Goal: Task Accomplishment & Management: Complete application form

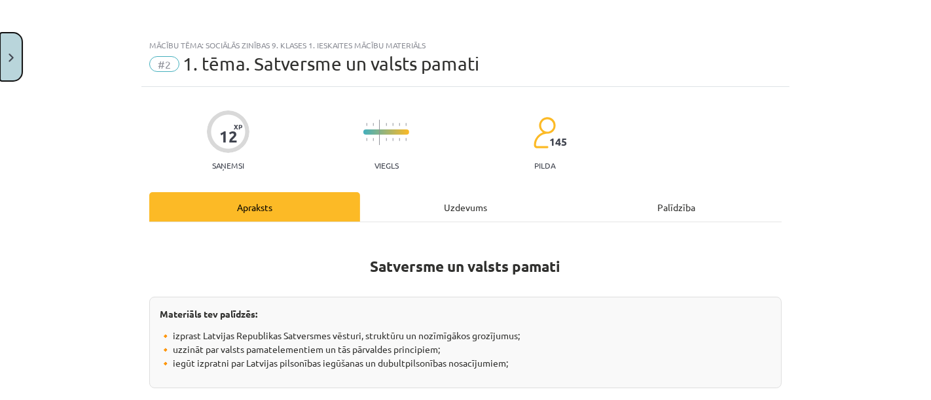
click at [19, 50] on button "Close" at bounding box center [11, 57] width 22 height 48
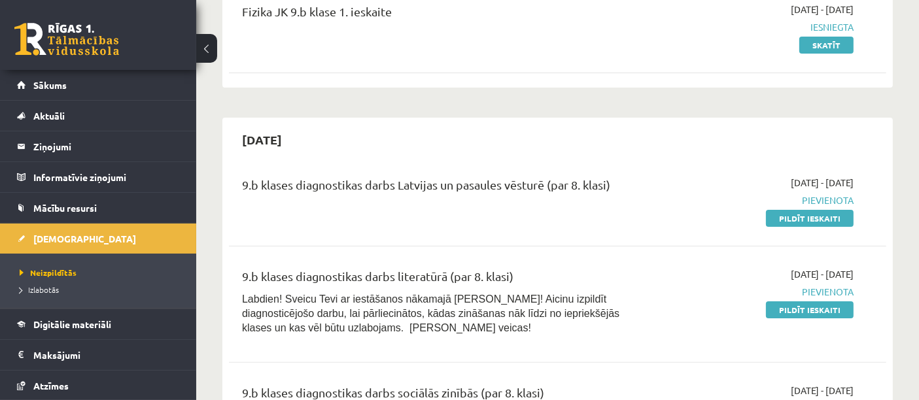
scroll to position [258, 0]
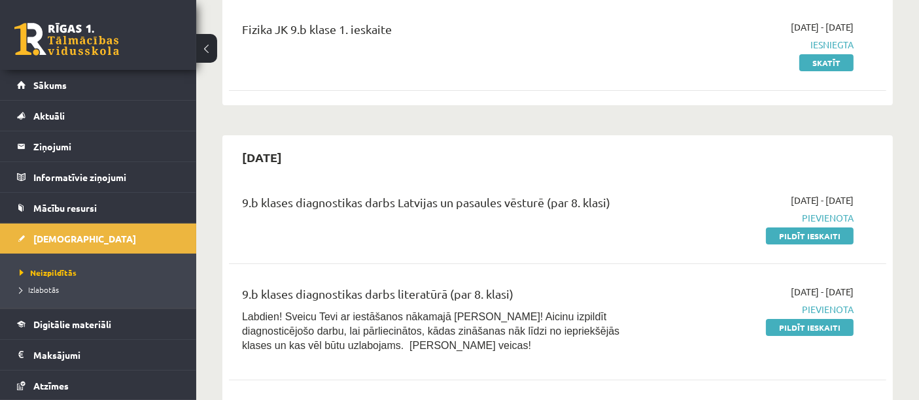
click at [773, 242] on link "Pildīt ieskaiti" at bounding box center [810, 236] width 88 height 17
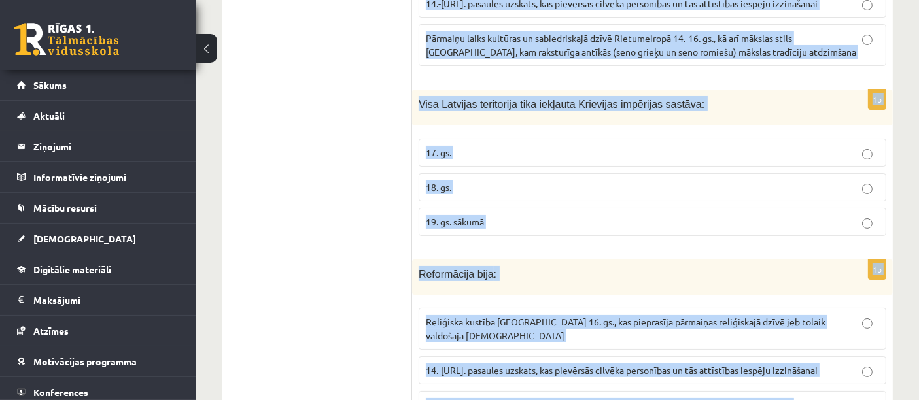
scroll to position [5083, 0]
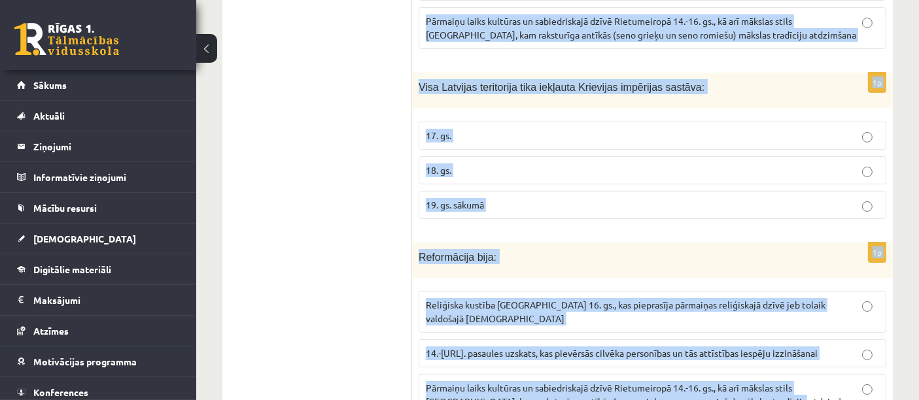
drag, startPoint x: 421, startPoint y: 262, endPoint x: 783, endPoint y: 362, distance: 376.1
copy form "ivonijas karš notika: 16. gs. 17. gs. 18. gs. 1p Dzimtbūšana Latvijā tika atcel…"
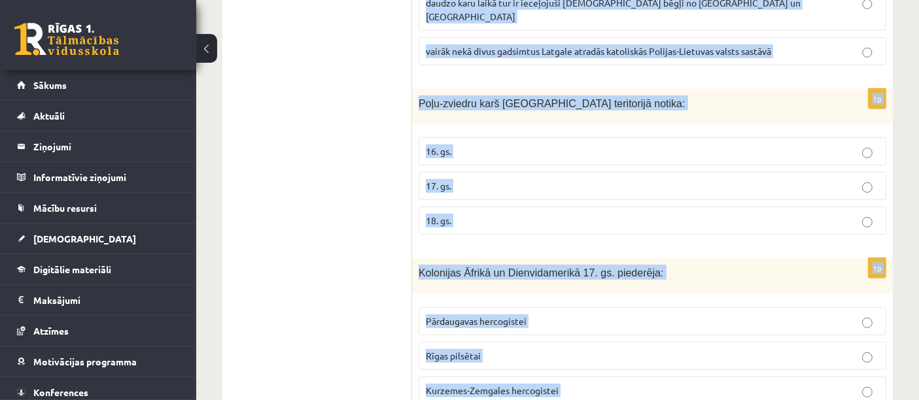
scroll to position [0, 0]
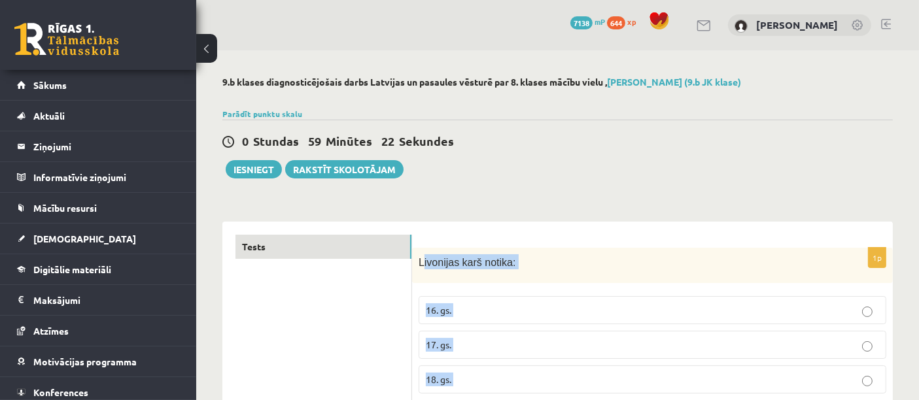
click at [709, 299] on label "16. gs." at bounding box center [653, 310] width 468 height 28
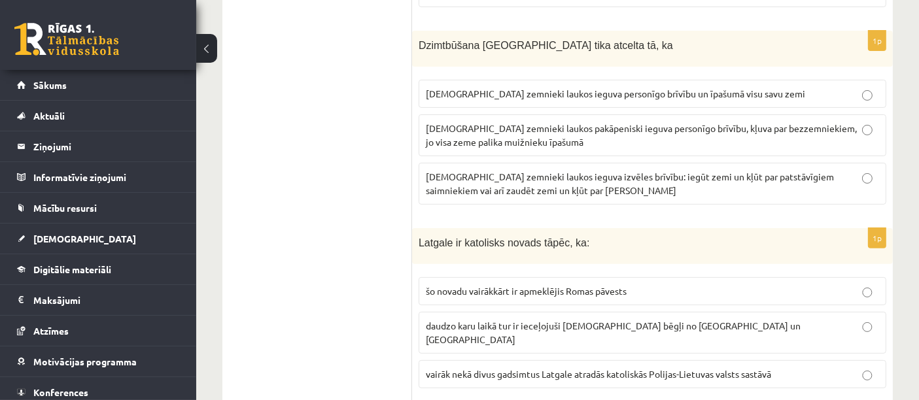
scroll to position [394, 0]
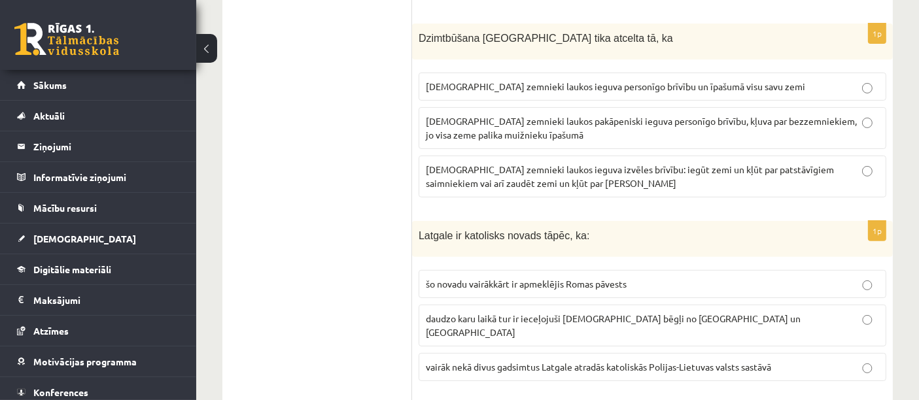
click at [707, 122] on span "latviešu zemnieki laukos pakāpeniski ieguva personīgo brīvību, kļuva par bezzem…" at bounding box center [641, 128] width 431 height 26
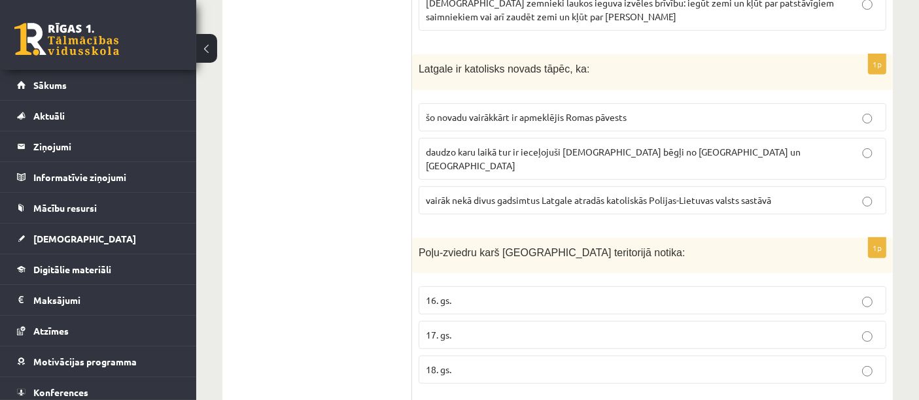
scroll to position [553, 0]
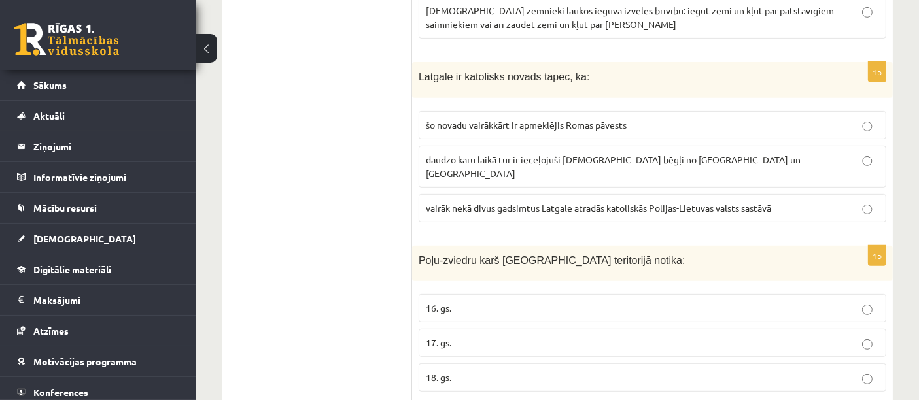
click at [550, 198] on label "vairāk nekā divus gadsimtus Latgale atradās katoliskās Polijas-Lietuvas valsts …" at bounding box center [653, 208] width 468 height 28
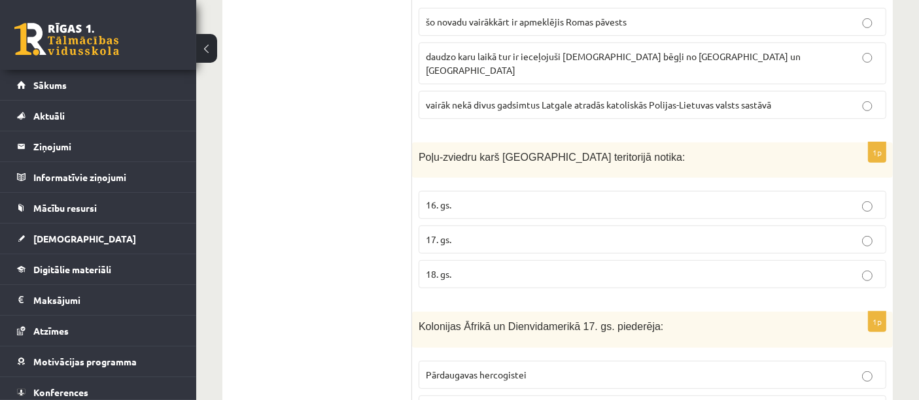
scroll to position [664, 0]
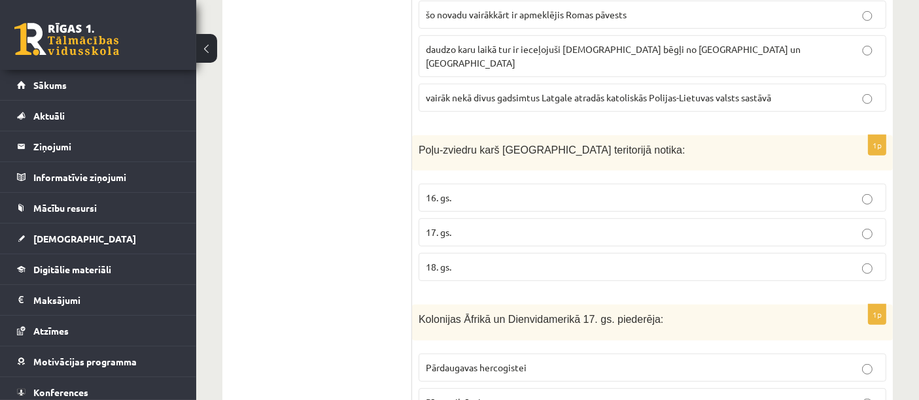
click at [507, 226] on p "17. gs." at bounding box center [652, 233] width 453 height 14
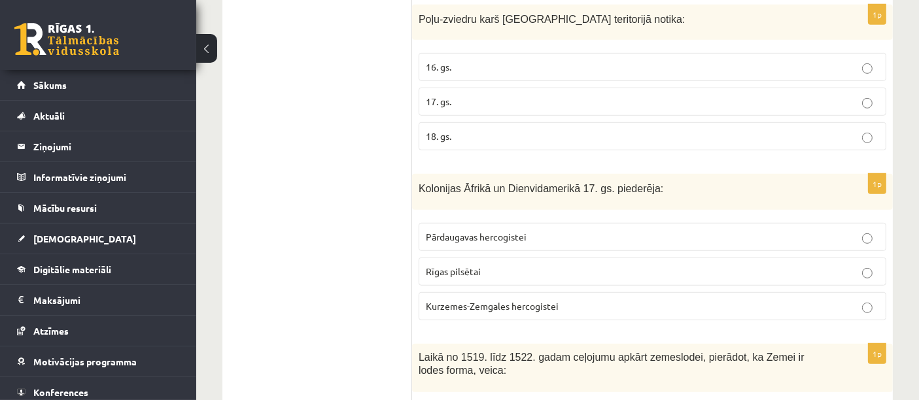
scroll to position [809, 0]
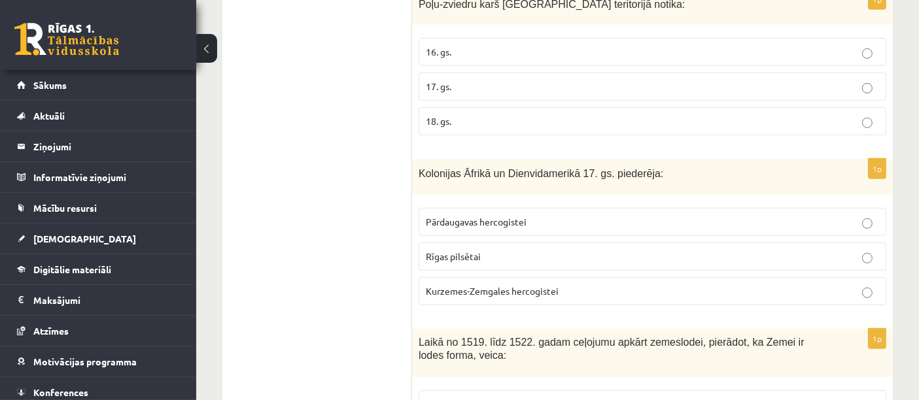
click at [561, 277] on label "Kurzemes-Zemgales hercogistei" at bounding box center [653, 291] width 468 height 28
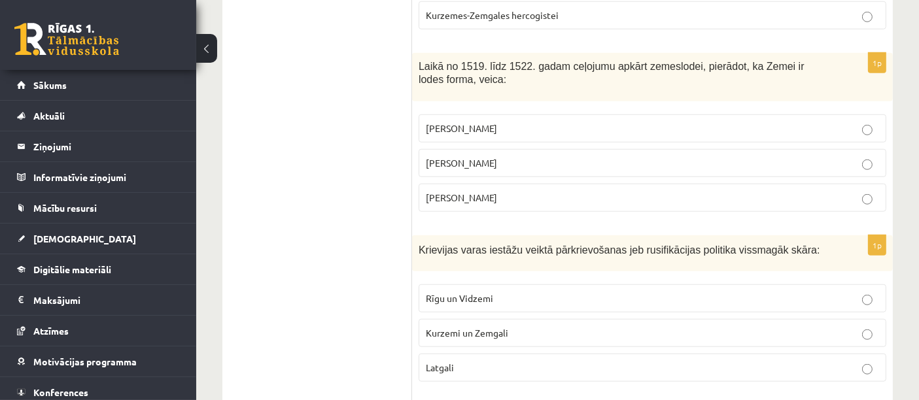
scroll to position [1085, 0]
click at [493, 192] on span "Fernans Magelāns" at bounding box center [461, 198] width 71 height 12
click at [495, 362] on p "Latgali" at bounding box center [652, 369] width 453 height 14
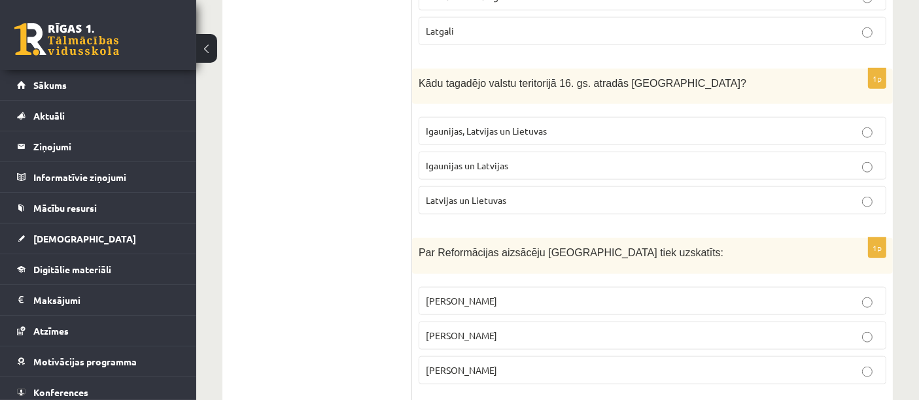
scroll to position [1458, 0]
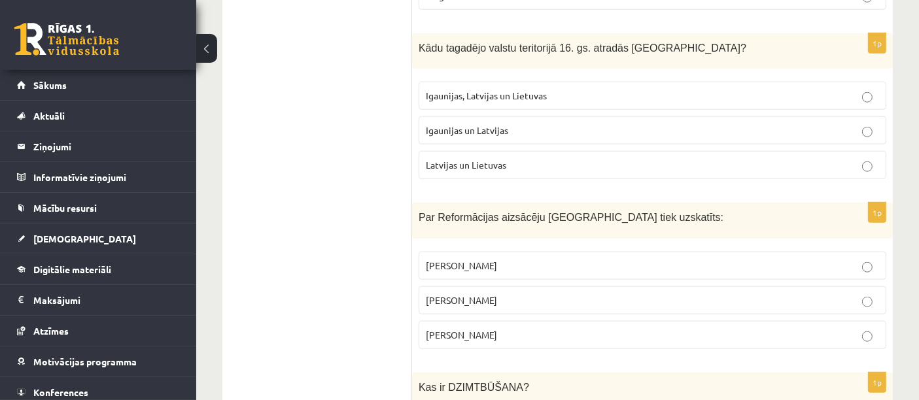
click at [474, 116] on label "Igaunijas un Latvijas" at bounding box center [653, 130] width 468 height 28
click at [499, 294] on fieldset "Kristofors Kolumbs Mārtiņš Luters Leonardo da Vinči" at bounding box center [653, 299] width 468 height 108
click at [493, 294] on p "Mārtiņš Luters" at bounding box center [652, 301] width 453 height 14
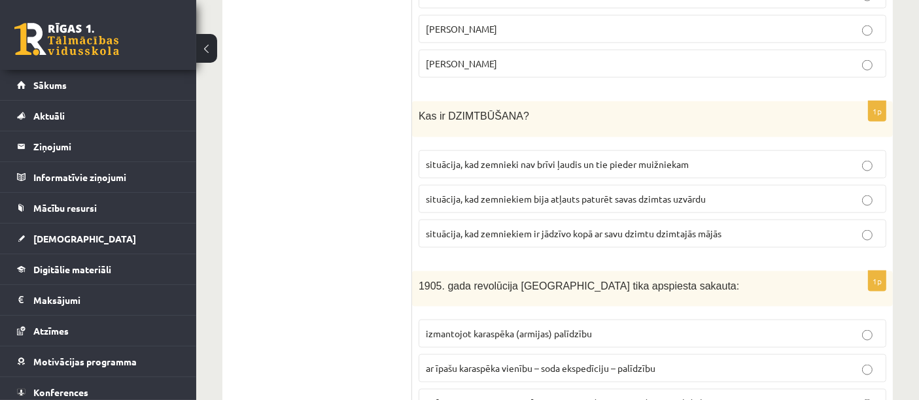
scroll to position [1733, 0]
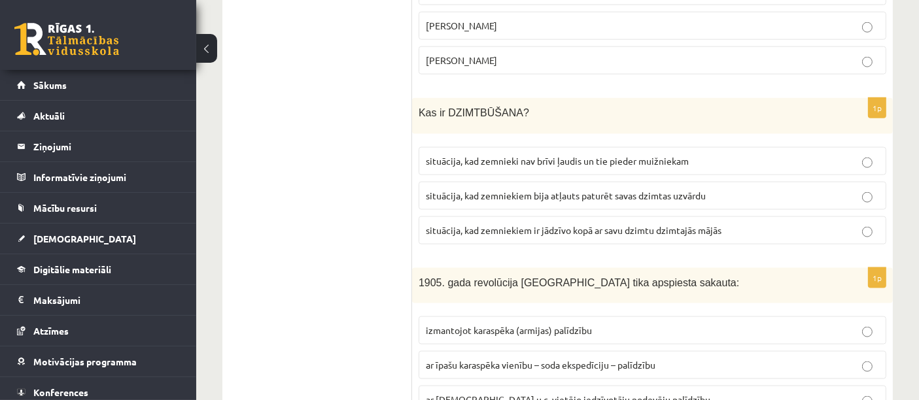
click at [533, 189] on p "situācija, kad zemniekiem bija atļauts paturēt savas dzimtas uzvārdu" at bounding box center [652, 196] width 453 height 14
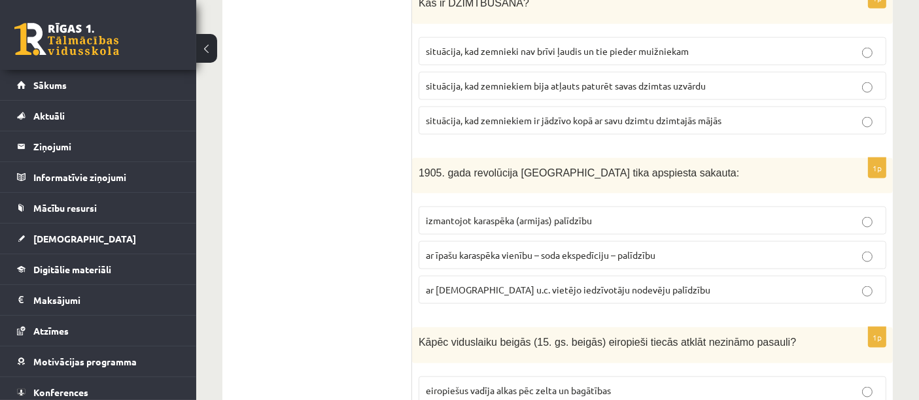
scroll to position [1857, 0]
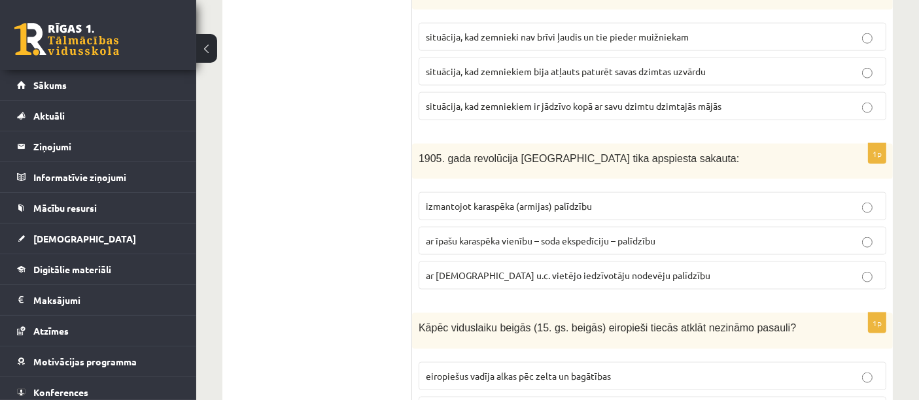
click at [509, 235] on span "ar īpašu karaspēka vienību – soda ekspedīciju – palīdzību" at bounding box center [541, 241] width 230 height 12
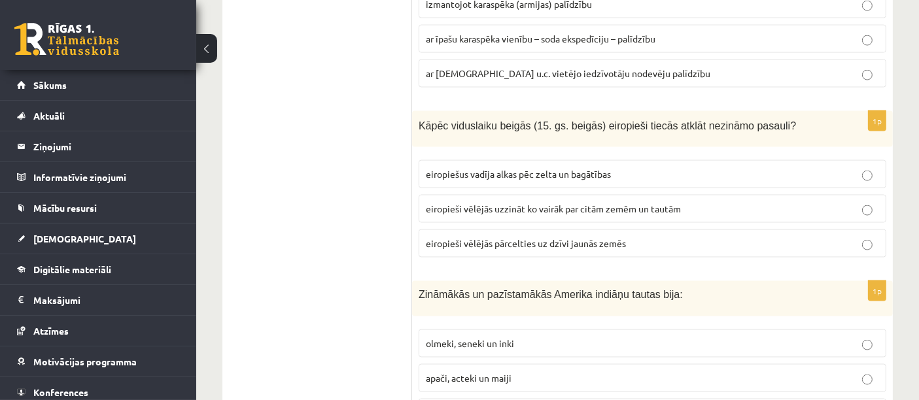
scroll to position [2052, 0]
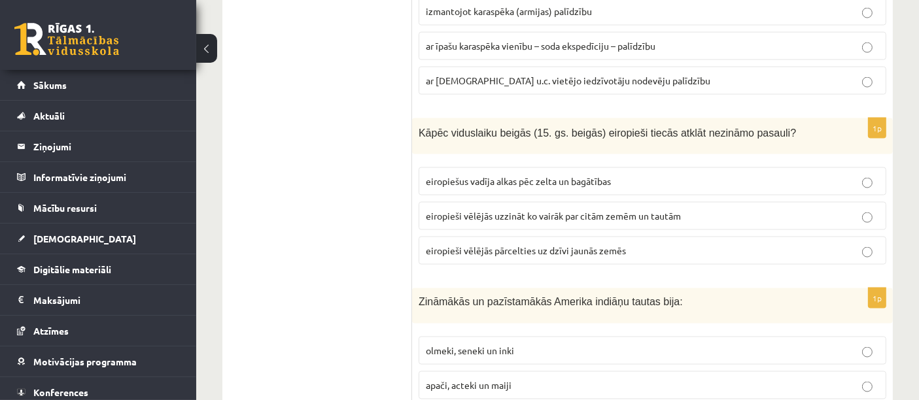
click at [489, 175] on span "eiropiešus vadīja alkas pēc zelta un bagātības" at bounding box center [518, 181] width 185 height 12
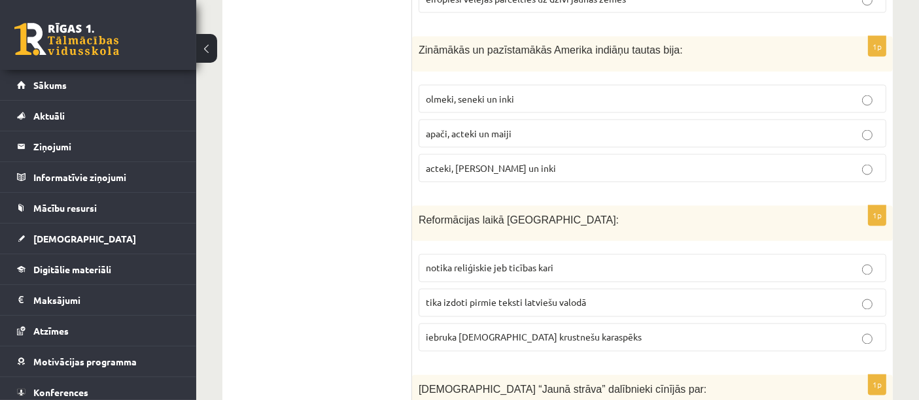
scroll to position [2298, 0]
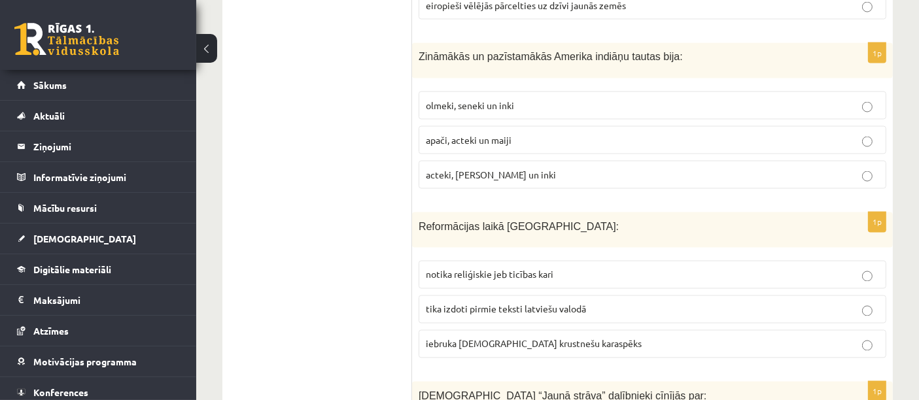
click at [488, 169] on span "acteki, maiji un inki" at bounding box center [491, 175] width 130 height 12
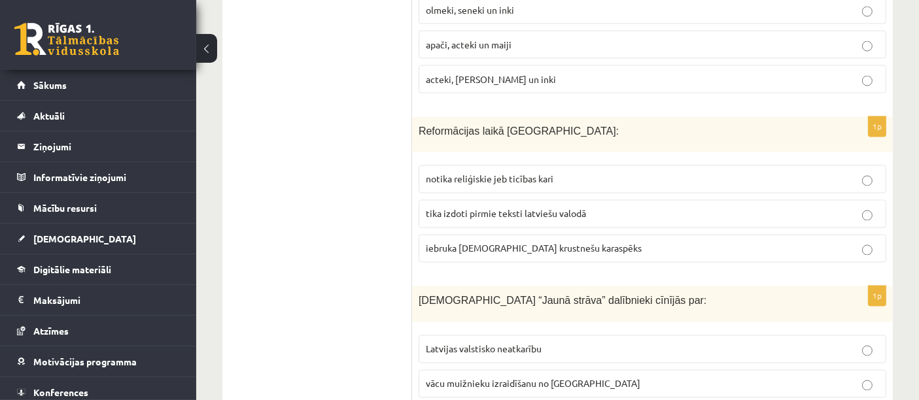
scroll to position [2400, 0]
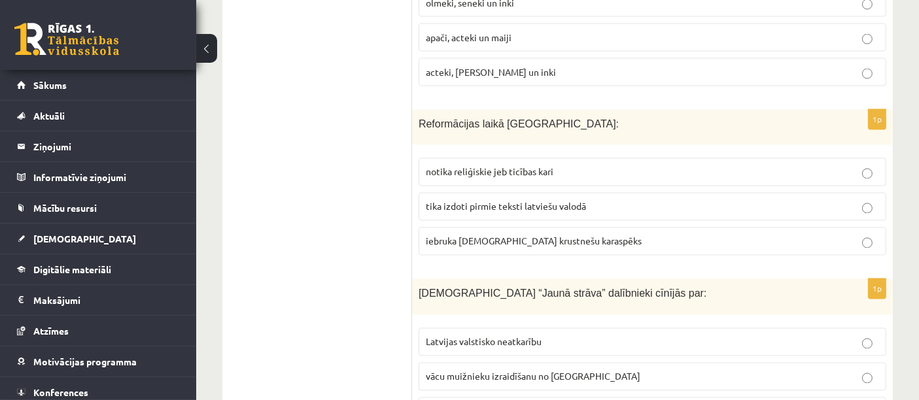
click at [500, 193] on label "tika izdoti pirmie teksti latviešu valodā" at bounding box center [653, 207] width 468 height 28
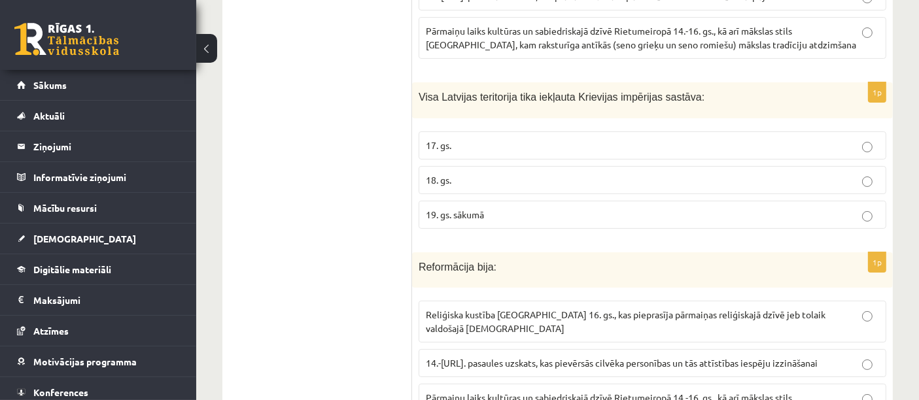
scroll to position [5083, 0]
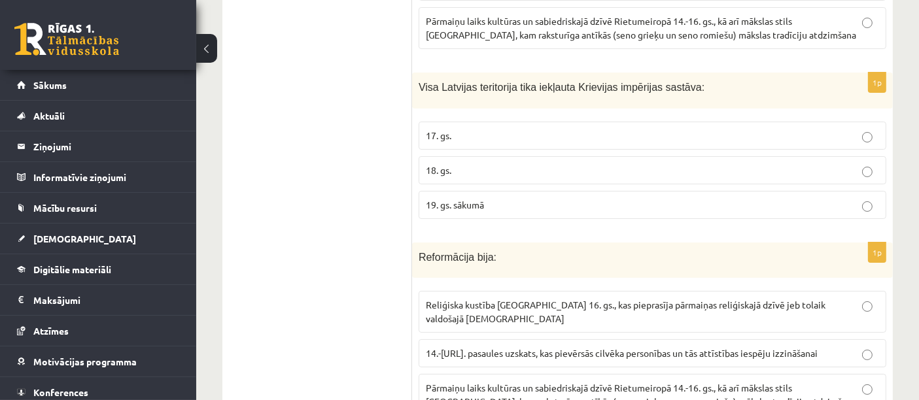
click at [594, 298] on p "Reliģiska kustība Eiropā 16. gs., kas pieprasīja pārmaiņas reliģiskajā dzīvē je…" at bounding box center [652, 311] width 453 height 27
click at [448, 164] on span "18. gs." at bounding box center [439, 170] width 26 height 12
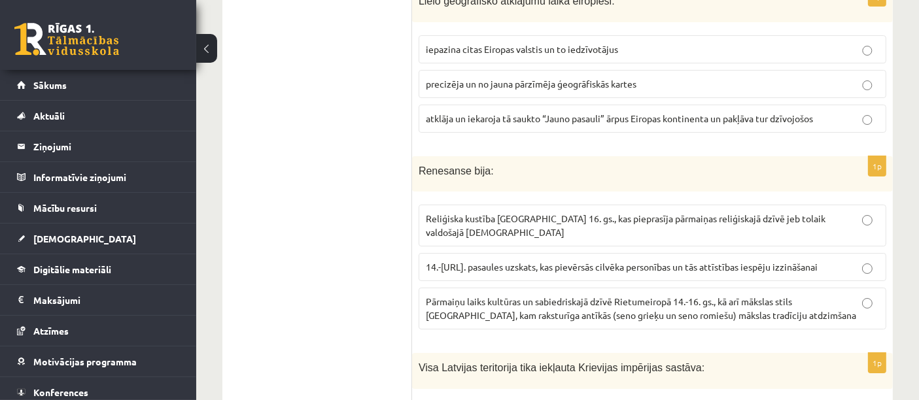
scroll to position [4795, 0]
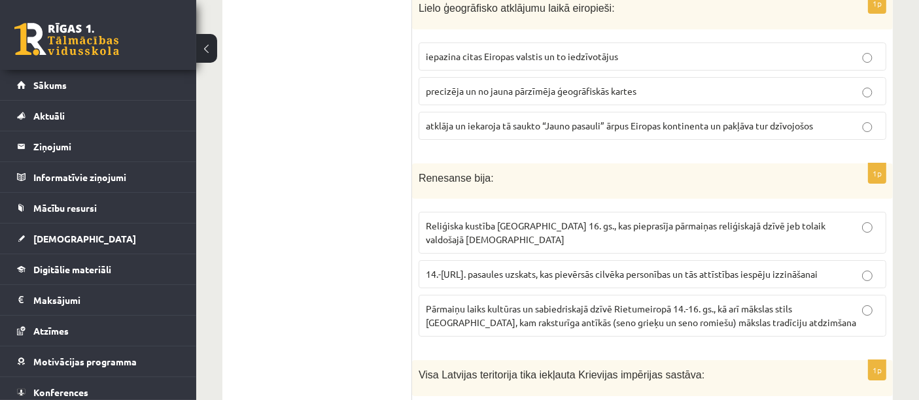
click at [666, 295] on label "Pārmaiņu laiks kultūras un sabiedriskajā dzīvē Rietumeiropā 14.-16. gs., kā arī…" at bounding box center [653, 316] width 468 height 42
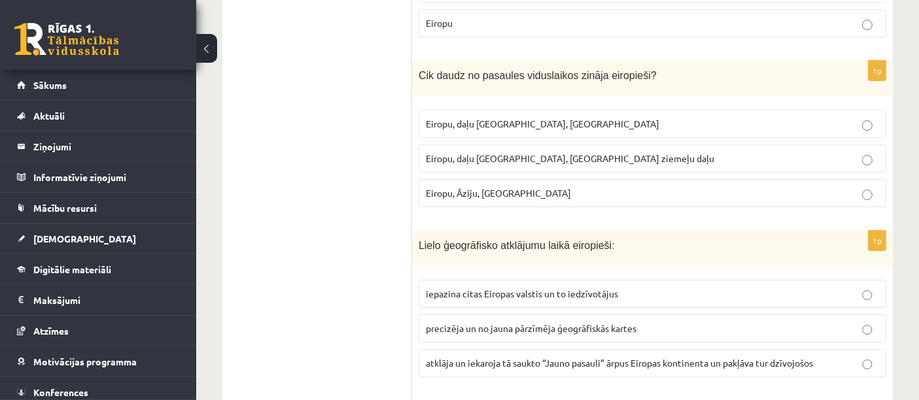
scroll to position [4536, 0]
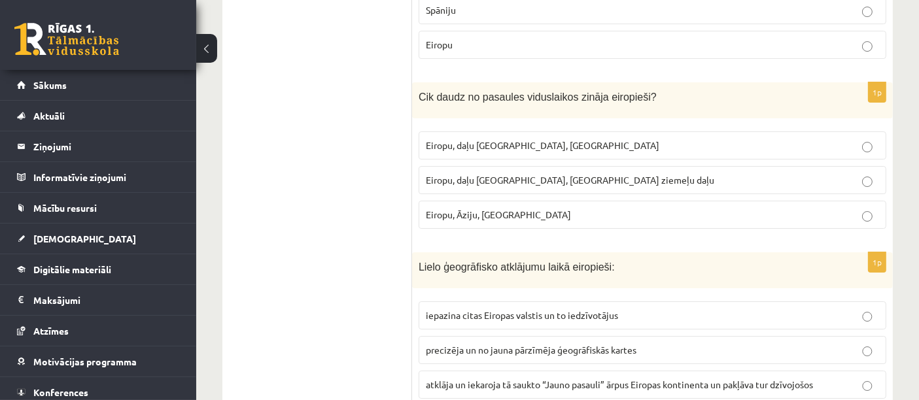
click at [631, 379] on span "atklāja un iekaroja tā saukto “Jauno pasauli” ārpus Eiropas kontinenta un pakļā…" at bounding box center [619, 385] width 387 height 12
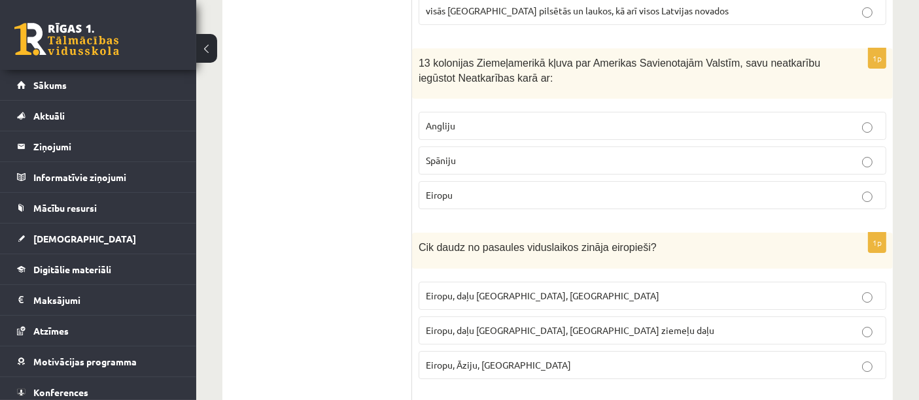
scroll to position [4385, 0]
click at [516, 325] on span "Eiropu, daļu Āzijas, Āfrikas ziemeļu daļu" at bounding box center [570, 331] width 289 height 12
click at [537, 120] on p "Angliju" at bounding box center [652, 127] width 453 height 14
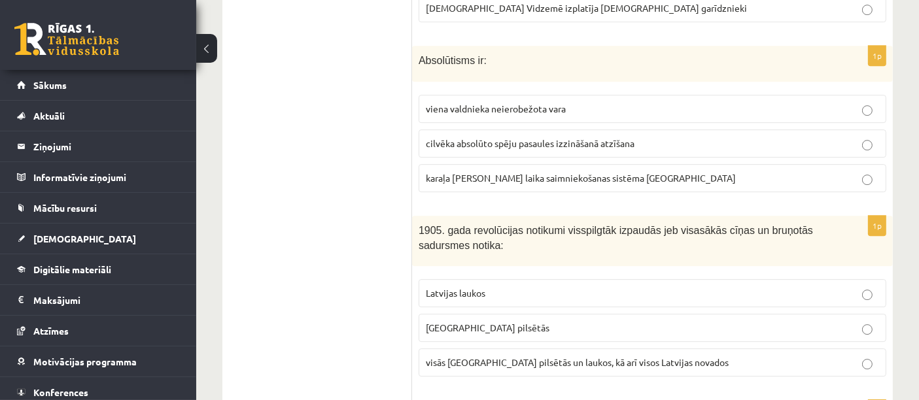
scroll to position [4026, 0]
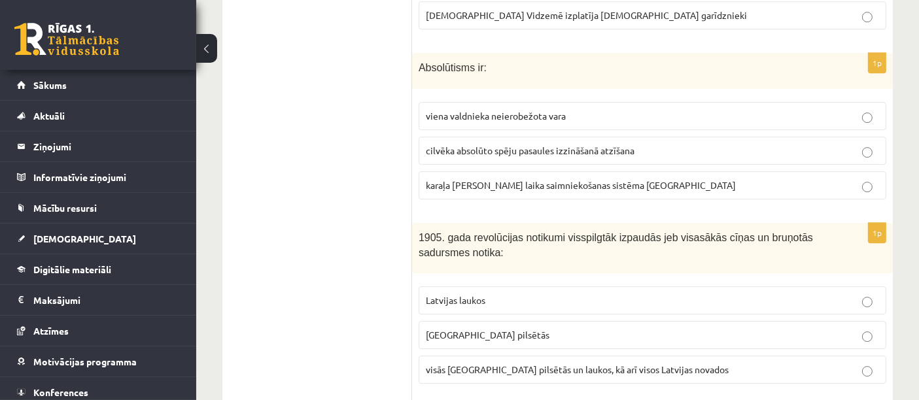
click at [703, 329] on p "Latvijas pilsētās" at bounding box center [652, 336] width 453 height 14
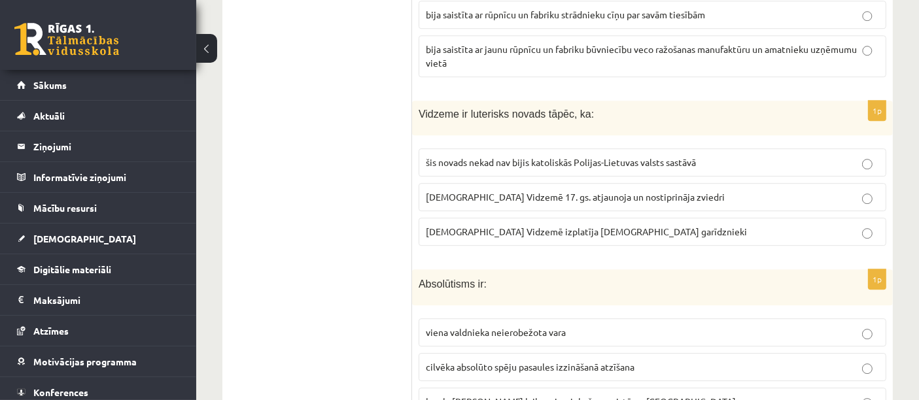
scroll to position [3782, 0]
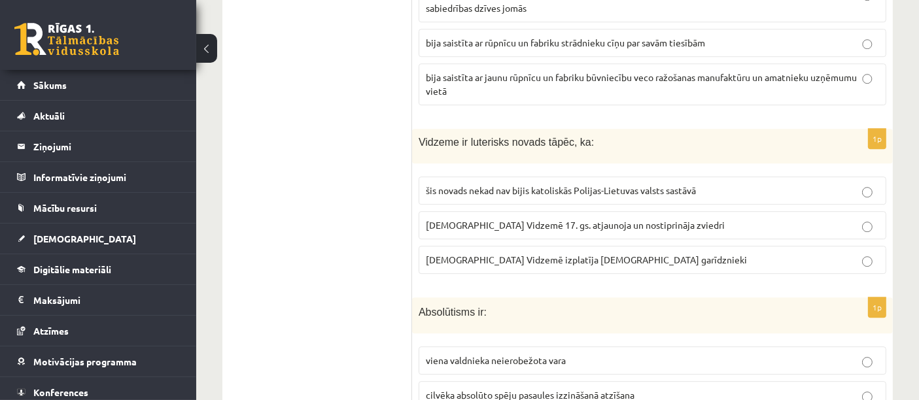
click at [537, 389] on span "cilvēka absolūto spēju pasaules izzināšanā atzīšana" at bounding box center [530, 395] width 209 height 12
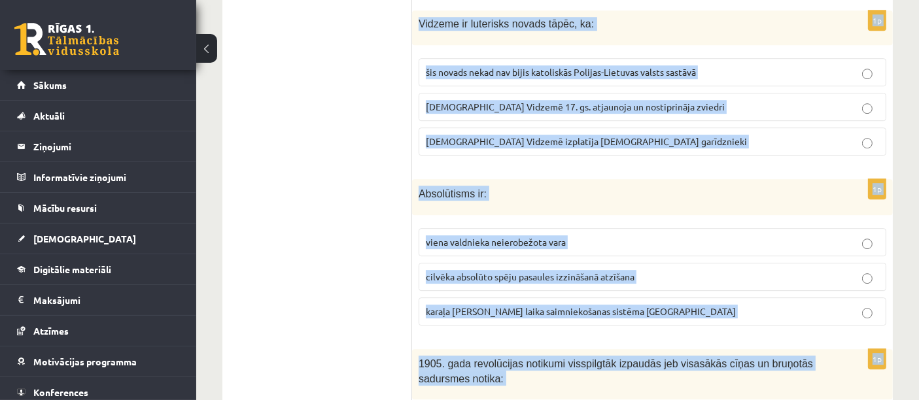
scroll to position [3905, 0]
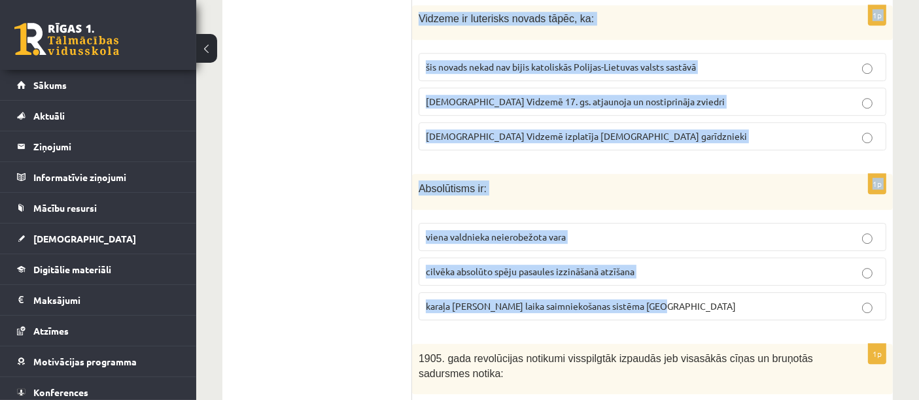
drag, startPoint x: 425, startPoint y: 79, endPoint x: 675, endPoint y: 261, distance: 309.7
copy form "Kustības “Jaunā strāva” dalībnieki cīnījās par: Latvijas valstisko neatkarību v…"
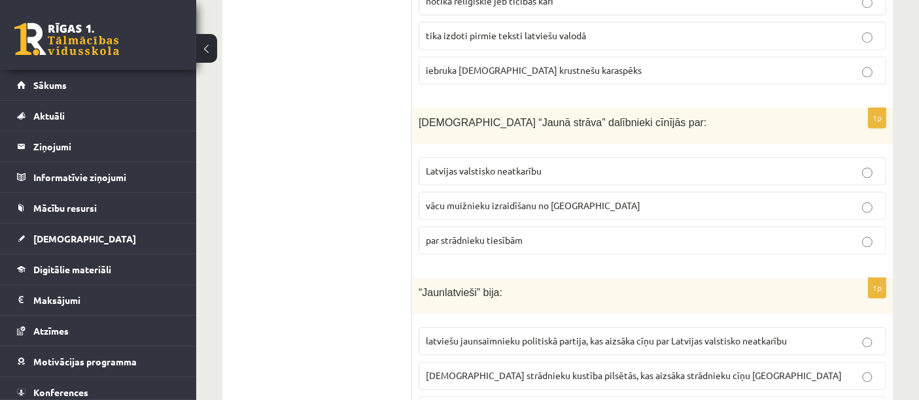
scroll to position [2572, 0]
click at [509, 234] on span "par strādnieku tiesībām" at bounding box center [474, 240] width 97 height 12
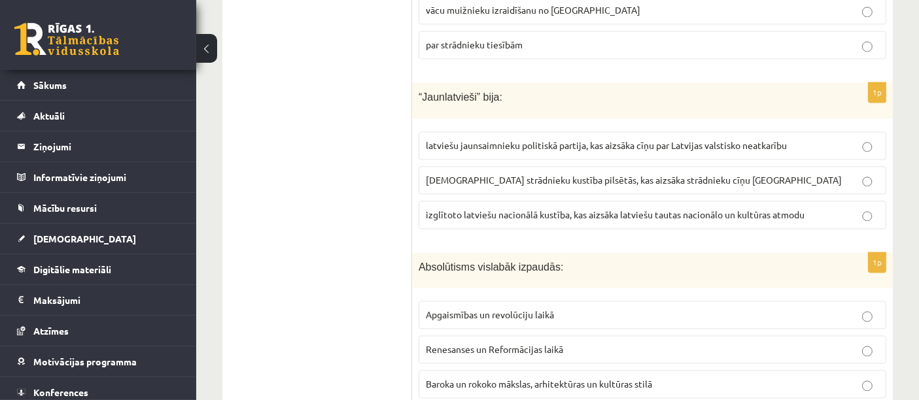
scroll to position [2739, 0]
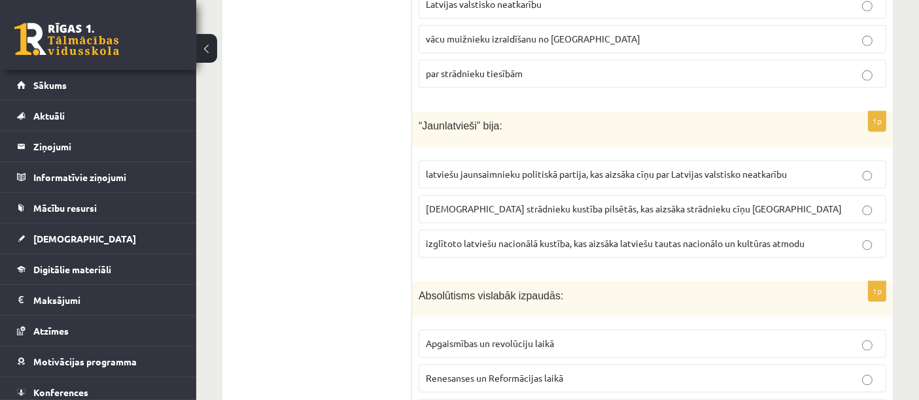
click at [516, 238] on span "izglītoto latviešu nacionālā kustība, kas aizsāka latviešu tautas nacionālo un …" at bounding box center [615, 244] width 379 height 12
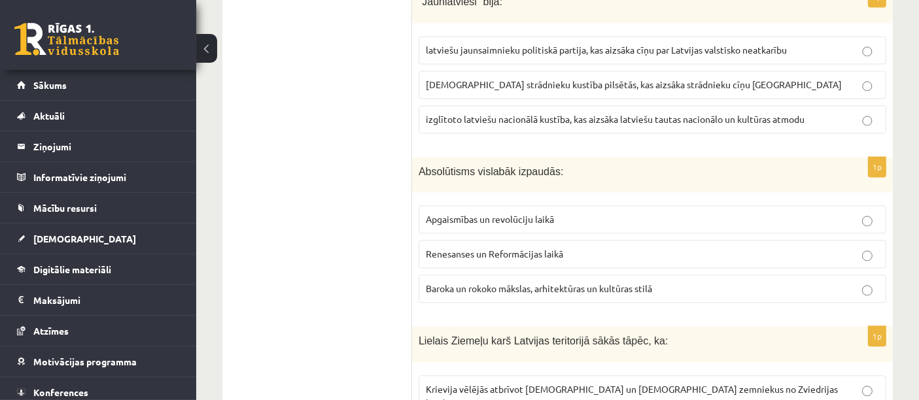
click at [472, 283] on span "Baroka un rokoko mākslas, arhitektūras un kultūras stilā" at bounding box center [539, 289] width 226 height 12
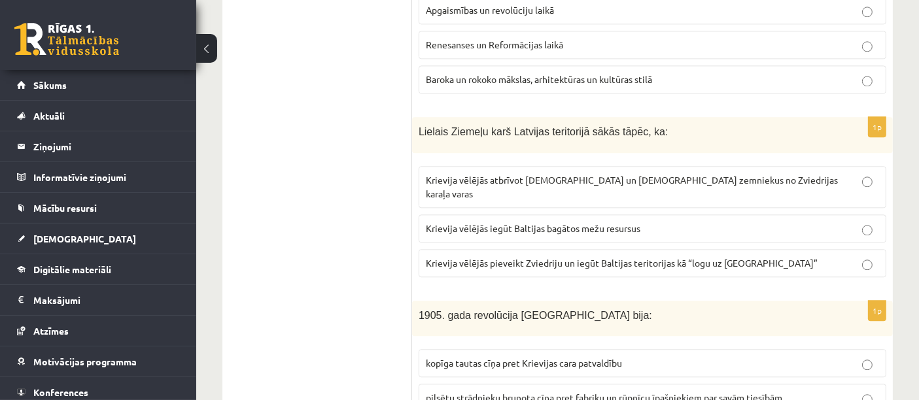
scroll to position [3087, 0]
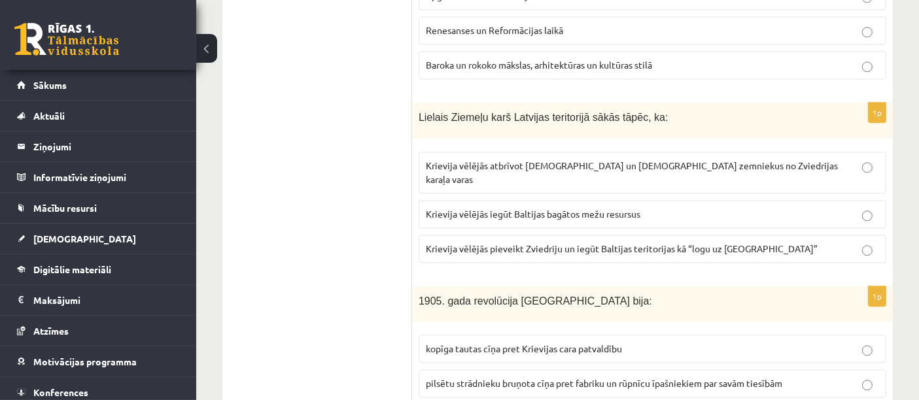
click at [555, 243] on span "Krievija vēlējās pieveikt Zviedriju un iegūt Baltijas teritorijas kā “logu uz E…" at bounding box center [622, 249] width 392 height 12
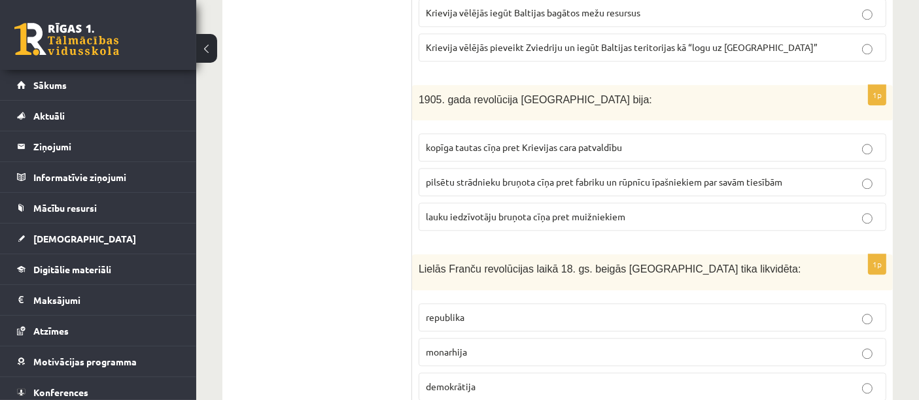
scroll to position [3289, 0]
click at [491, 141] on span "kopīga tautas cīņa pret Krievijas cara patvaldību" at bounding box center [524, 147] width 196 height 12
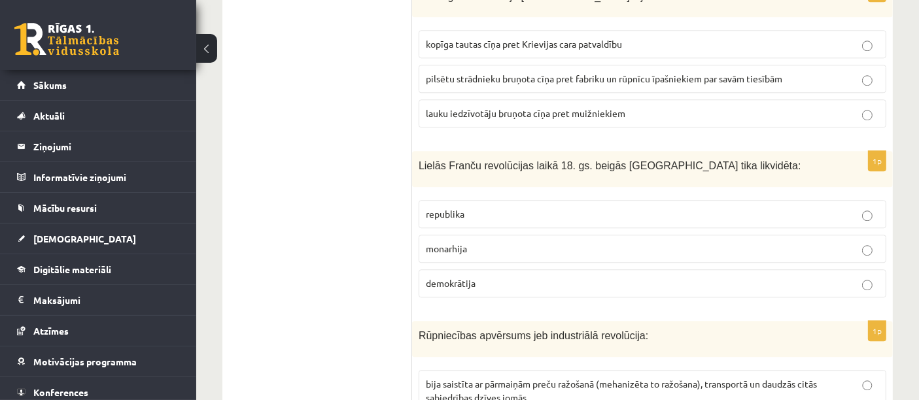
click at [508, 242] on p "monarhija" at bounding box center [652, 249] width 453 height 14
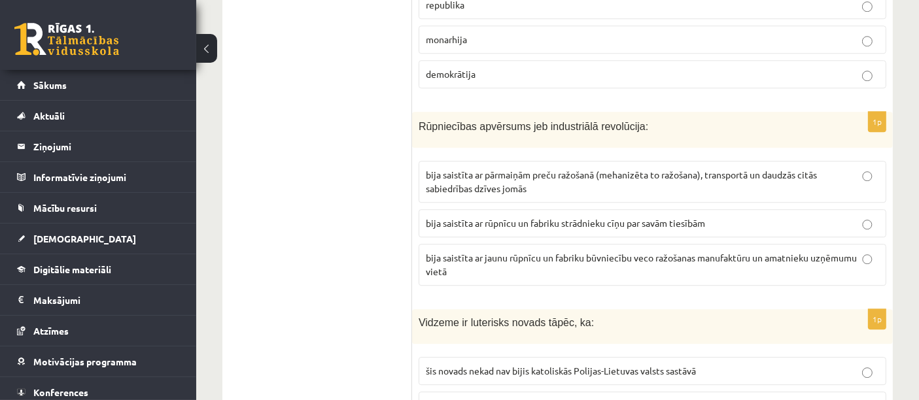
scroll to position [3594, 0]
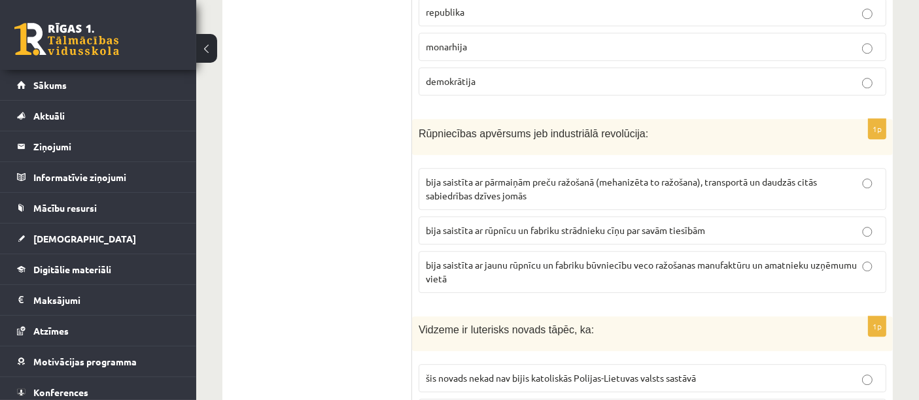
click at [499, 176] on span "bija saistīta ar pārmaiņām preču ražošanā (mehanizēta to ražošana), transportā …" at bounding box center [621, 189] width 391 height 26
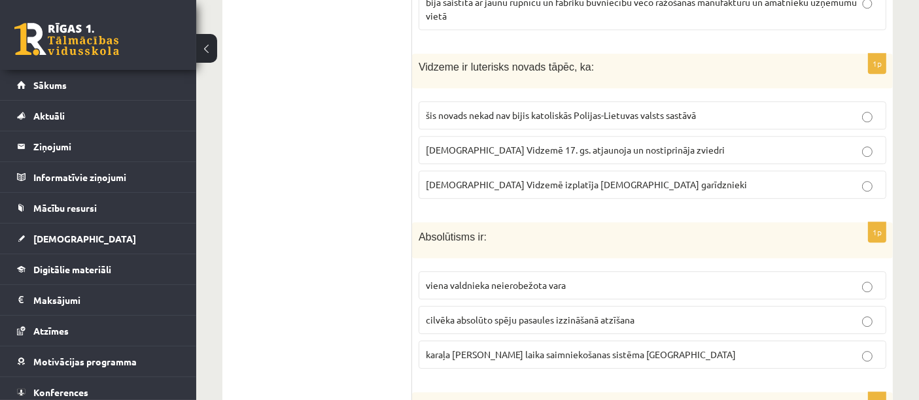
scroll to position [3829, 0]
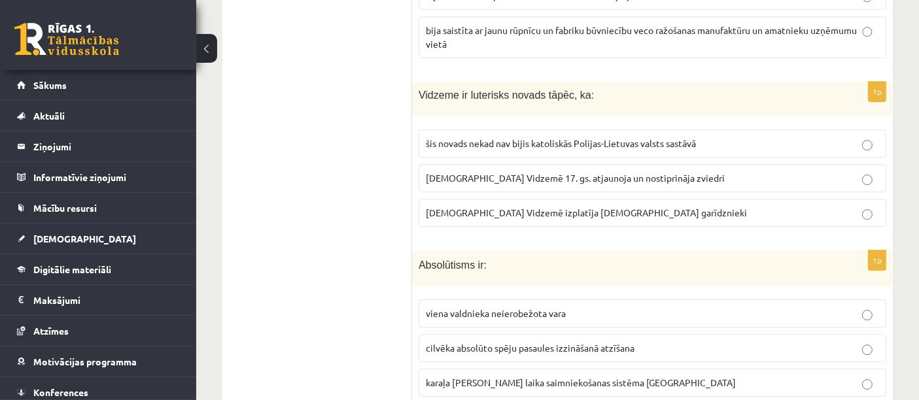
click at [602, 172] on span "luterānismu Vidzemē 17. gs. atjaunoja un nostiprināja zviedri" at bounding box center [575, 178] width 299 height 12
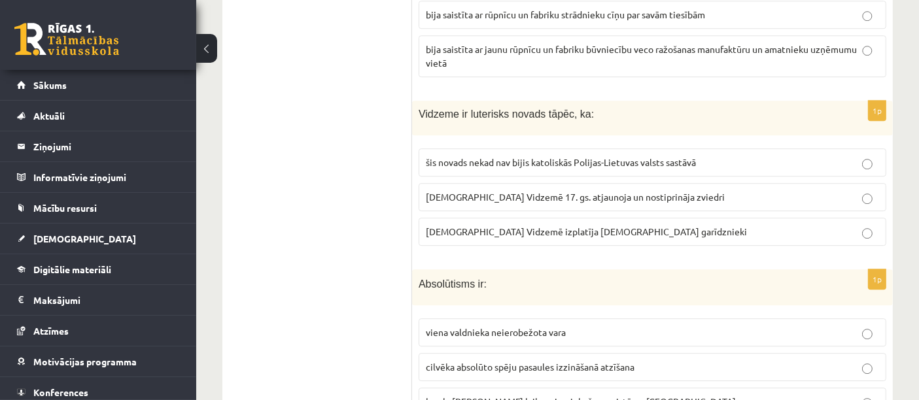
scroll to position [3814, 0]
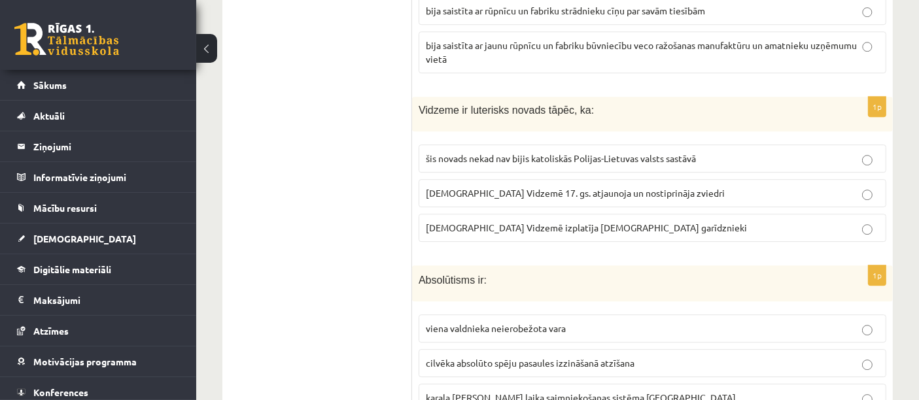
click at [737, 322] on p "viena valdnieka neierobežota vara" at bounding box center [652, 329] width 453 height 14
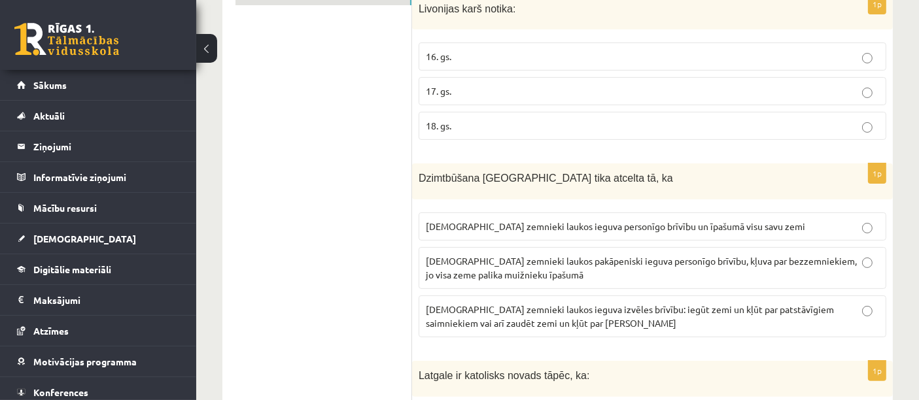
scroll to position [0, 0]
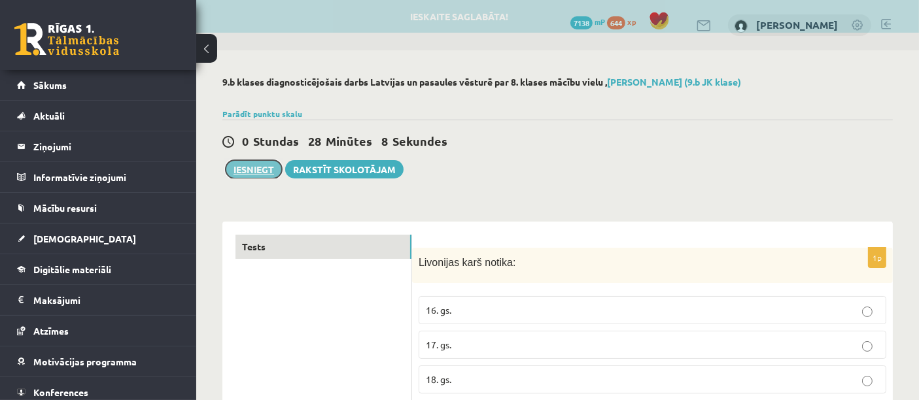
click at [249, 172] on button "Iesniegt" at bounding box center [254, 169] width 56 height 18
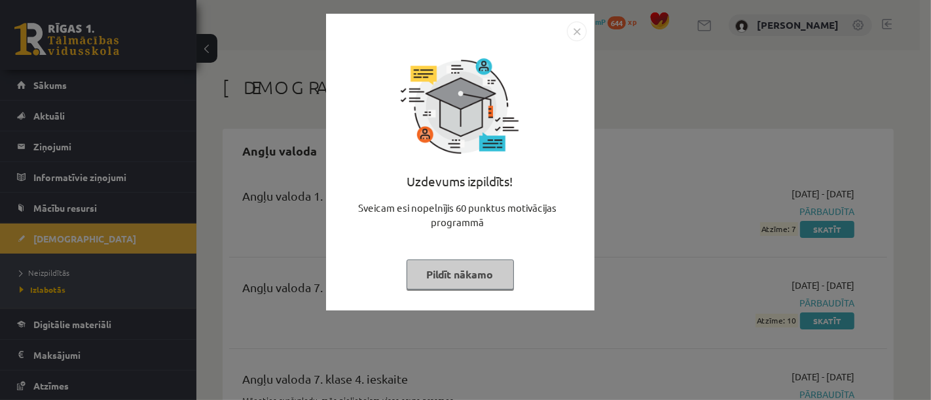
click at [489, 277] on button "Pildīt nākamo" at bounding box center [459, 275] width 107 height 30
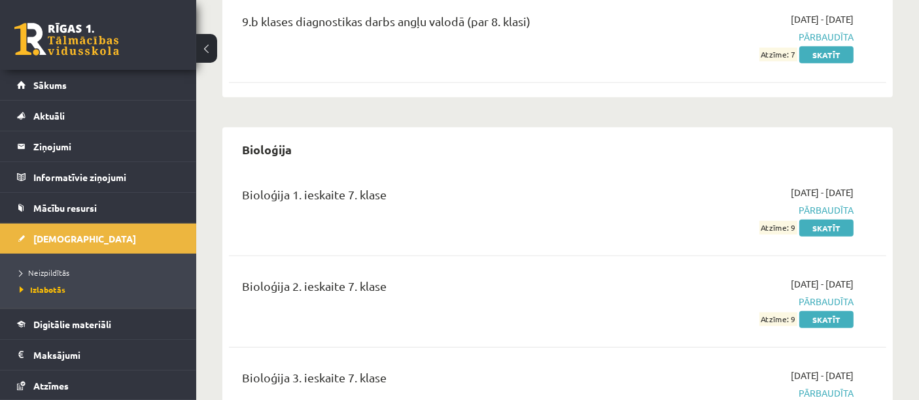
scroll to position [1114, 0]
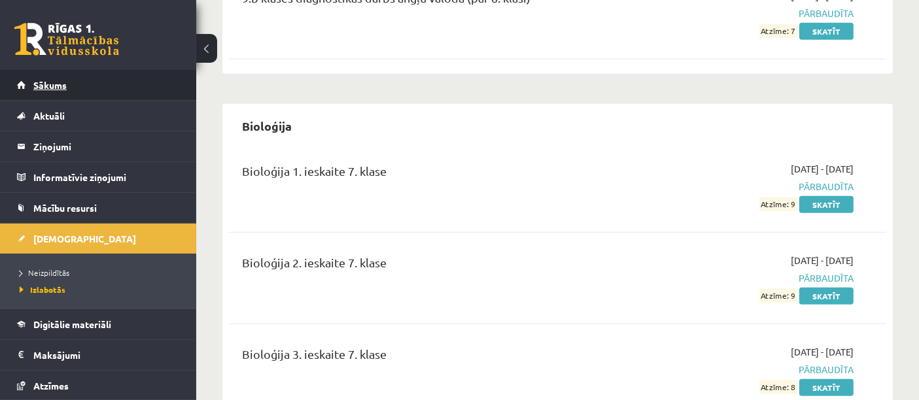
click at [94, 85] on link "Sākums" at bounding box center [98, 85] width 163 height 30
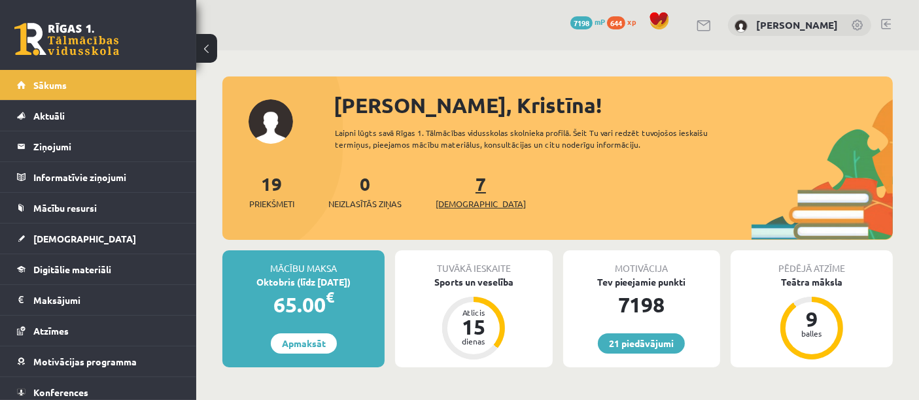
click at [448, 206] on span "[DEMOGRAPHIC_DATA]" at bounding box center [481, 204] width 90 height 13
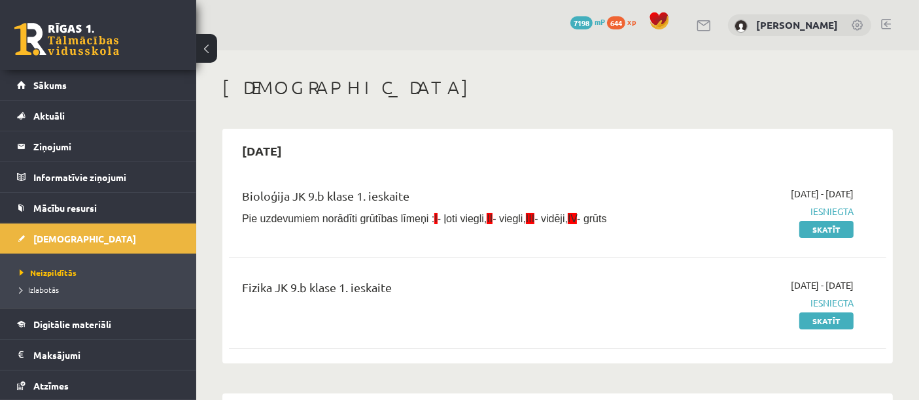
scroll to position [350, 0]
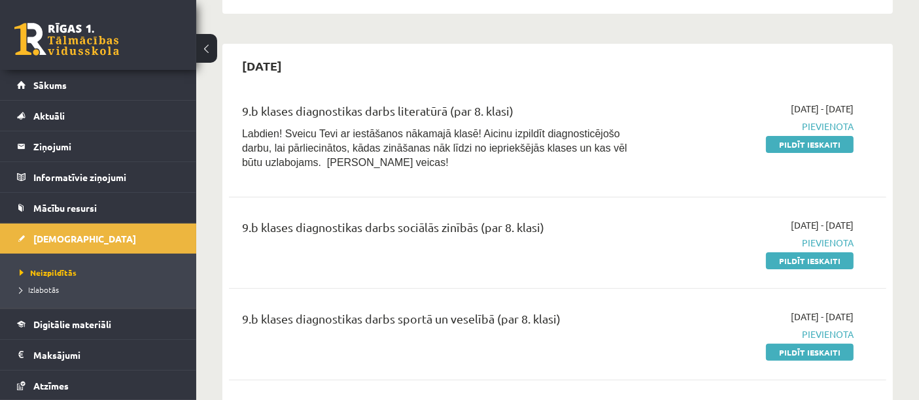
click at [810, 259] on link "Pildīt ieskaiti" at bounding box center [810, 261] width 88 height 17
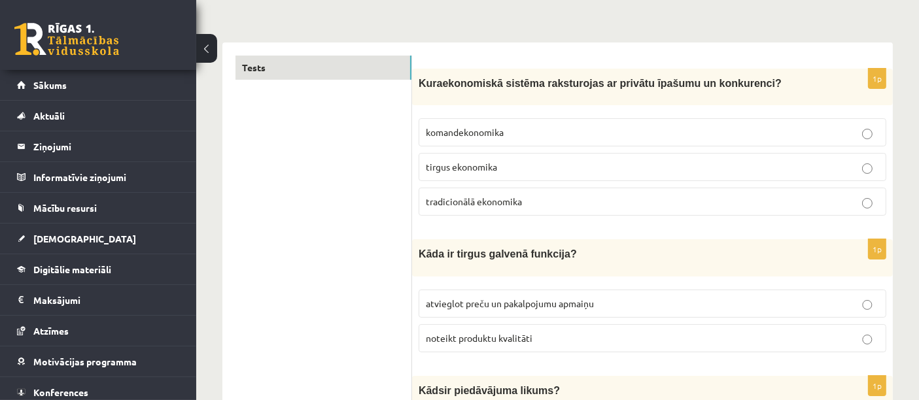
scroll to position [179, 0]
click at [510, 298] on span "atvieglot preču un pakalpojumu apmaiņu" at bounding box center [510, 304] width 168 height 12
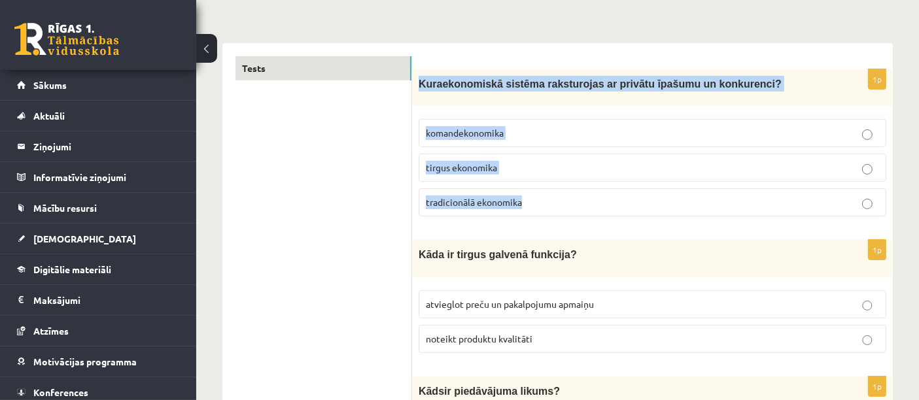
drag, startPoint x: 419, startPoint y: 72, endPoint x: 564, endPoint y: 192, distance: 188.2
click at [564, 192] on div "1p K ura ekonomiskā sistēma raksturojas ar privātu īpašumu un konkurenci? koman…" at bounding box center [652, 148] width 481 height 158
copy div "K ura ekonomiskā sistēma raksturojas ar privātu īpašumu un konkurenci? komandek…"
click at [514, 165] on p "tirgus ekonomika" at bounding box center [652, 168] width 453 height 14
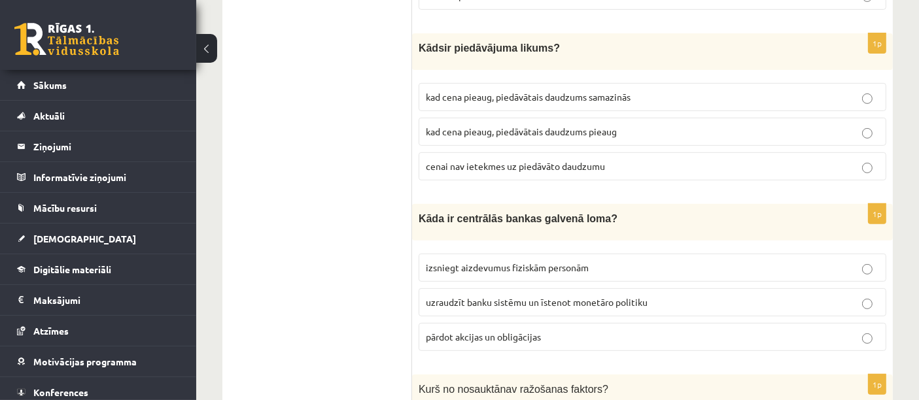
scroll to position [508, 0]
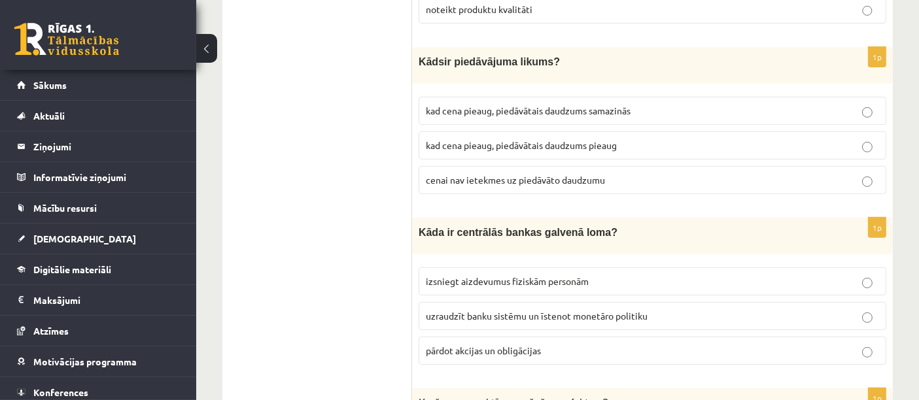
click at [588, 97] on label "kad cena pieaug, piedāvātais daudzums samazinās" at bounding box center [653, 111] width 468 height 28
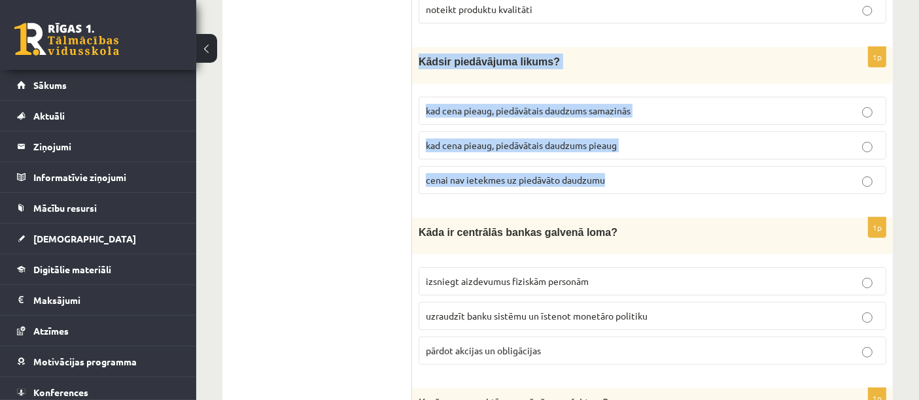
drag, startPoint x: 417, startPoint y: 52, endPoint x: 664, endPoint y: 164, distance: 270.3
click at [664, 164] on div "1p K āds ir piedāvājuma likums? kad cena pieaug, piedāvātais daudzums samazinās…" at bounding box center [652, 126] width 481 height 158
copy div "K āds ir piedāvājuma likums? kad cena pieaug, piedāvātais daudzums samazinās ka…"
click at [576, 152] on label "kad cena pieaug, piedāvātais daudzums pieaug" at bounding box center [653, 146] width 468 height 28
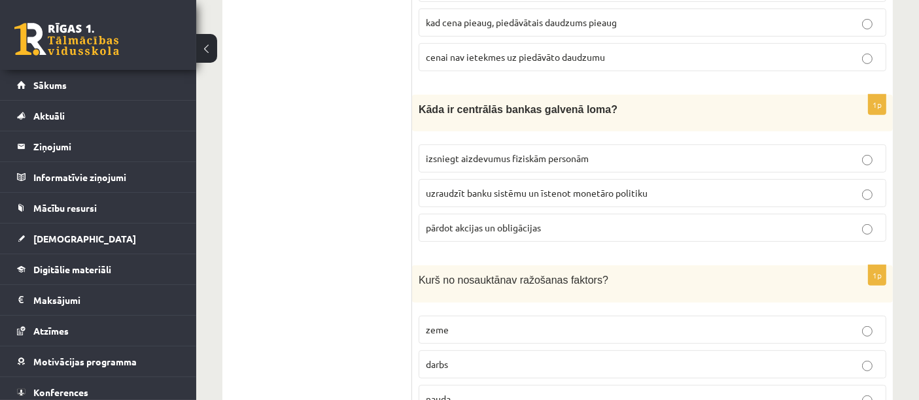
scroll to position [632, 0]
click at [666, 194] on label "uzraudzīt banku sistēmu un īstenot monetāro politiku" at bounding box center [653, 193] width 468 height 28
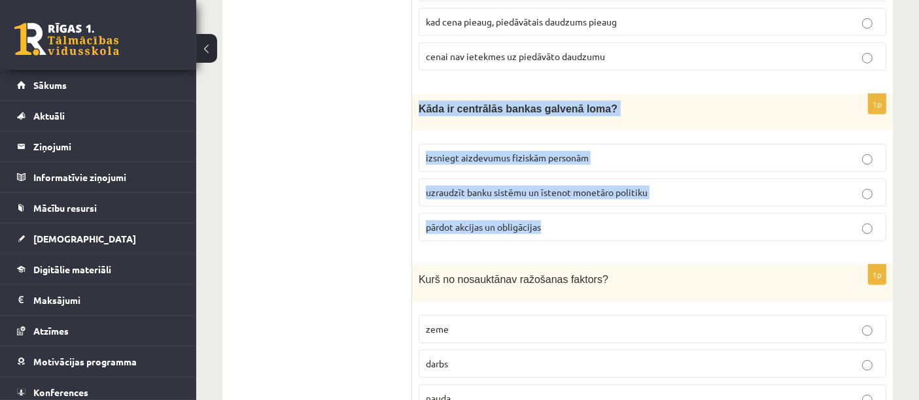
drag, startPoint x: 418, startPoint y: 103, endPoint x: 563, endPoint y: 228, distance: 191.6
click at [563, 228] on div "1p Kāda ir centrālās bankas galvenā loma? izsniegt aizdevumus fiziskām personām…" at bounding box center [652, 173] width 481 height 158
copy div "Kāda ir centrālās bankas galvenā loma? izsniegt aizdevumus fiziskām personām uz…"
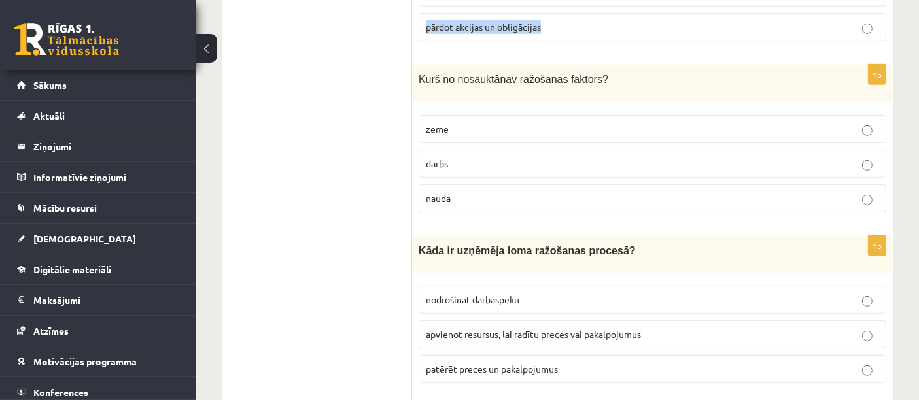
scroll to position [834, 0]
click at [459, 122] on p "zeme" at bounding box center [652, 128] width 453 height 14
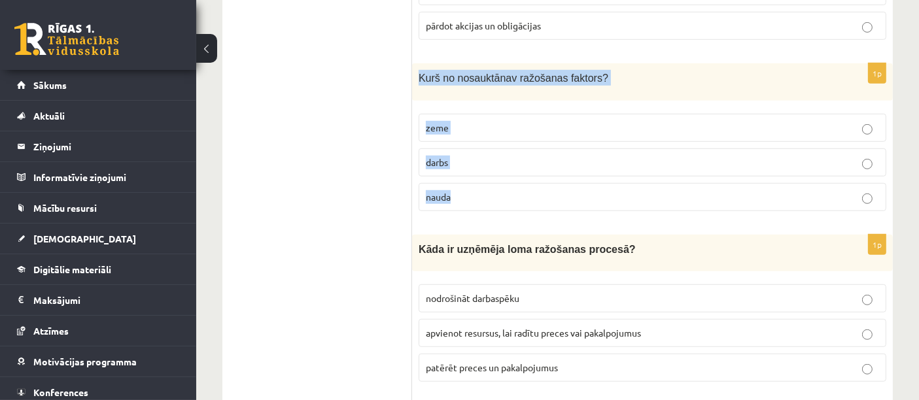
drag, startPoint x: 420, startPoint y: 72, endPoint x: 574, endPoint y: 173, distance: 183.9
click at [574, 173] on div "1p K urš no nosauktā nav ražošanas faktors? zeme darbs nauda" at bounding box center [652, 142] width 481 height 158
copy div "K urš no nosauktā nav ražošanas faktors? zeme darbs nauda"
click at [479, 190] on p "nauda" at bounding box center [652, 197] width 453 height 14
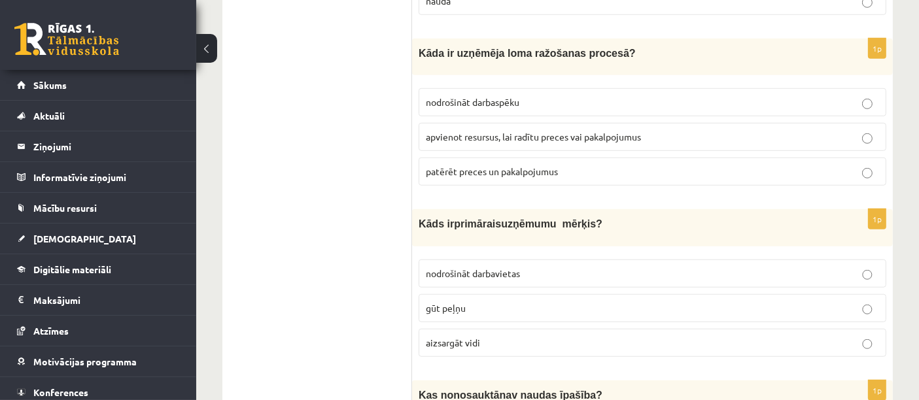
scroll to position [1029, 0]
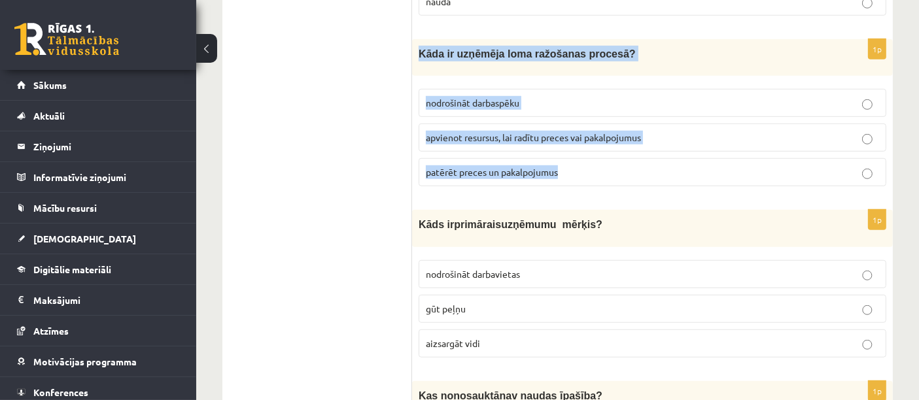
drag, startPoint x: 418, startPoint y: 40, endPoint x: 601, endPoint y: 160, distance: 218.9
click at [601, 160] on div "1p Kāda ir uzņēmēja loma ražošanas procesā? nodrošināt darbaspēku apvienot resu…" at bounding box center [652, 118] width 481 height 158
copy div "Kāda ir uzņēmēja loma ražošanas procesā? nodrošināt darbaspēku apvienot resursu…"
click at [505, 132] on span "apvienot resursus, lai radītu preces vai pakalpojumus" at bounding box center [533, 138] width 215 height 12
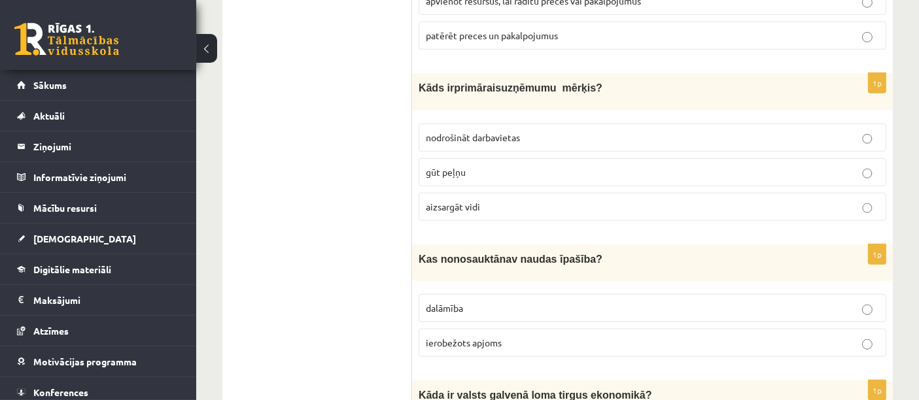
scroll to position [1173, 0]
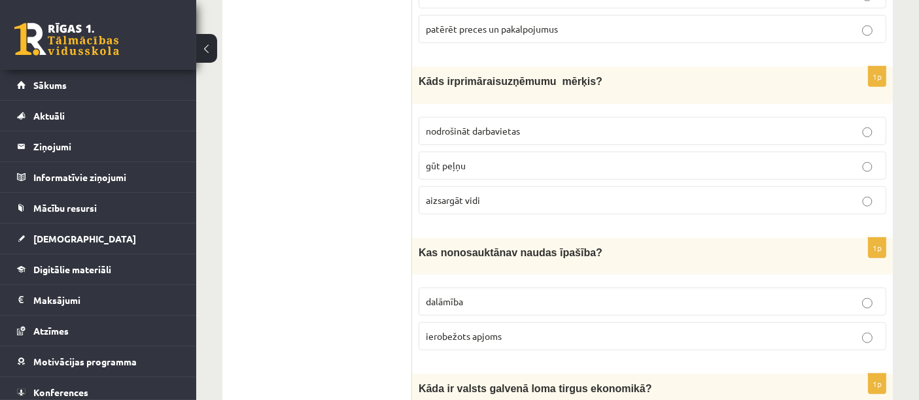
drag, startPoint x: 409, startPoint y: 71, endPoint x: 525, endPoint y: 178, distance: 157.9
click at [551, 76] on span "uzņēmumu mērķis?" at bounding box center [551, 81] width 101 height 11
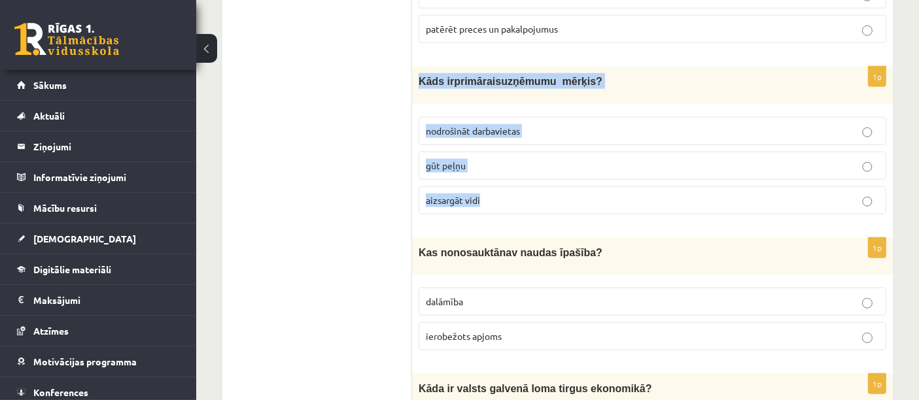
drag, startPoint x: 421, startPoint y: 70, endPoint x: 524, endPoint y: 187, distance: 155.3
click at [524, 187] on div "1p Kāds ir primārais uzņēmumu mērķis? nodrošināt darbavietas gūt peļņu aizsargā…" at bounding box center [652, 146] width 481 height 158
copy div "Kāds ir primārais uzņēmumu mērķis? nodrošināt darbavietas gūt peļņu aizsargāt v…"
click at [531, 159] on p "gūt peļņu" at bounding box center [652, 166] width 453 height 14
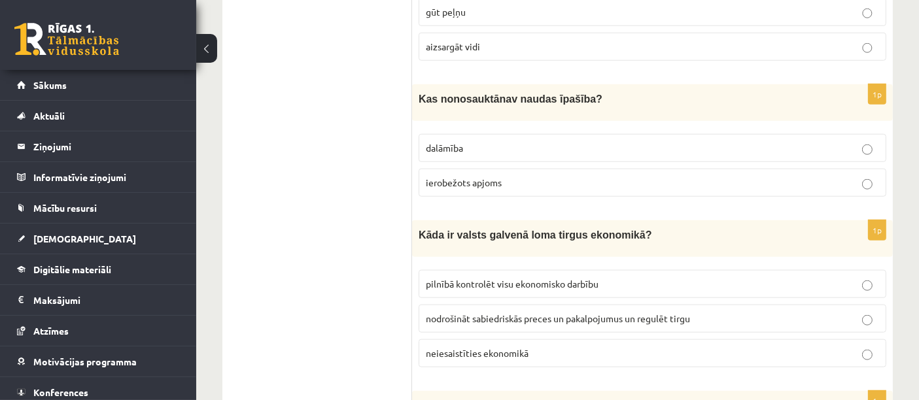
scroll to position [1340, 0]
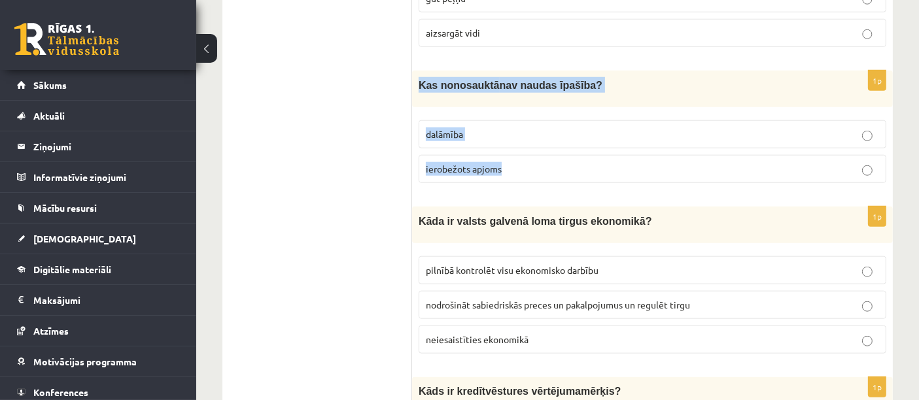
drag, startPoint x: 420, startPoint y: 71, endPoint x: 518, endPoint y: 148, distance: 124.9
click at [518, 148] on div "1p Kas no nosauktā nav naudas īpašība? dalāmība ierobežots apjoms" at bounding box center [652, 132] width 481 height 123
copy div "Kas no nosauktā nav naudas īpašība? dalāmība ierobežots apjoms"
click at [500, 163] on span "ierobežots apjoms" at bounding box center [464, 169] width 76 height 12
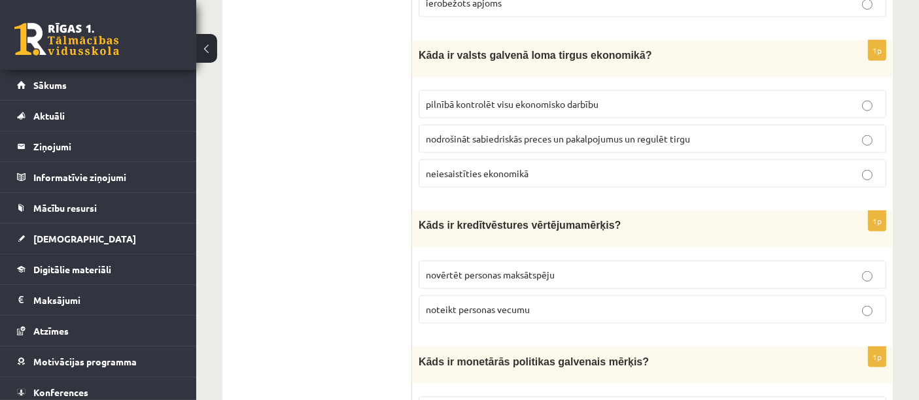
scroll to position [1460, 0]
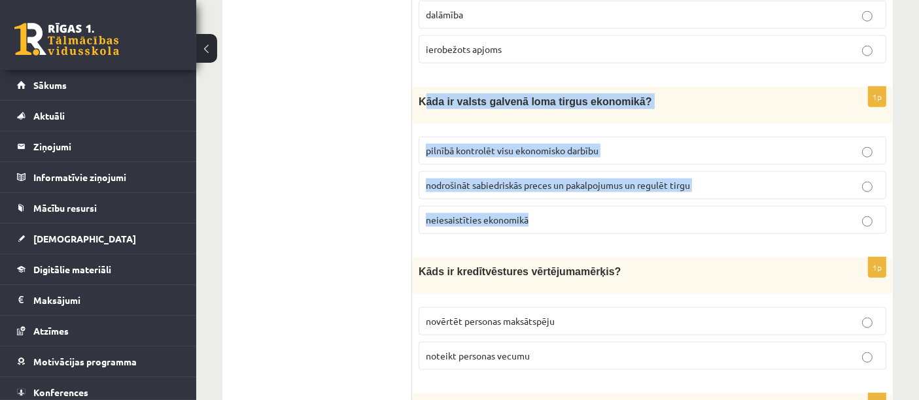
drag, startPoint x: 422, startPoint y: 88, endPoint x: 554, endPoint y: 196, distance: 170.2
click at [554, 196] on div "1p Kāda ir valsts galvenā loma tirgus ekonomikā? pilnībā kontrolēt visu ekonomi…" at bounding box center [652, 166] width 481 height 158
copy div "āda ir valsts galvenā loma tirgus ekonomikā? pilnībā kontrolēt visu ekonomisko …"
click at [494, 179] on span "nodrošināt sabiedriskās preces un pakalpojumus un regulēt tirgu" at bounding box center [558, 185] width 264 height 12
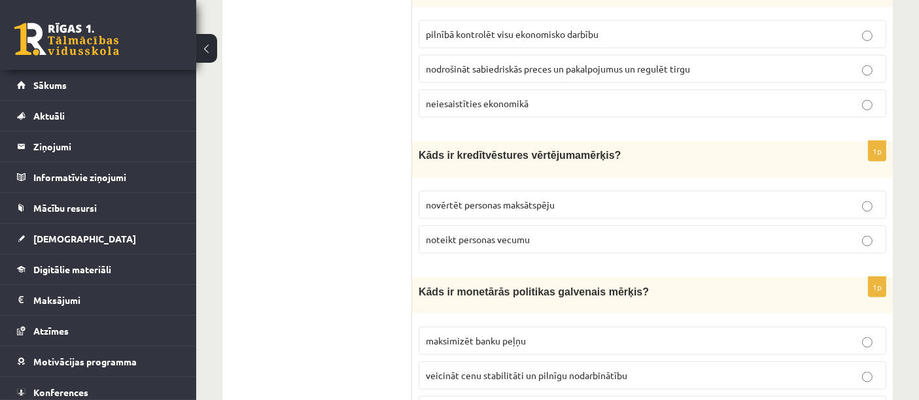
scroll to position [1603, 0]
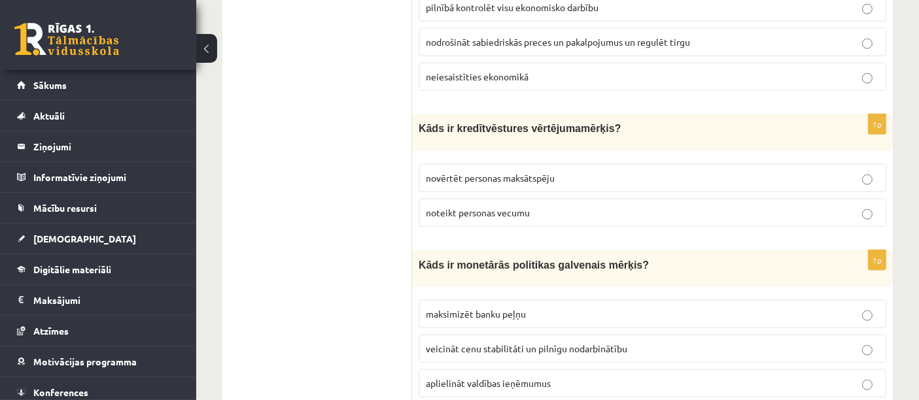
click at [538, 172] on span "novērtēt personas maksātspēju" at bounding box center [490, 178] width 129 height 12
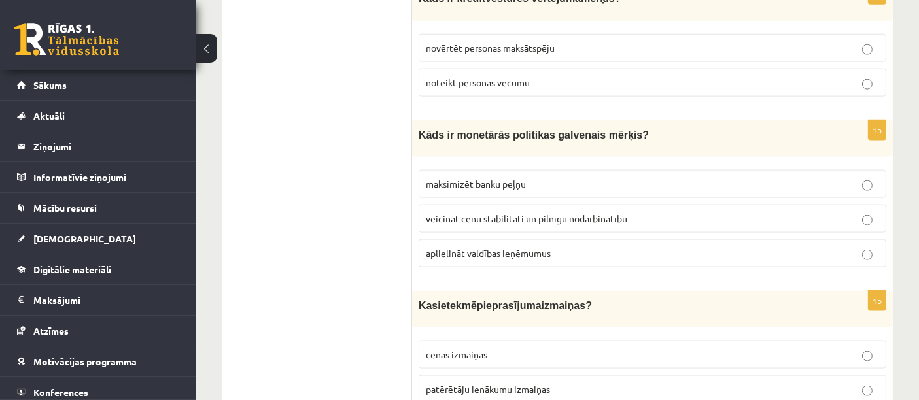
scroll to position [1754, 0]
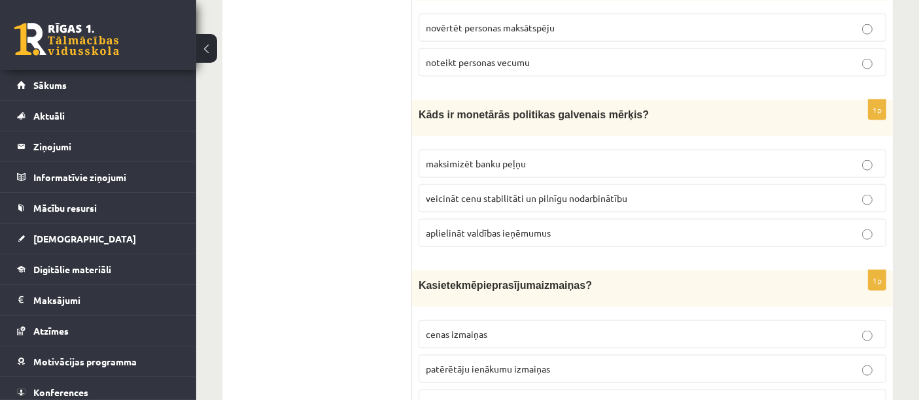
click at [454, 192] on span "veicināt cenu stabilitāti un pilnīgu nodarbinātību" at bounding box center [527, 198] width 202 height 12
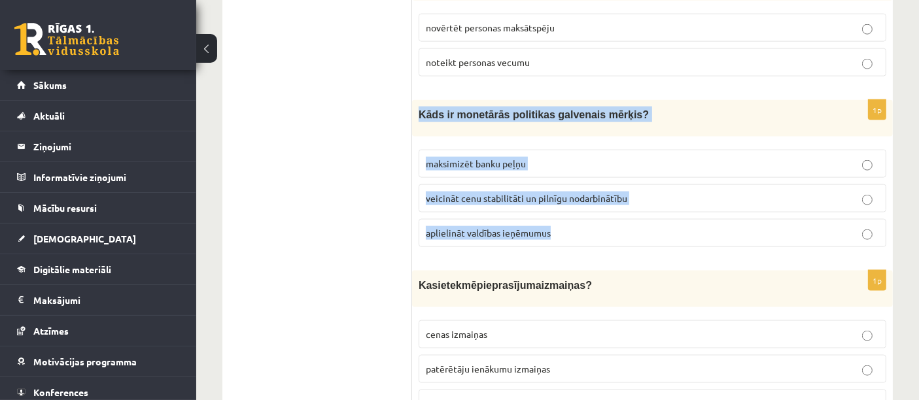
drag, startPoint x: 414, startPoint y: 96, endPoint x: 566, endPoint y: 209, distance: 189.8
click at [566, 209] on div "1p Kāds ir monetārās politikas galvenais mērķis? maksimizēt banku peļņu veicinā…" at bounding box center [652, 179] width 481 height 158
copy div "Kāds ir monetārās politikas galvenais mērķis? maksimizēt banku peļņu veicināt c…"
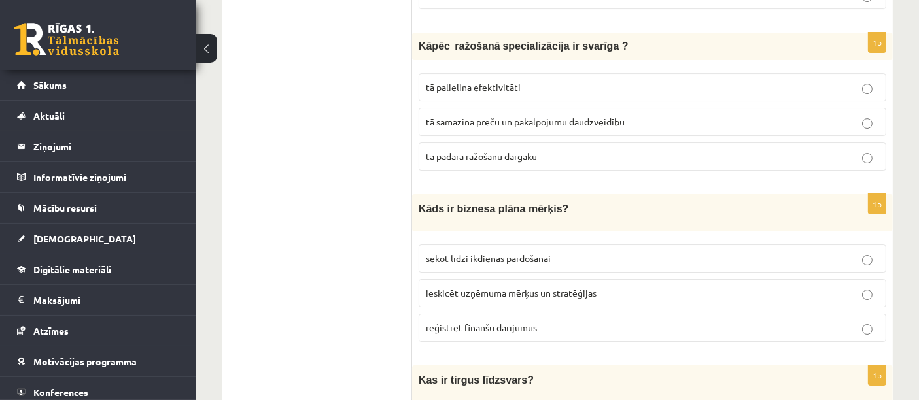
scroll to position [4758, 0]
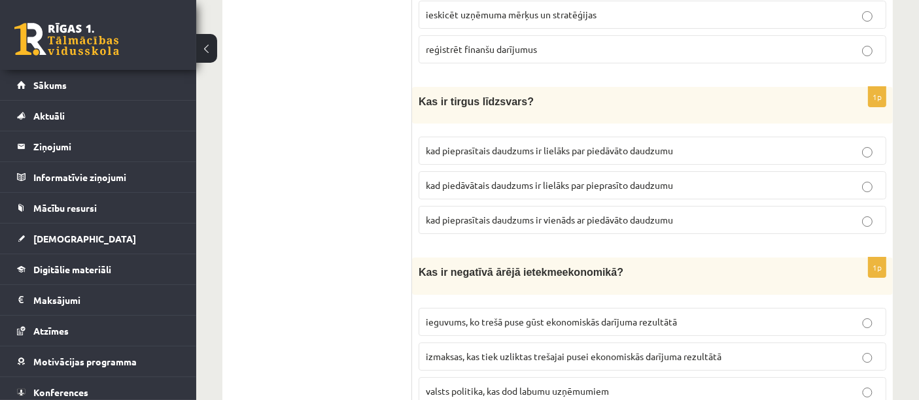
click at [519, 385] on span "valsts politika, kas dod labumu uzņēmumiem" at bounding box center [517, 391] width 183 height 12
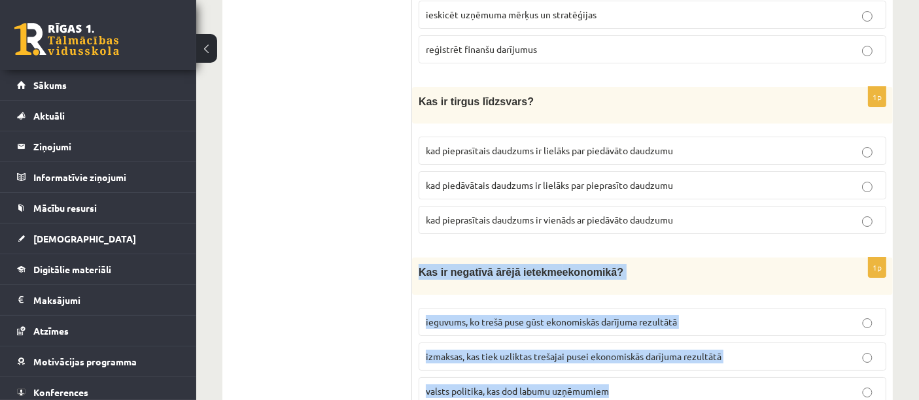
drag, startPoint x: 417, startPoint y: 219, endPoint x: 643, endPoint y: 329, distance: 251.1
click at [643, 329] on div "1p Kas ir negatīvā ārējā ietekme ekonomikā ? ieguvums, ko trešā puse gūst ekono…" at bounding box center [652, 337] width 481 height 158
copy div "Kas ir negatīvā ārējā ietekme ekonomikā ? ieguvums, ko trešā puse gūst ekonomis…"
click at [494, 351] on span "izmaksas, kas tiek uzliktas trešajai pusei ekonomiskās darījuma rezultātā" at bounding box center [574, 357] width 296 height 12
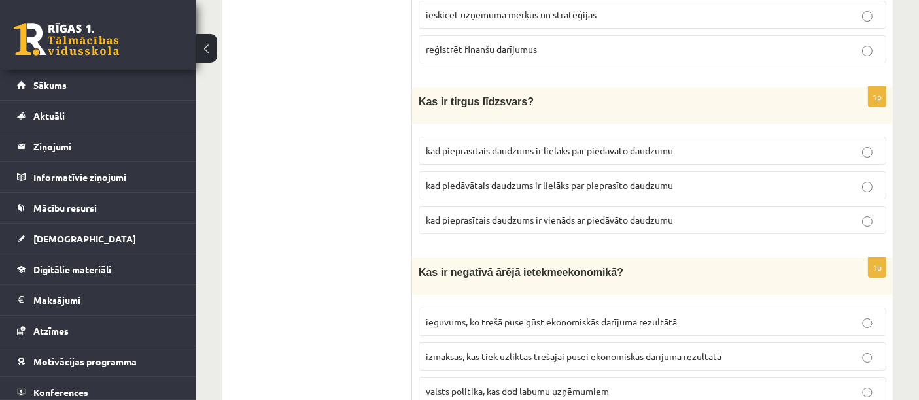
drag, startPoint x: 595, startPoint y: 180, endPoint x: 518, endPoint y: 178, distance: 77.9
click at [518, 206] on label "kad pieprasītais daudzums ir vienāds ar piedāvāto daudzumu" at bounding box center [653, 220] width 468 height 28
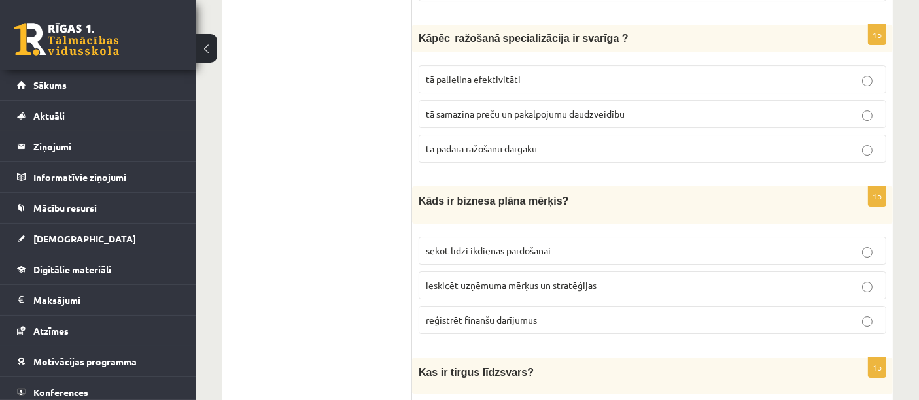
scroll to position [4494, 0]
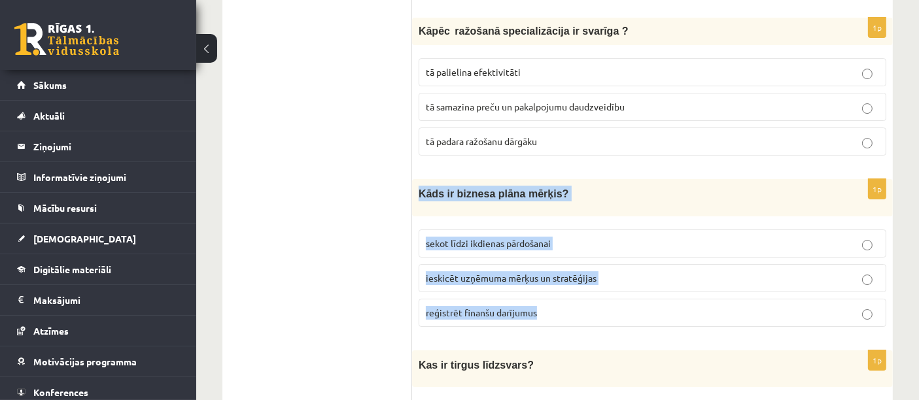
drag, startPoint x: 417, startPoint y: 141, endPoint x: 555, endPoint y: 257, distance: 179.7
click at [555, 257] on div "1p Kāds ir biznesa plāna mērķis? sekot līdzi ikdienas pārdošanai ieskicēt uzņēm…" at bounding box center [652, 258] width 481 height 158
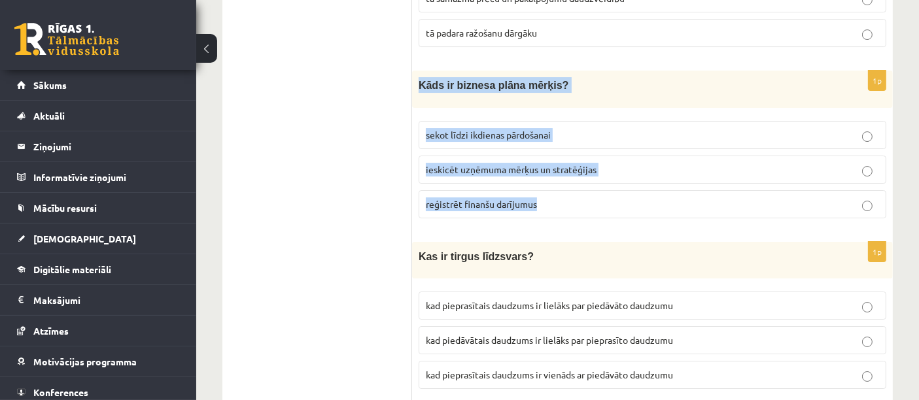
scroll to position [4593, 0]
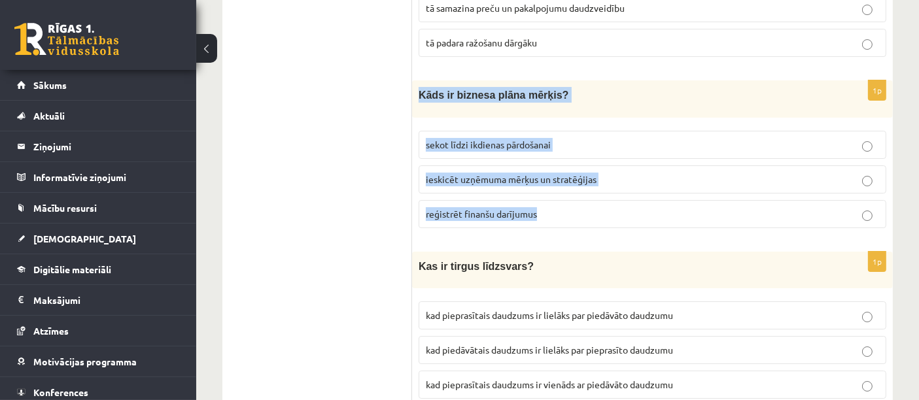
click at [492, 166] on label "ieskicēt uzņēmuma mērķus un stratēģijas" at bounding box center [653, 180] width 468 height 28
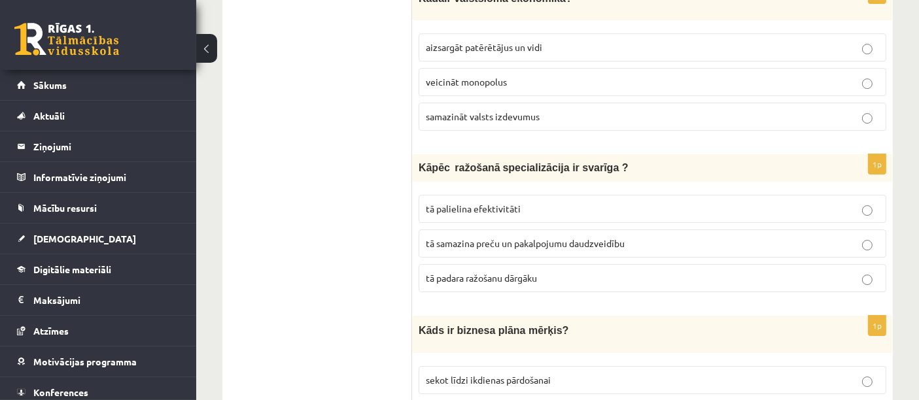
scroll to position [4356, 0]
click at [463, 274] on span "tā padara ražošanu dārgāku" at bounding box center [481, 280] width 111 height 12
click at [449, 204] on span "tā palielina efektivitāti" at bounding box center [473, 210] width 95 height 12
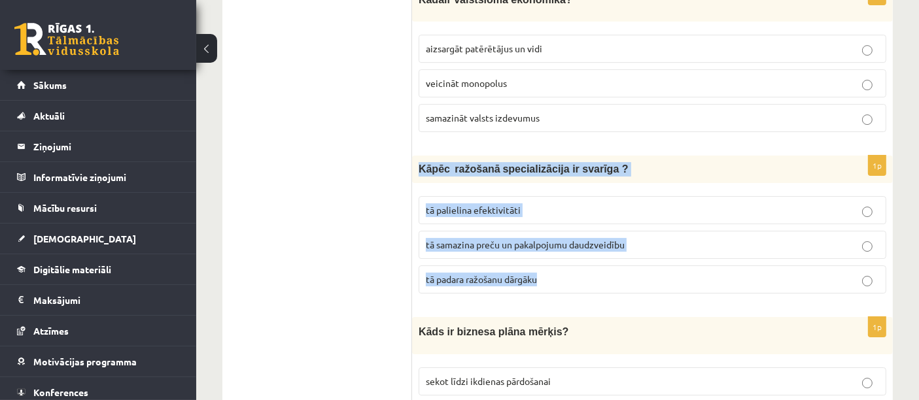
drag, startPoint x: 419, startPoint y: 130, endPoint x: 585, endPoint y: 223, distance: 190.4
click at [585, 223] on div "1p Kāpēc ražošanā specializācija ir svarīga ? tā palielina efektivitāti tā sama…" at bounding box center [652, 230] width 481 height 149
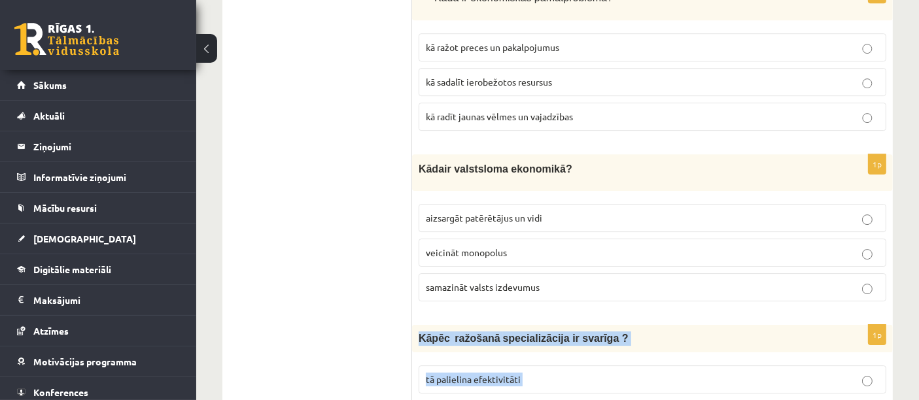
scroll to position [4173, 0]
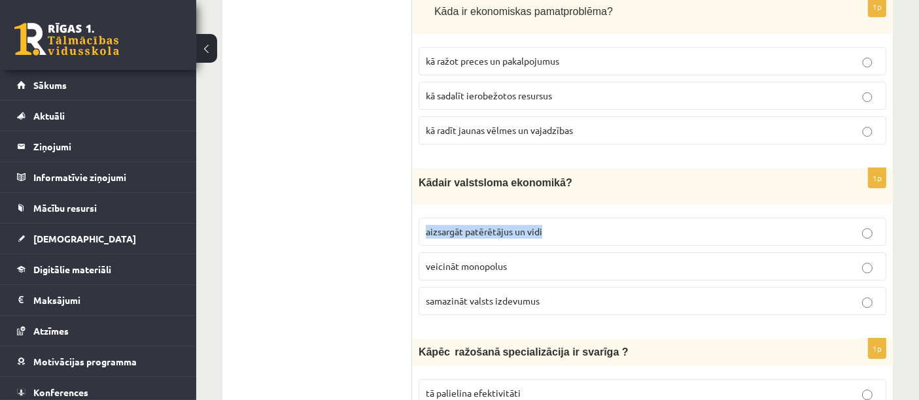
drag, startPoint x: 593, startPoint y: 116, endPoint x: 553, endPoint y: 188, distance: 81.7
click at [559, 225] on p "aizsargāt patērētājus un vidi" at bounding box center [652, 232] width 453 height 14
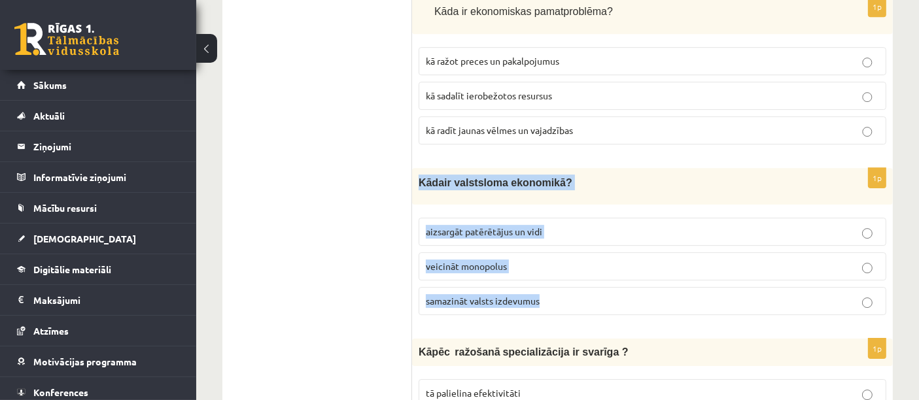
drag, startPoint x: 413, startPoint y: 137, endPoint x: 580, endPoint y: 249, distance: 201.3
click at [580, 249] on div "1p Kād a ir valsts loma ekonomikā ? aizsargāt patērētājus un vidi veicināt mono…" at bounding box center [652, 247] width 481 height 158
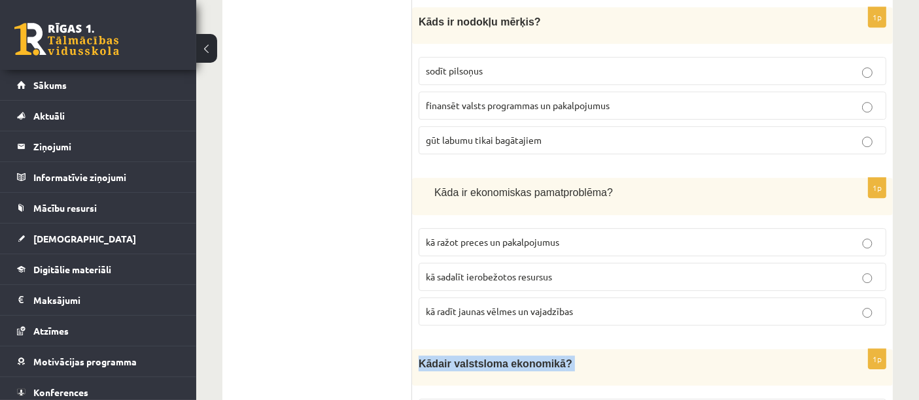
scroll to position [3990, 0]
drag, startPoint x: 552, startPoint y: 230, endPoint x: 463, endPoint y: 226, distance: 88.5
click at [463, 272] on p "kā sadalīt ierobežotos resursus" at bounding box center [652, 279] width 453 height 14
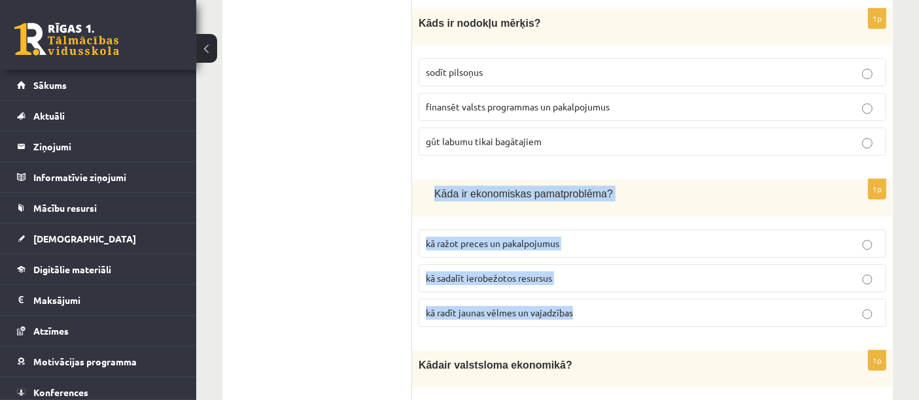
drag, startPoint x: 433, startPoint y: 154, endPoint x: 590, endPoint y: 262, distance: 190.6
click at [590, 262] on div "1p Kāda ir ekonomisk as pamatproblēma ? kā ražot preces un pakalpojumus kā sada…" at bounding box center [652, 258] width 481 height 158
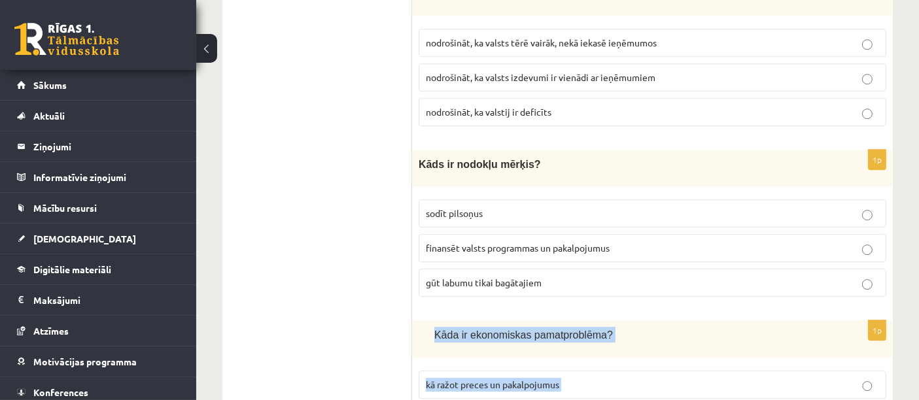
scroll to position [3850, 0]
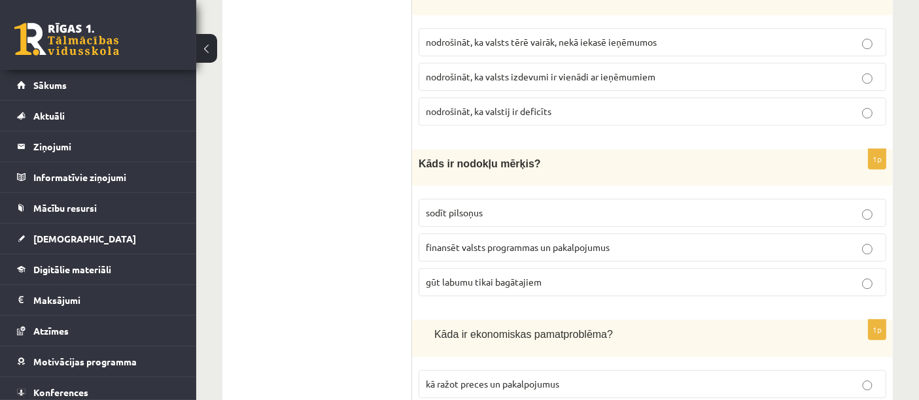
click at [494, 241] on span "finansēt valsts programmas un pakalpojumus" at bounding box center [518, 247] width 184 height 12
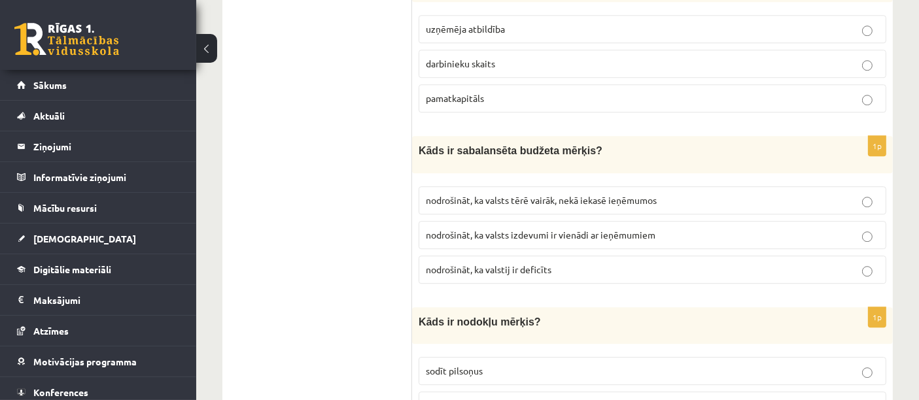
scroll to position [3692, 0]
click at [537, 228] on span "nodrošināt, ka valsts izdevumi ir vienādi ar ieņēmumiem" at bounding box center [541, 234] width 230 height 12
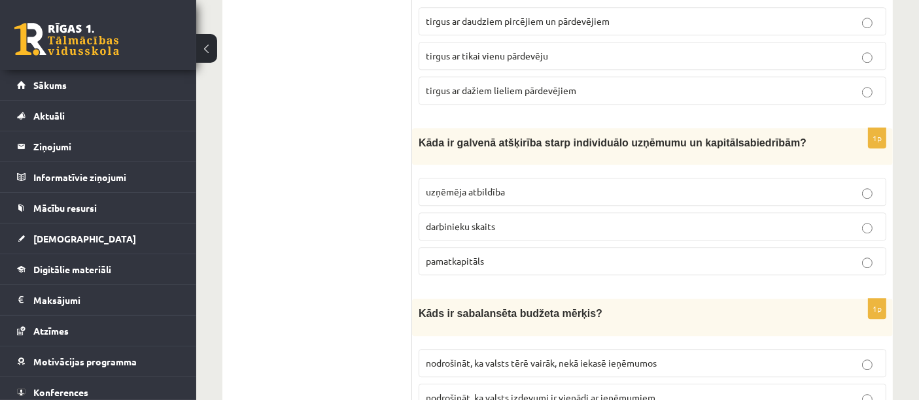
scroll to position [3526, 0]
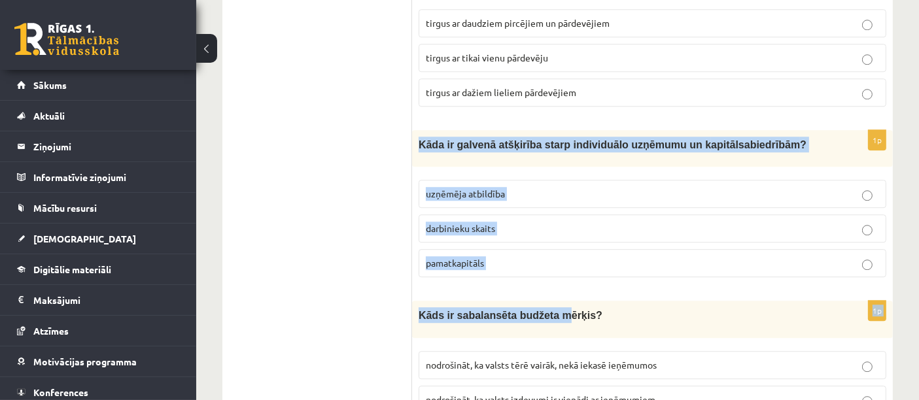
drag, startPoint x: 411, startPoint y: 105, endPoint x: 546, endPoint y: 249, distance: 197.7
click at [525, 257] on p "pamatkapitāls" at bounding box center [652, 264] width 453 height 14
drag, startPoint x: 418, startPoint y: 100, endPoint x: 577, endPoint y: 226, distance: 202.6
click at [577, 226] on div "1p Kāda ir galvenā atšķirība starp individuālo uzņēmumu un k apitālsabiedrībām …" at bounding box center [652, 209] width 481 height 158
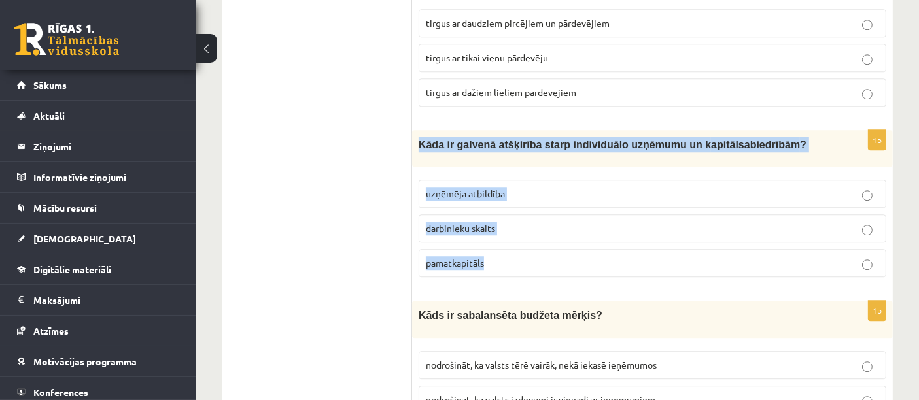
click at [482, 188] on span "uzņēmēja atbildība" at bounding box center [465, 194] width 79 height 12
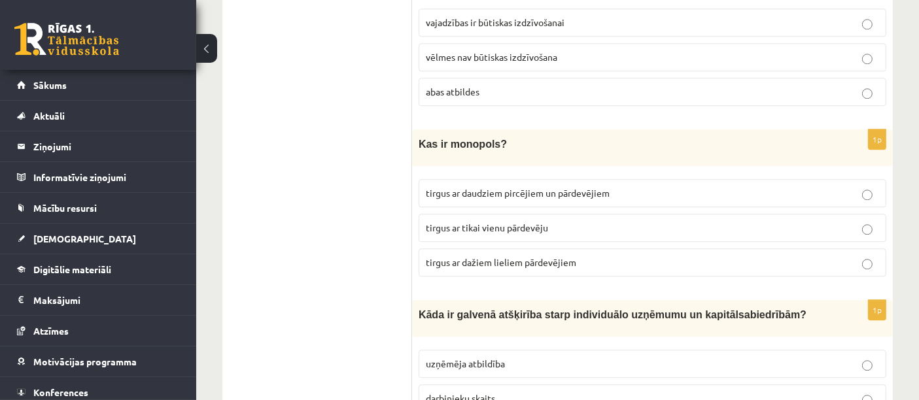
scroll to position [3361, 0]
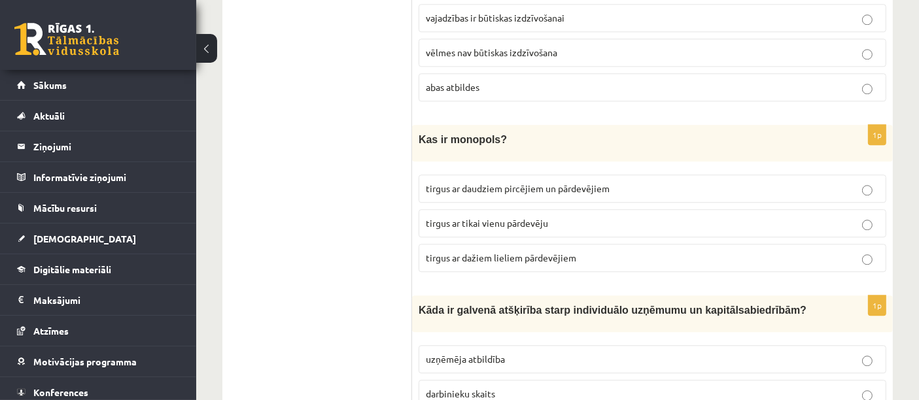
click at [499, 252] on span "tirgus ar dažiem lieliem pārdevējiem" at bounding box center [501, 258] width 151 height 12
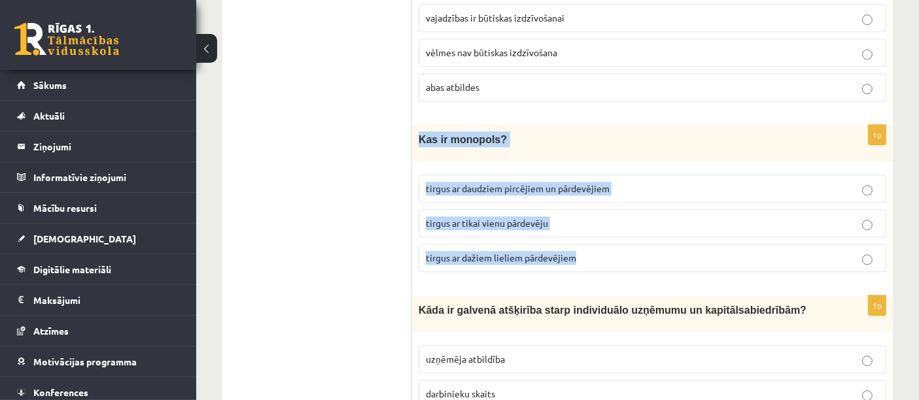
drag, startPoint x: 420, startPoint y: 102, endPoint x: 590, endPoint y: 227, distance: 210.6
click at [590, 227] on div "1p Kas ir monopols? tirgus ar daudziem pircējiem un pārdevējiem tirgus ar tikai…" at bounding box center [652, 204] width 481 height 158
click at [531, 217] on span "tirgus ar tikai vienu pārdevēju" at bounding box center [487, 223] width 122 height 12
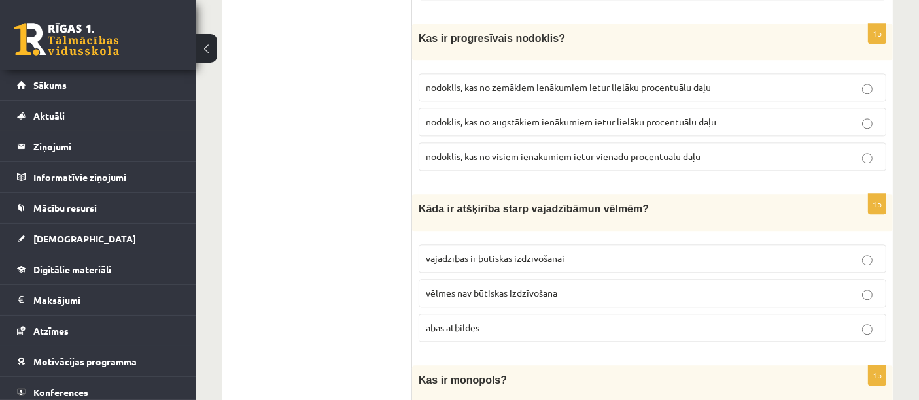
scroll to position [3125, 0]
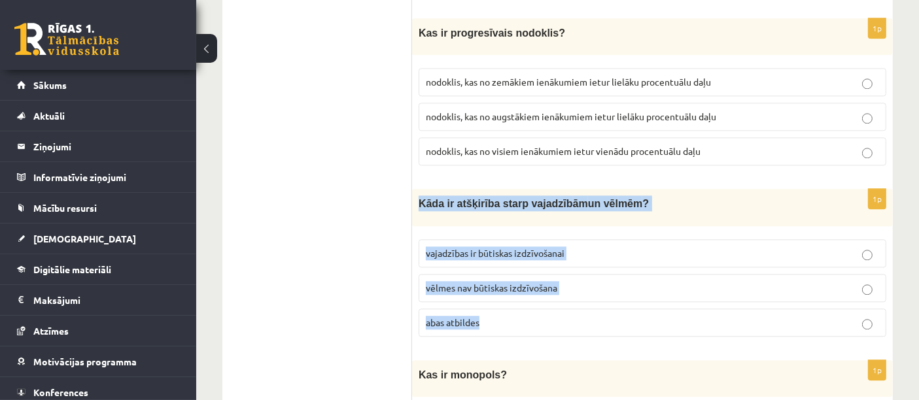
drag, startPoint x: 420, startPoint y: 169, endPoint x: 530, endPoint y: 302, distance: 172.4
click at [530, 302] on div "1p Kāda ir atšķirība starp vajadzīb ām un vēl mēm ? vajadzības ir būtiskas izdz…" at bounding box center [652, 268] width 481 height 158
click at [525, 316] on p "abas atbildes" at bounding box center [652, 323] width 453 height 14
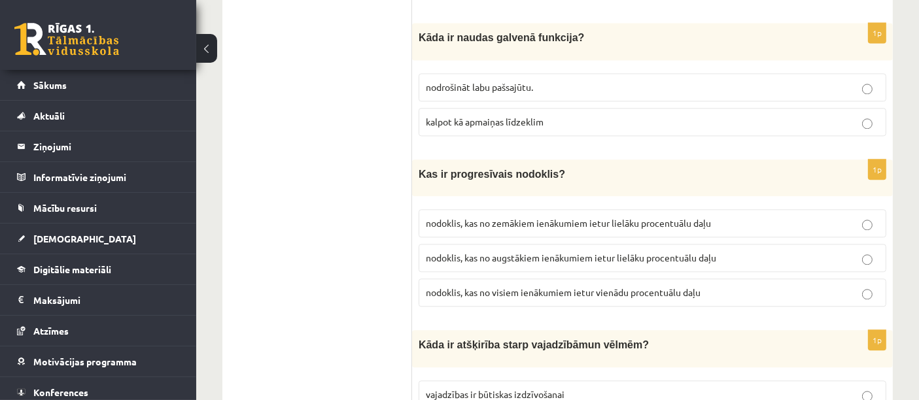
scroll to position [2977, 0]
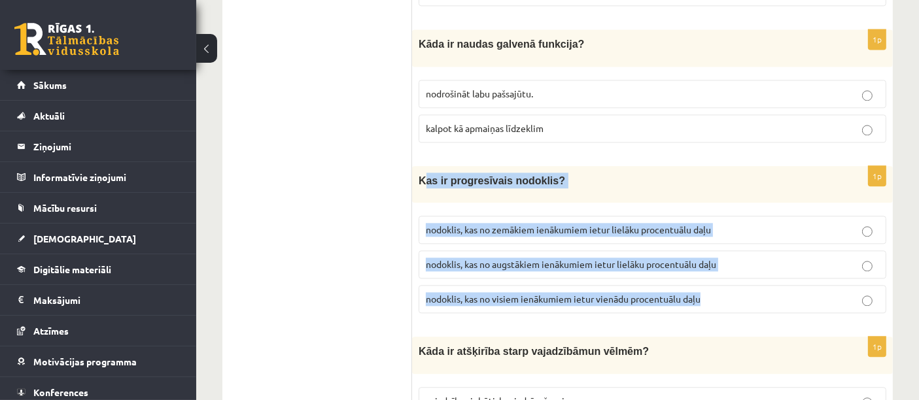
drag, startPoint x: 422, startPoint y: 151, endPoint x: 702, endPoint y: 257, distance: 298.9
click at [702, 257] on div "1p Kas ir progresīvais nodoklis? nodoklis, kas no zemākiem ienākumiem ietur lie…" at bounding box center [652, 245] width 481 height 158
click at [544, 258] on span "nodoklis, kas no augstākiem ienākumiem ietur lielāku procentuālu daļu" at bounding box center [571, 264] width 291 height 12
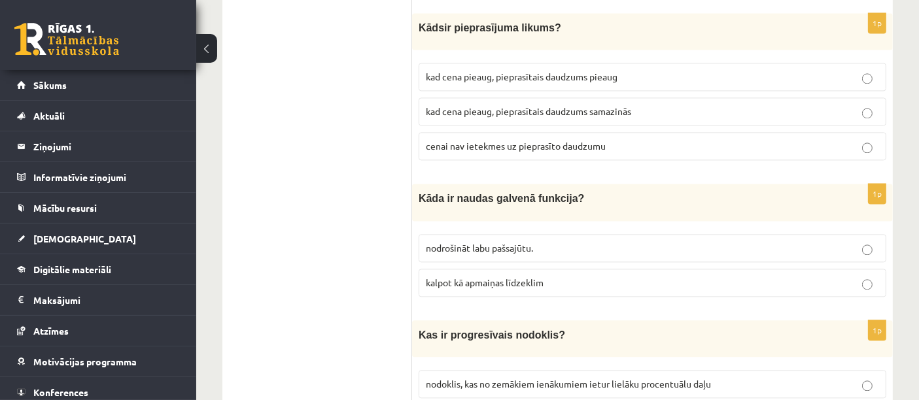
scroll to position [2824, 0]
click at [503, 275] on p "kalpot kā apmaiņas līdzeklim" at bounding box center [652, 282] width 453 height 14
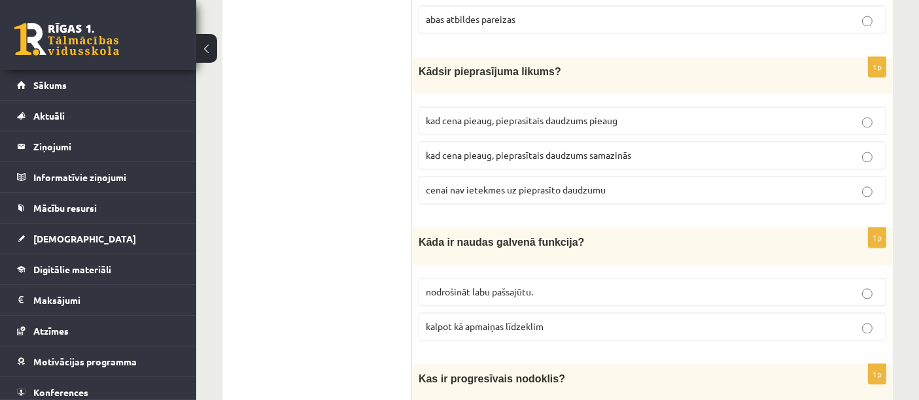
scroll to position [2773, 0]
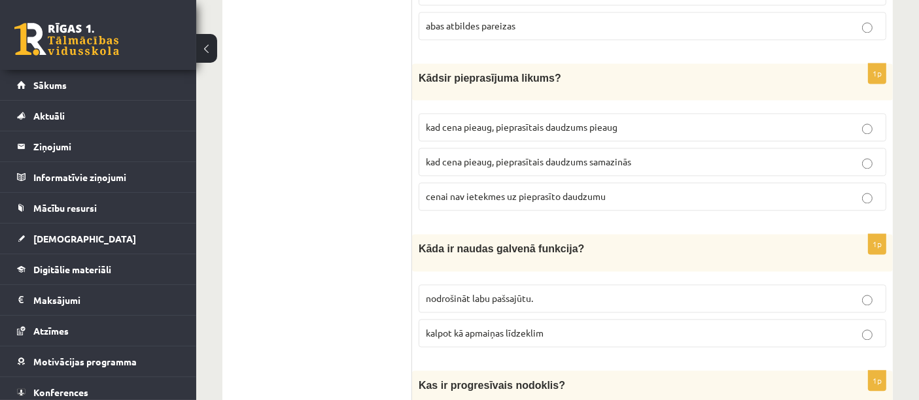
click at [472, 121] on span "kad cena pieaug, pieprasītais daudzums pieaug" at bounding box center [522, 127] width 192 height 12
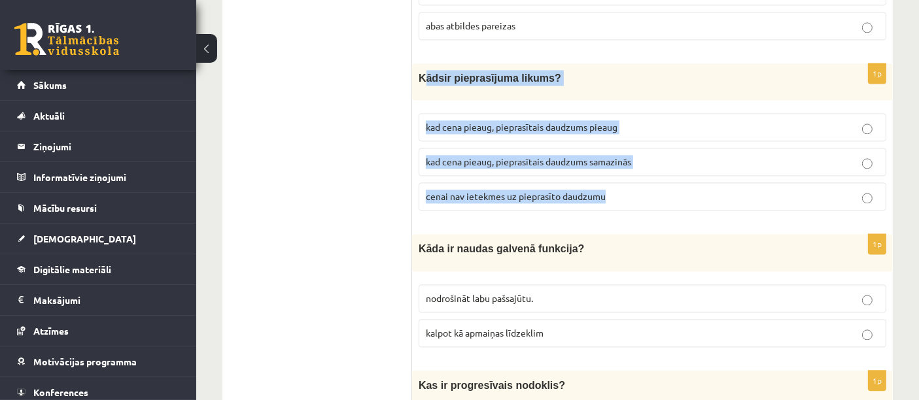
drag, startPoint x: 422, startPoint y: 49, endPoint x: 603, endPoint y: 151, distance: 207.7
click at [603, 151] on div "1p K āds ir pieprasījuma likums? kad cena pieaug, pieprasītais daudzums pieaug …" at bounding box center [652, 142] width 481 height 158
click at [580, 156] on span "kad cena pieaug, pieprasītais daudzums samazinās" at bounding box center [528, 162] width 205 height 12
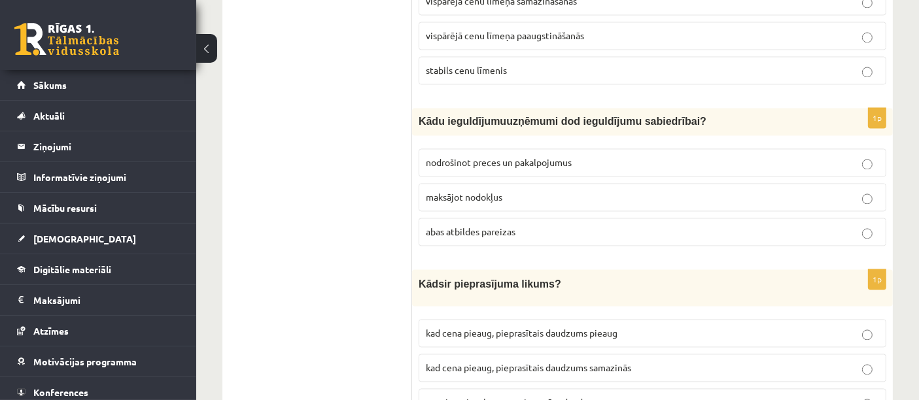
scroll to position [2567, 0]
click at [459, 156] on span "nodrošinot preces un pakalpojumus" at bounding box center [499, 162] width 146 height 12
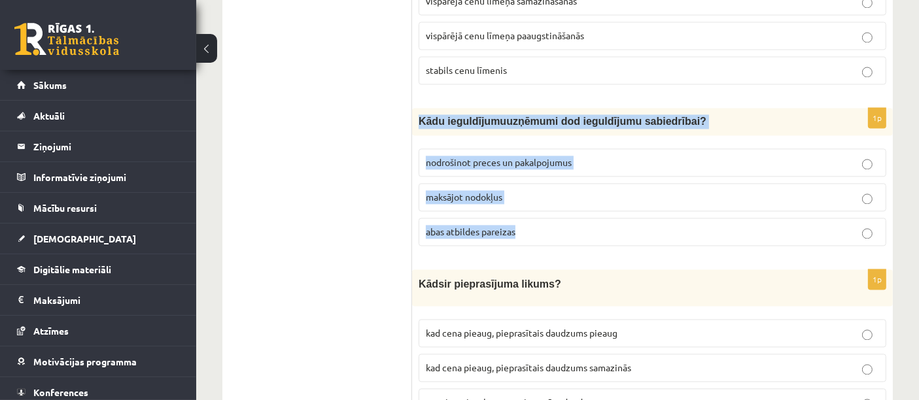
drag, startPoint x: 419, startPoint y: 89, endPoint x: 550, endPoint y: 200, distance: 171.8
click at [550, 200] on div "1p K ādu ieguldījumu uzņēmumi dod ieguldījumu sabiedrībai? nodrošinot preces un…" at bounding box center [652, 182] width 481 height 149
click at [552, 225] on p "abas atbildes pareizas" at bounding box center [652, 232] width 453 height 14
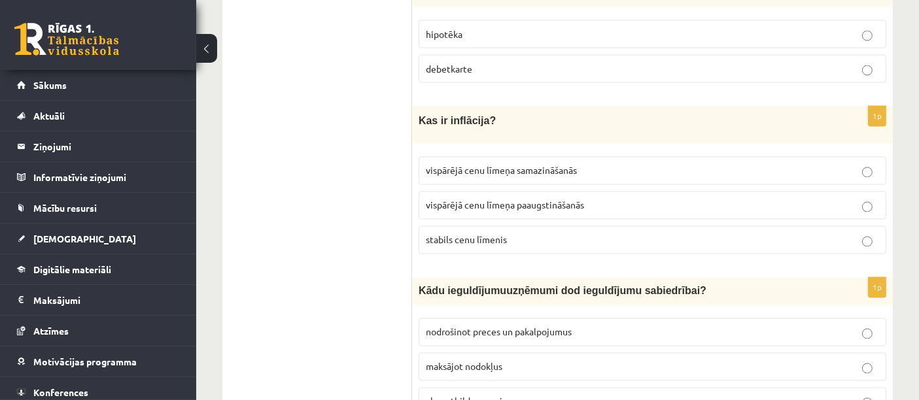
scroll to position [2402, 0]
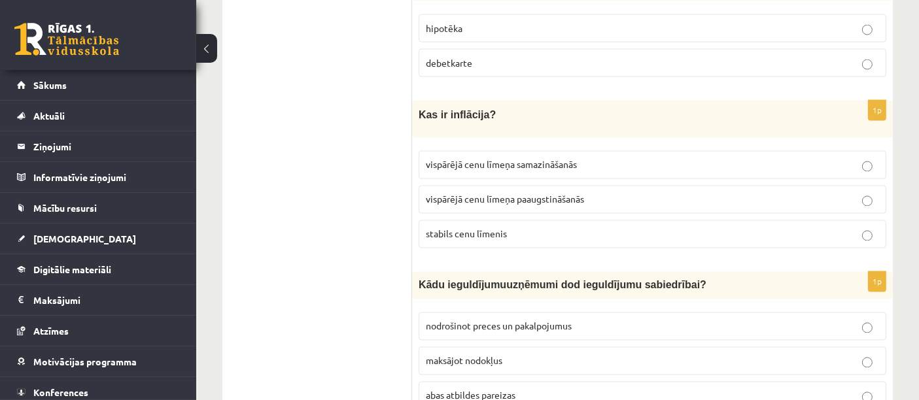
click at [493, 228] on span "stabils cenu līmenis" at bounding box center [466, 234] width 81 height 12
drag, startPoint x: 410, startPoint y: 86, endPoint x: 548, endPoint y: 178, distance: 166.3
click at [548, 194] on div "***** Tests 1p K ura ekonomiskā sistēma raksturojas ar privātu īpašumu un konku…" at bounding box center [557, 302] width 671 height 4965
click at [552, 151] on label "vispārējā cenu līmeņa samazināšanās" at bounding box center [653, 165] width 468 height 28
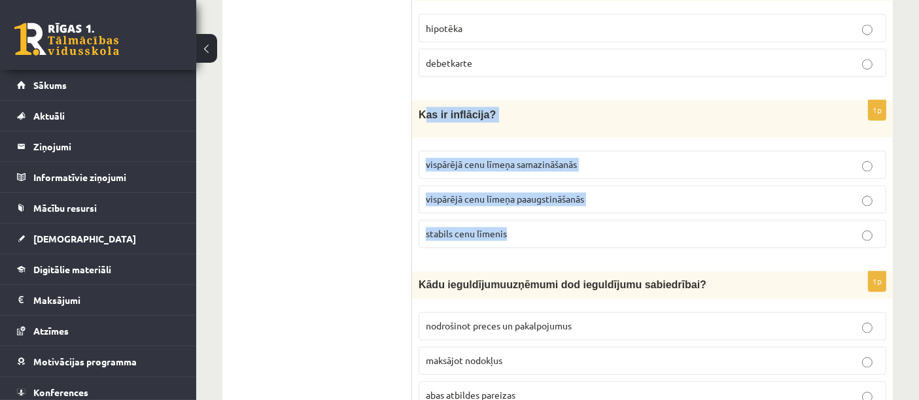
drag, startPoint x: 423, startPoint y: 86, endPoint x: 535, endPoint y: 201, distance: 159.7
click at [535, 201] on div "1p Kas ir inflācija? vispārējā cenu līmeņa samazināšanās vispārējā cenu līmeņa …" at bounding box center [652, 180] width 481 height 158
click at [548, 194] on span "vispārējā cenu līmeņa paaugstināšanās" at bounding box center [505, 200] width 158 height 12
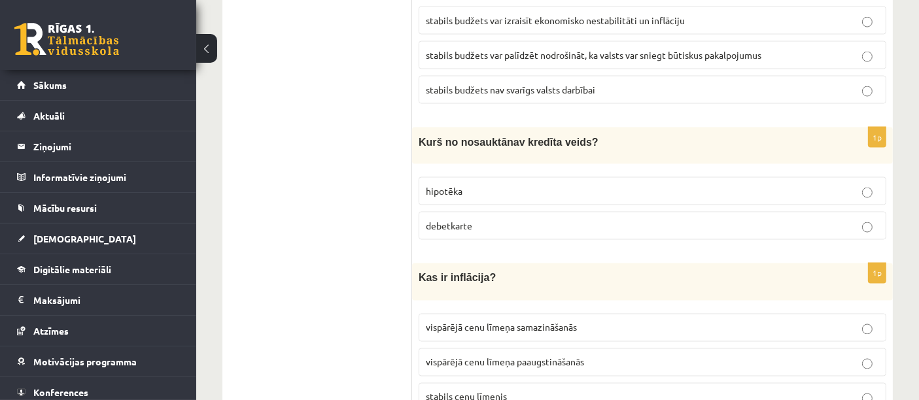
scroll to position [2241, 0]
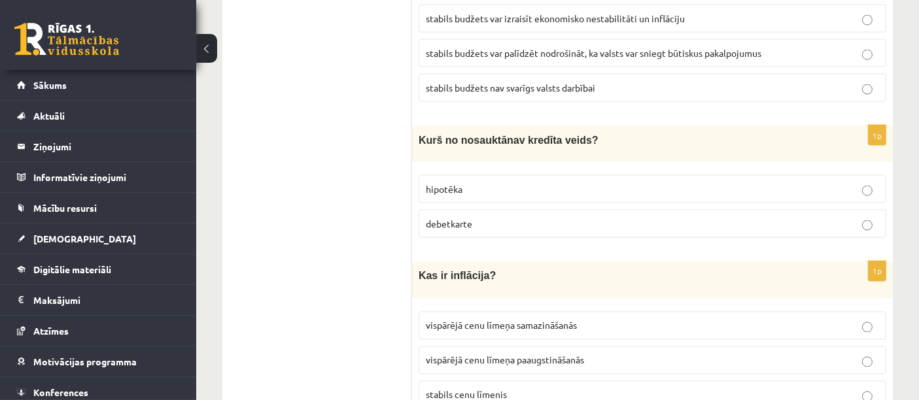
click at [522, 217] on p "debetkarte" at bounding box center [652, 224] width 453 height 14
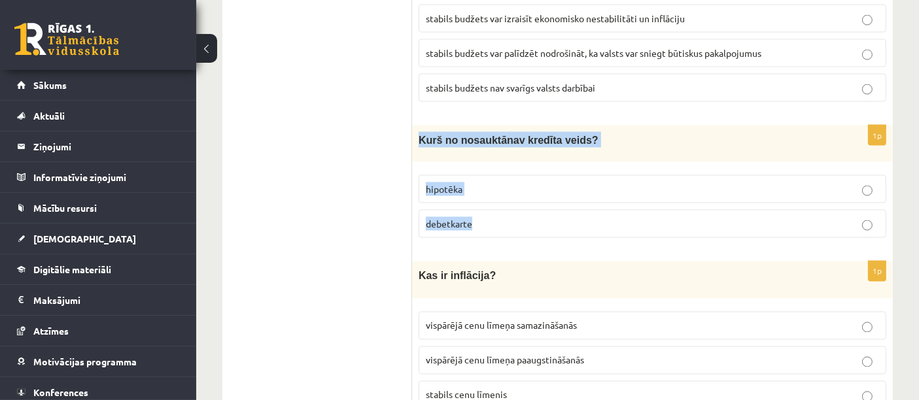
drag, startPoint x: 416, startPoint y: 113, endPoint x: 524, endPoint y: 190, distance: 133.1
click at [524, 190] on div "1p K urš no nosauktā nav kredīta veids? hipotēka debetkarte" at bounding box center [652, 187] width 481 height 123
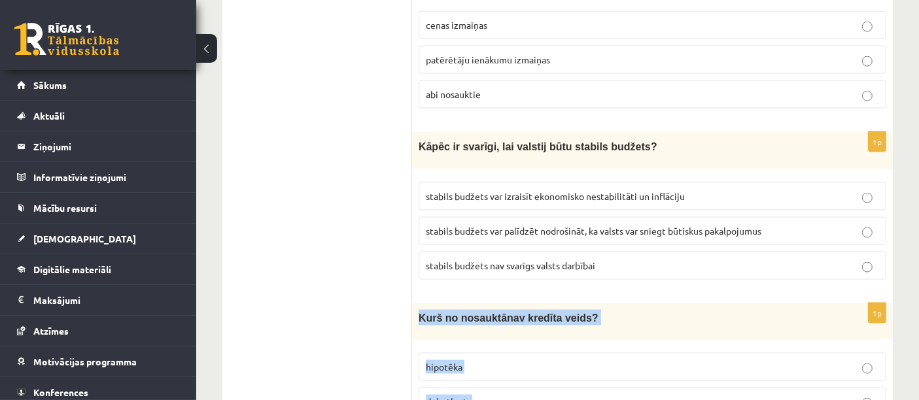
scroll to position [2062, 0]
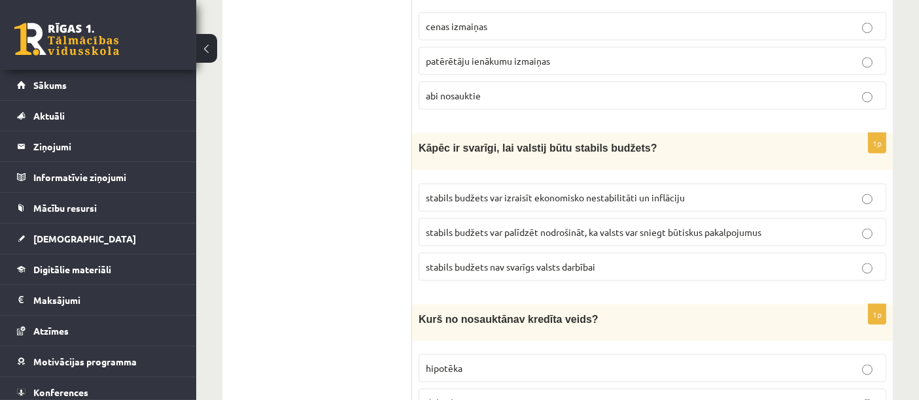
click at [546, 226] on span "stabils budžets var palīdzēt nodrošināt, ka valsts var sniegt būtiskus pakalpoj…" at bounding box center [594, 232] width 336 height 12
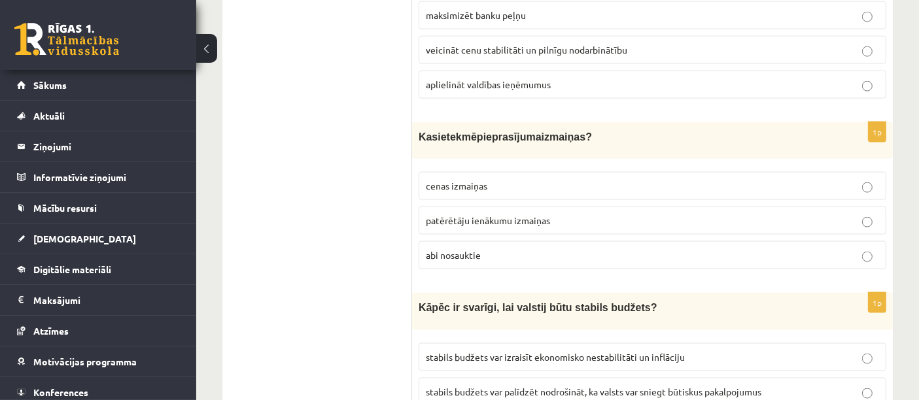
scroll to position [1892, 0]
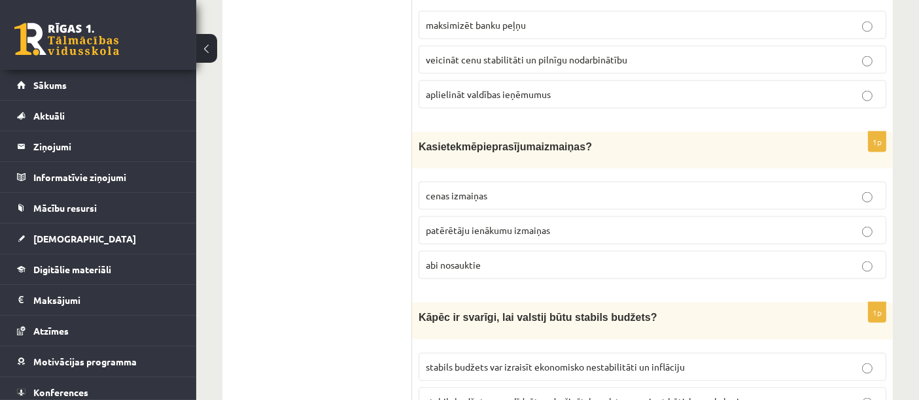
click at [481, 258] on p "abi nosauktie" at bounding box center [652, 265] width 453 height 14
click at [508, 189] on p "cenas izmaiņas" at bounding box center [652, 196] width 453 height 14
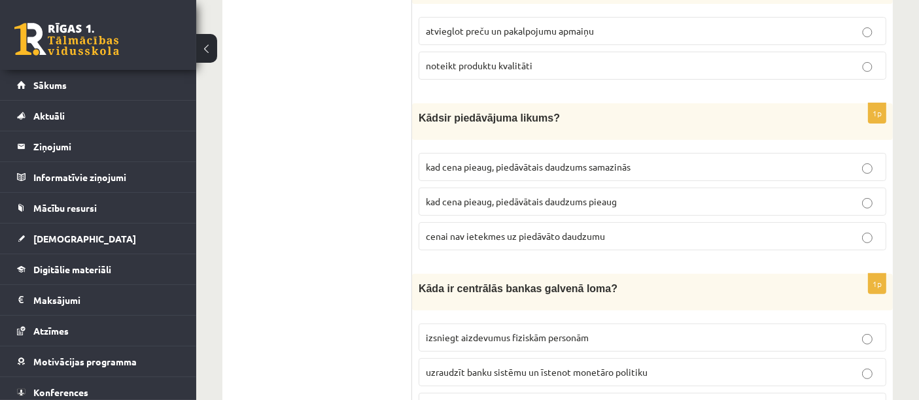
scroll to position [0, 0]
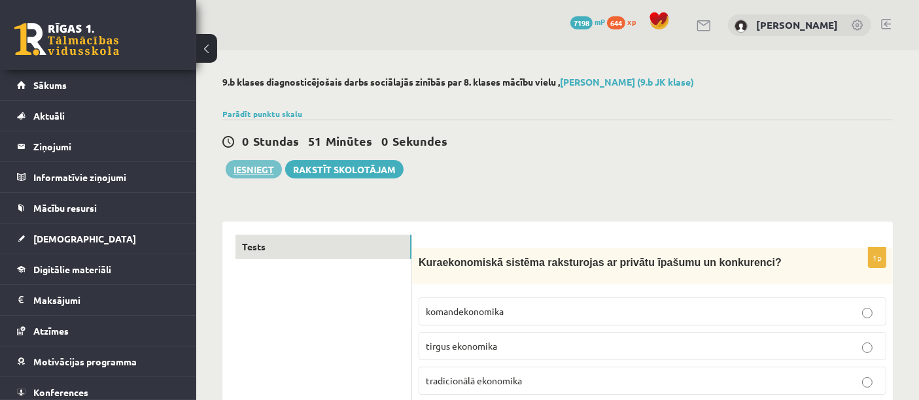
click at [238, 168] on button "Iesniegt" at bounding box center [254, 169] width 56 height 18
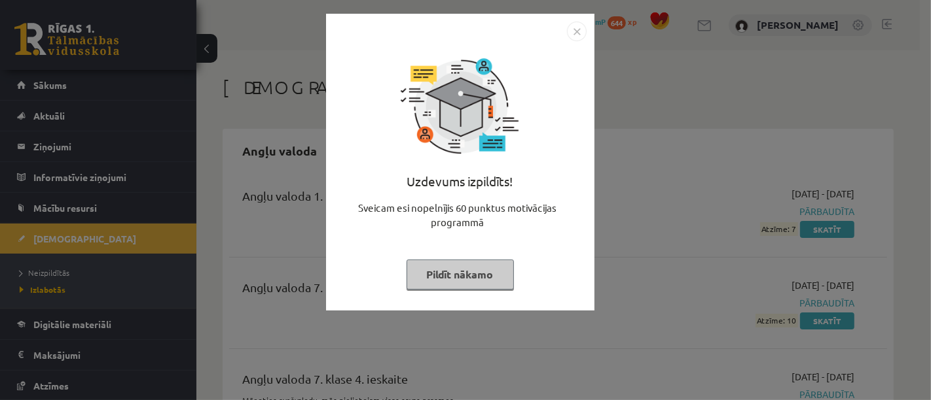
click at [476, 270] on button "Pildīt nākamo" at bounding box center [459, 275] width 107 height 30
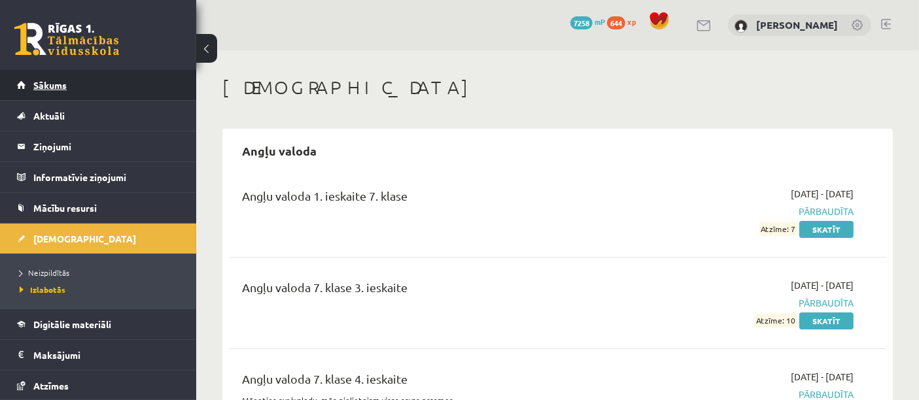
click at [114, 89] on link "Sākums" at bounding box center [98, 85] width 163 height 30
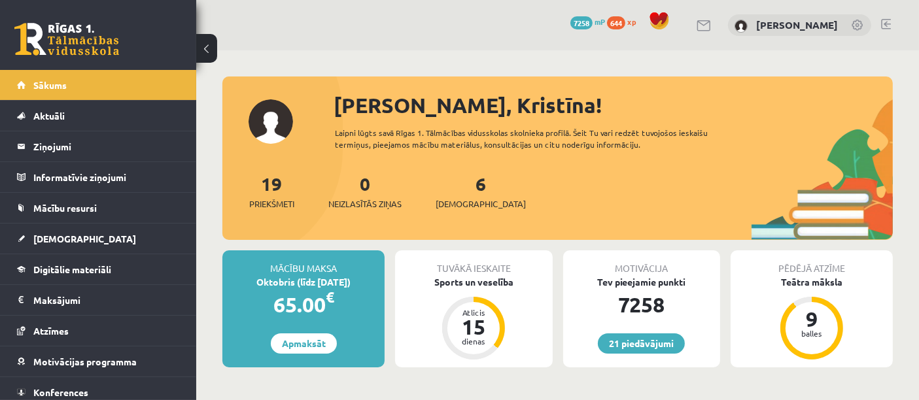
click at [459, 194] on div "6 Ieskaites" at bounding box center [481, 190] width 90 height 41
click at [459, 203] on span "[DEMOGRAPHIC_DATA]" at bounding box center [481, 204] width 90 height 13
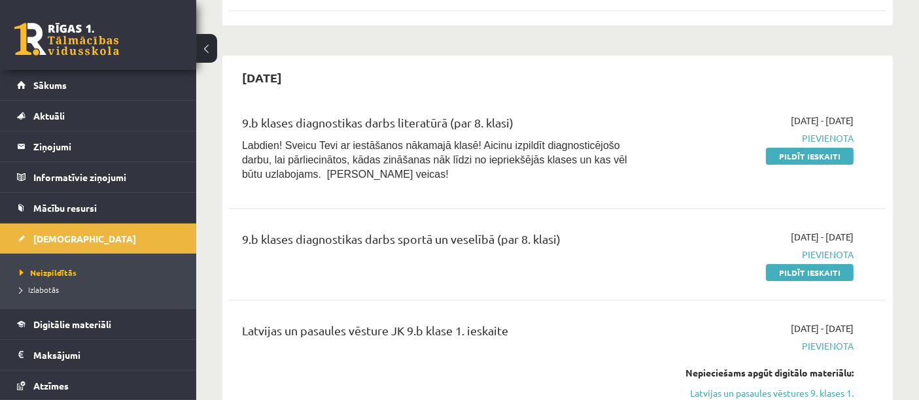
scroll to position [339, 0]
click at [775, 272] on link "Pildīt ieskaiti" at bounding box center [810, 272] width 88 height 17
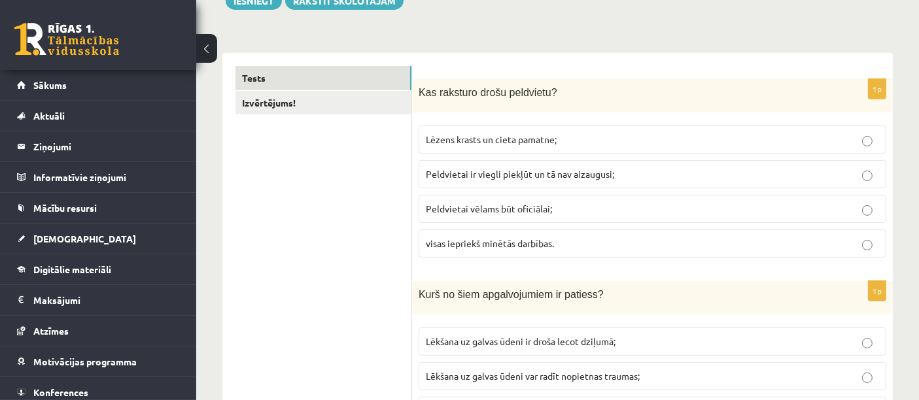
scroll to position [171, 0]
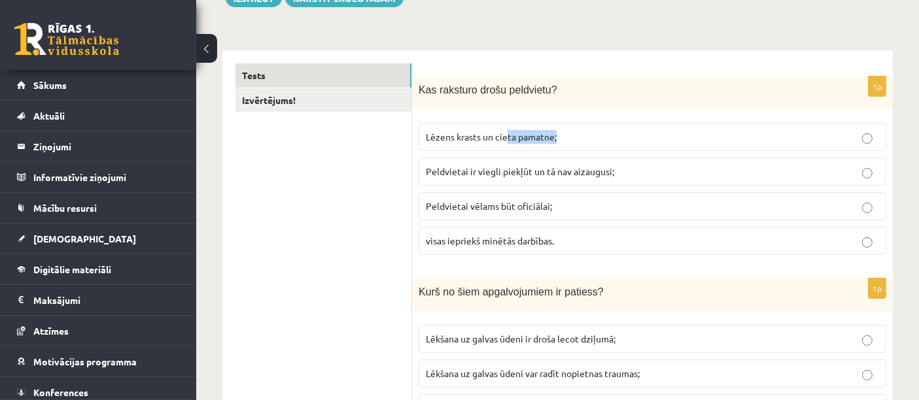
drag, startPoint x: 509, startPoint y: 143, endPoint x: 641, endPoint y: 133, distance: 131.9
click at [641, 133] on p "Lēzens krasts un cieta pamatne;" at bounding box center [652, 137] width 453 height 14
click at [601, 173] on span "Peldvietai ir viegli piekļūt un tā nav aizaugusi;" at bounding box center [520, 172] width 188 height 12
click at [582, 202] on p "Peldvietai vēlams būt oficiālai;" at bounding box center [652, 207] width 453 height 14
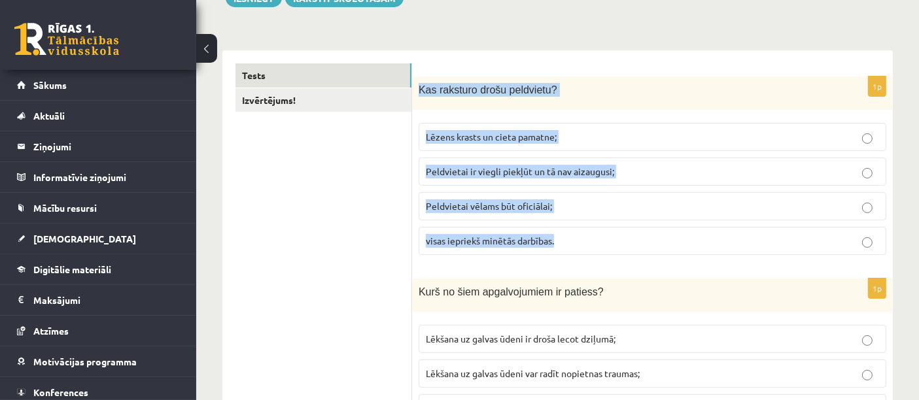
drag, startPoint x: 416, startPoint y: 86, endPoint x: 565, endPoint y: 233, distance: 208.7
click at [565, 233] on div "1p Kas raksturo drošu peldvietu? Lēzens krasts un cieta pamatne; Peldvietai ir …" at bounding box center [652, 171] width 481 height 189
copy div "Kas raksturo drošu peldvietu? Lēzens krasts un cieta pamatne; Peldvietai ir vie…"
click at [570, 231] on label "visas iepriekš minētās darbības." at bounding box center [653, 241] width 468 height 28
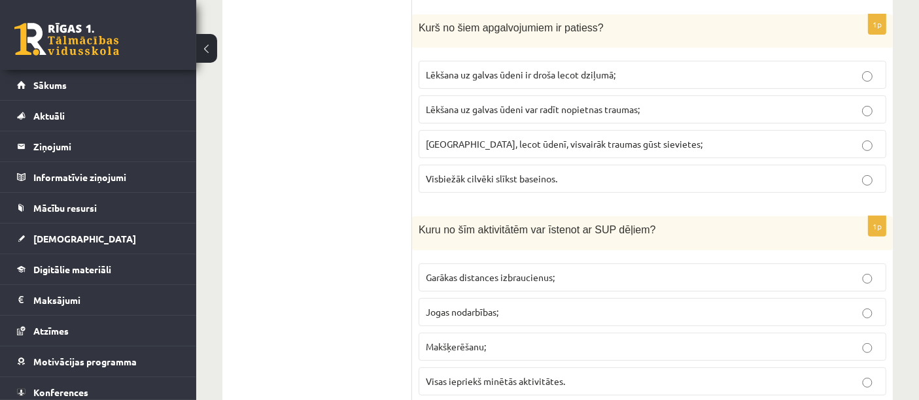
scroll to position [427, 0]
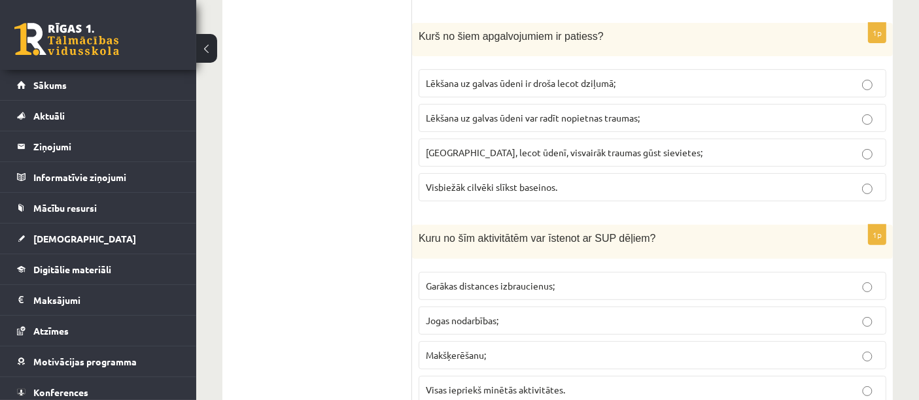
click at [540, 118] on span "Lēkšana uz galvas ūdeni var radīt nopietnas traumas;" at bounding box center [533, 118] width 214 height 12
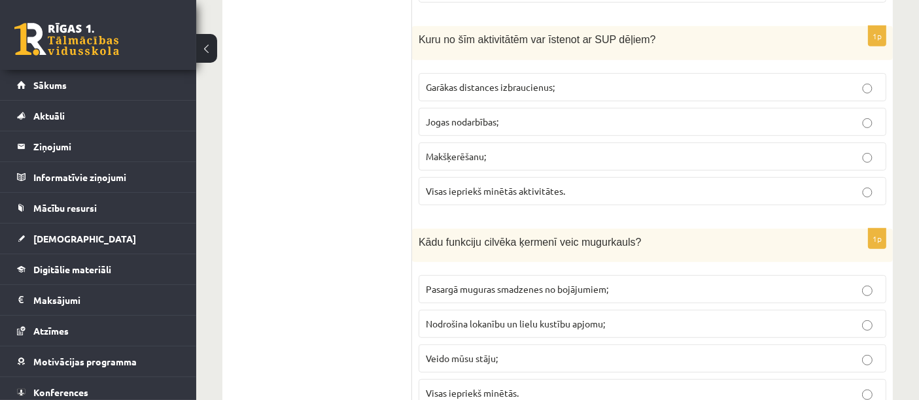
scroll to position [632, 0]
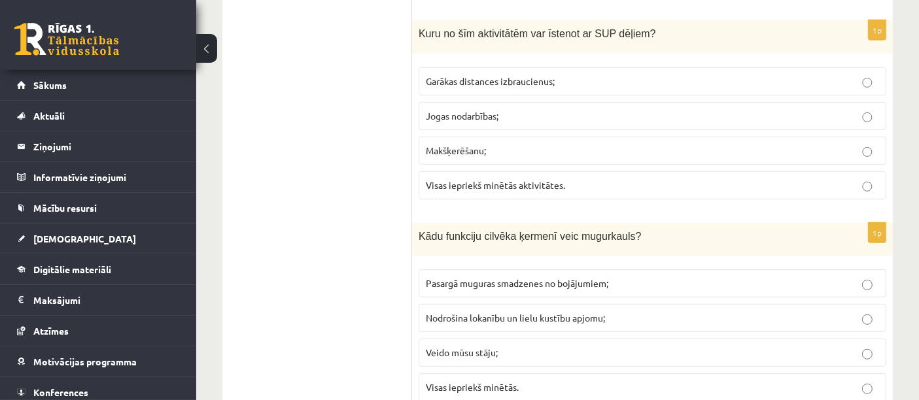
click at [441, 71] on label "Garākas distances izbraucienus;" at bounding box center [653, 81] width 468 height 28
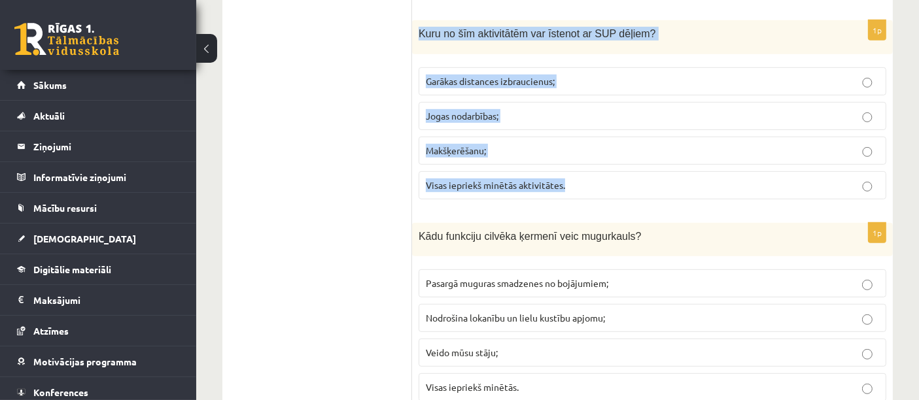
drag, startPoint x: 415, startPoint y: 33, endPoint x: 598, endPoint y: 176, distance: 232.6
click at [598, 176] on div "1p Kuru no šīm aktivitātēm var īstenot ar SUP dēļiem? Garākas distances izbrauc…" at bounding box center [652, 114] width 481 height 189
copy div "Kuru no šīm aktivitātēm var īstenot ar SUP dēļiem? Garākas distances izbraucien…"
click at [524, 185] on span "Visas iepriekš minētās aktivitātes." at bounding box center [495, 185] width 139 height 12
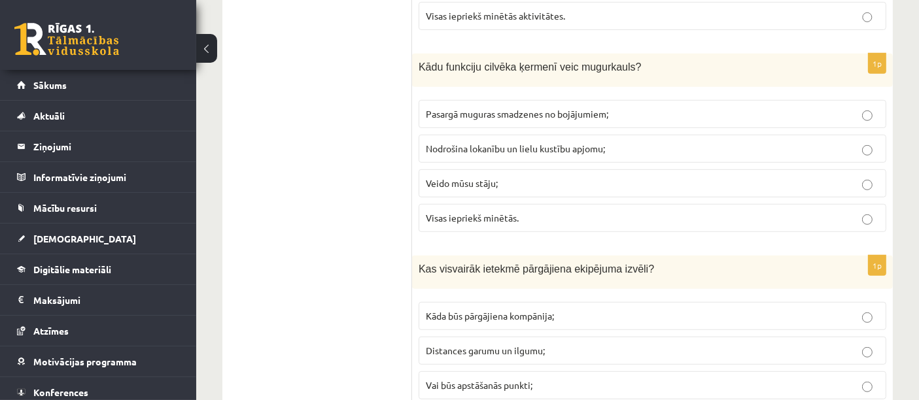
scroll to position [802, 0]
click at [677, 107] on p "Pasargā muguras smadzenes no bojājumiem;" at bounding box center [652, 114] width 453 height 14
click at [491, 211] on span "Visas iepriekš minētās." at bounding box center [472, 217] width 93 height 12
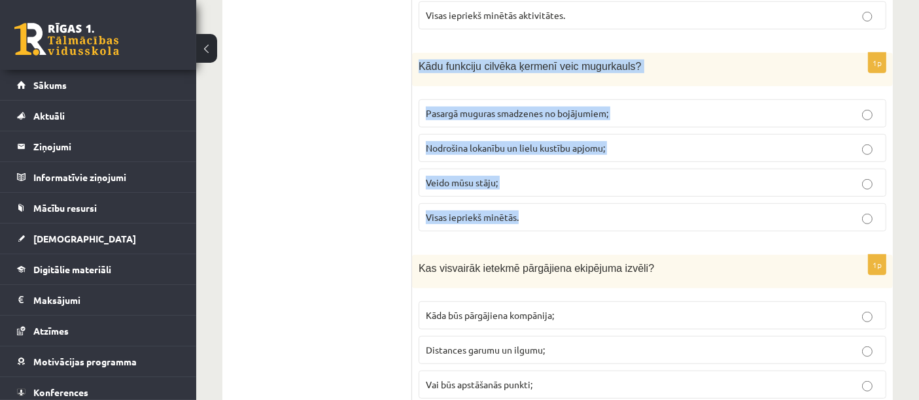
drag, startPoint x: 421, startPoint y: 65, endPoint x: 565, endPoint y: 213, distance: 206.4
click at [565, 213] on div "1p Kādu funkciju cilvēka ķermenī veic mugurkauls? Pasargā muguras smadzenes no …" at bounding box center [652, 147] width 481 height 189
copy div "Kādu funkciju cilvēka ķermenī veic mugurkauls? Pasargā muguras smadzenes no boj…"
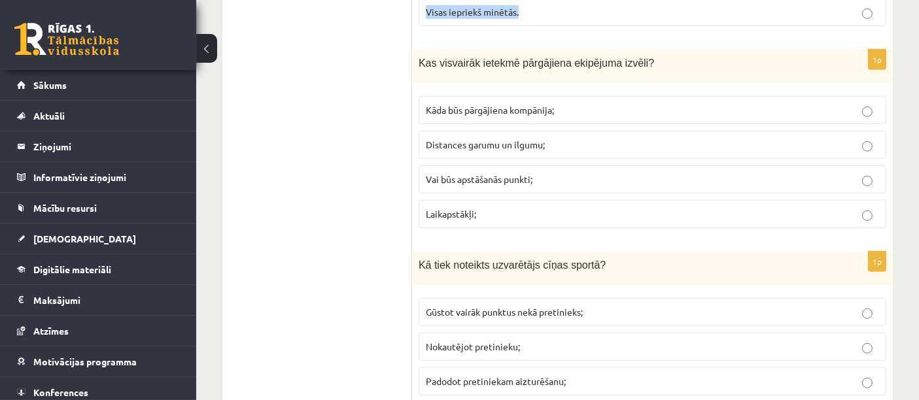
scroll to position [1009, 0]
click at [510, 145] on p "Distances garumu un ilgumu;" at bounding box center [652, 144] width 453 height 14
click at [501, 209] on p "Laikapstākļi;" at bounding box center [652, 213] width 453 height 14
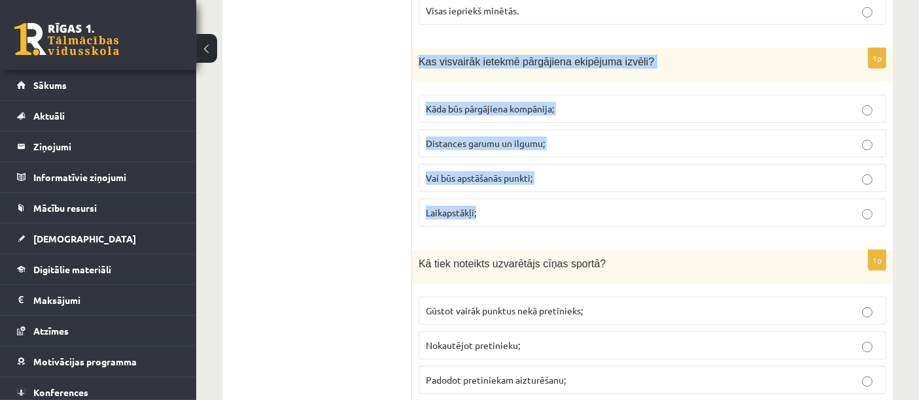
drag, startPoint x: 415, startPoint y: 52, endPoint x: 578, endPoint y: 207, distance: 225.4
click at [578, 207] on div "1p Kas visvairāk ietekmē pārgājiena ekipējuma izvēli? Kāda būs pārgājiena kompā…" at bounding box center [652, 142] width 481 height 189
copy div "Kas visvairāk ietekmē pārgājiena ekipējuma izvēli? Kāda būs pārgājiena kompānij…"
click at [529, 137] on span "Distances garumu un ilgumu;" at bounding box center [485, 143] width 119 height 12
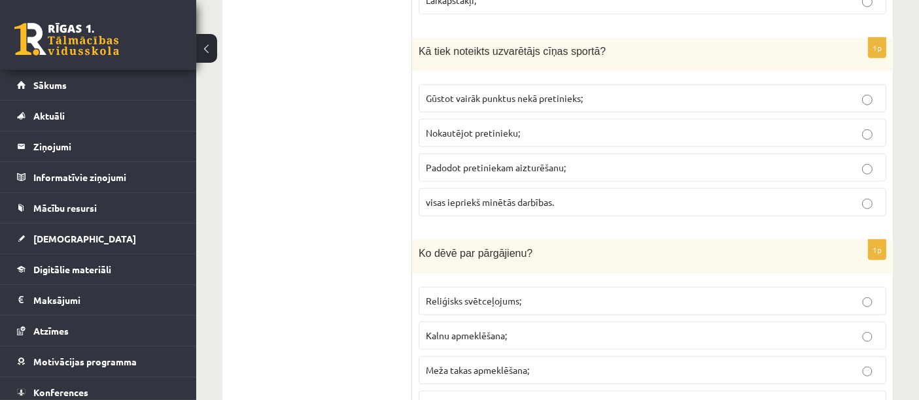
scroll to position [1232, 0]
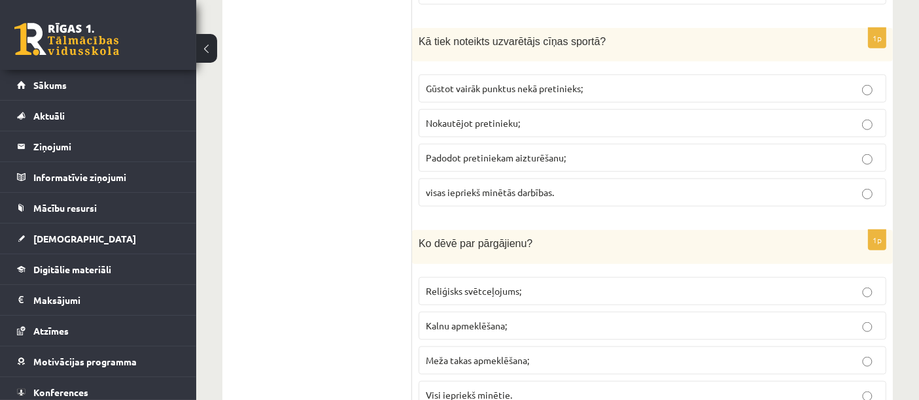
click at [529, 83] on span "Gūstot vairāk punktus nekā pretinieks;" at bounding box center [504, 88] width 157 height 12
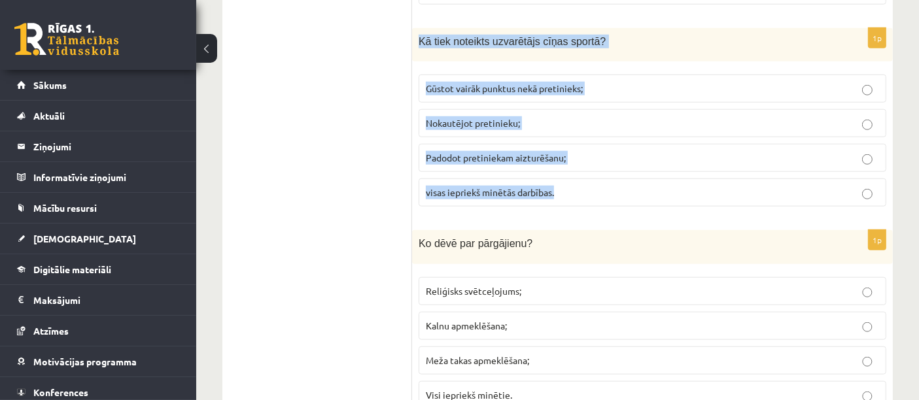
drag, startPoint x: 416, startPoint y: 36, endPoint x: 582, endPoint y: 187, distance: 223.7
click at [582, 187] on div "1p Kā tiek noteikts uzvarētājs cīņas sportā? Gūstot vairāk punktus nekā pretini…" at bounding box center [652, 122] width 481 height 189
copy div "Kā tiek noteikts uzvarētājs cīņas sportā? Gūstot vairāk punktus nekā pretinieks…"
click at [467, 191] on p "visas iepriekš minētās darbības." at bounding box center [652, 193] width 453 height 14
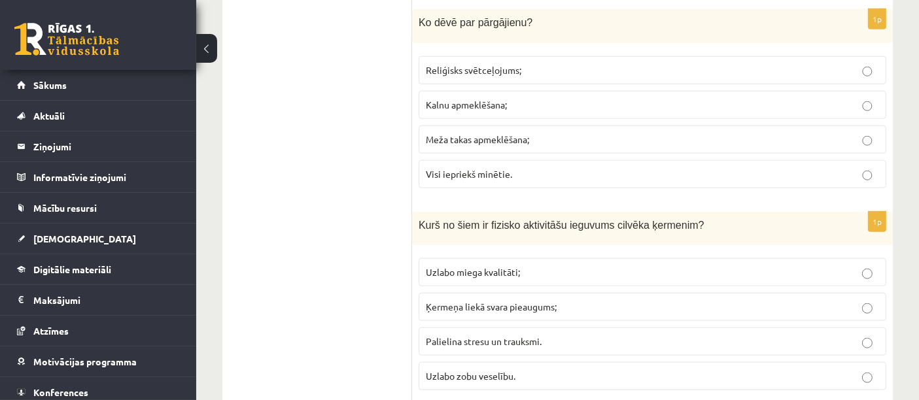
scroll to position [1456, 0]
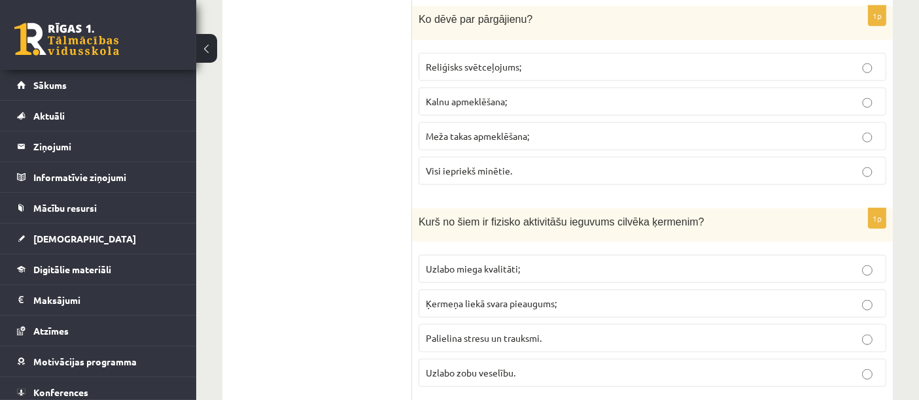
click at [482, 130] on span "Meža takas apmeklēšana;" at bounding box center [477, 136] width 103 height 12
click at [489, 165] on span "Visi iepriekš minētie." at bounding box center [469, 171] width 86 height 12
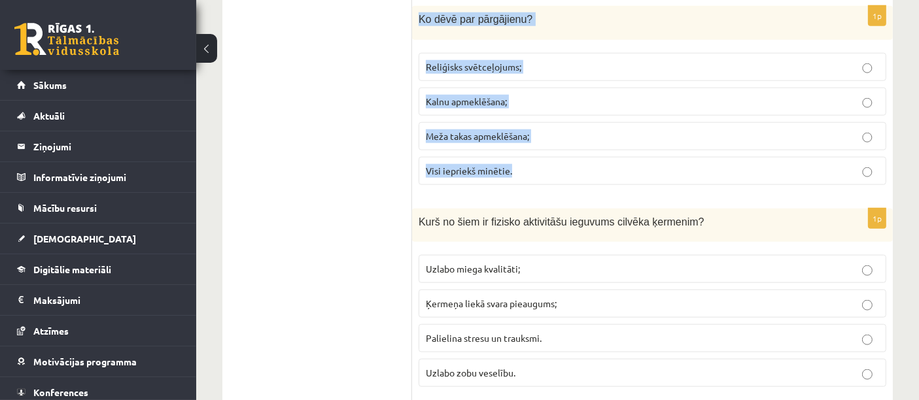
drag, startPoint x: 418, startPoint y: 7, endPoint x: 560, endPoint y: 160, distance: 207.9
click at [560, 160] on div "1p Ko dēvē par pārgājienu? Reliģisks svētceļojums; Kalnu apmeklēšana; Meža taka…" at bounding box center [652, 100] width 481 height 189
copy div "Ko dēvē par pārgājienu? Reliģisks svētceļojums; Kalnu apmeklēšana; Meža takas a…"
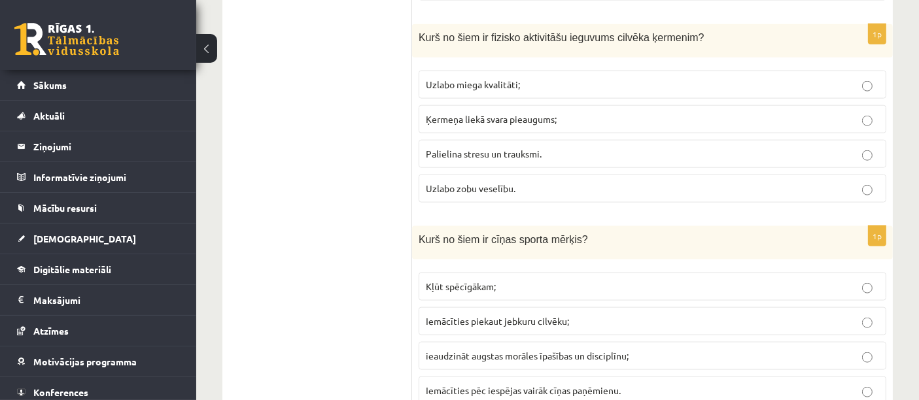
scroll to position [1649, 0]
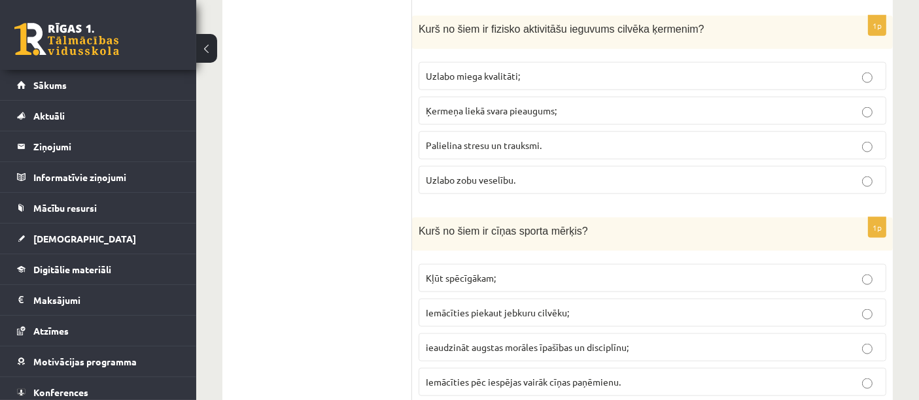
click at [472, 72] on span "Uzlabo miega kvalitāti;" at bounding box center [473, 76] width 94 height 12
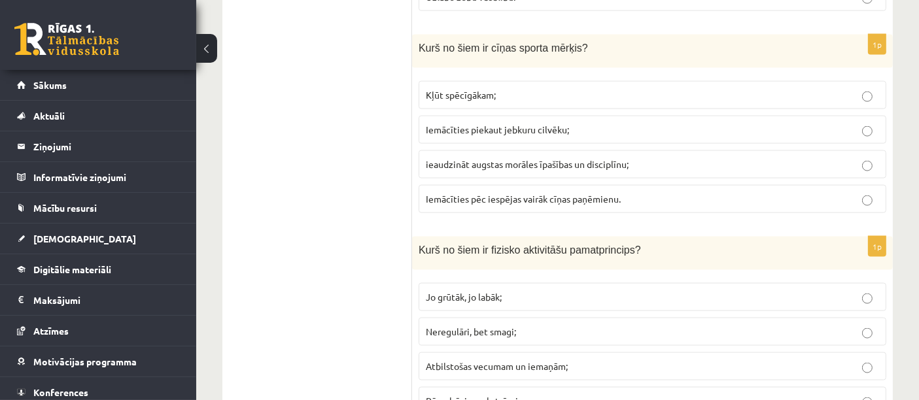
scroll to position [1839, 0]
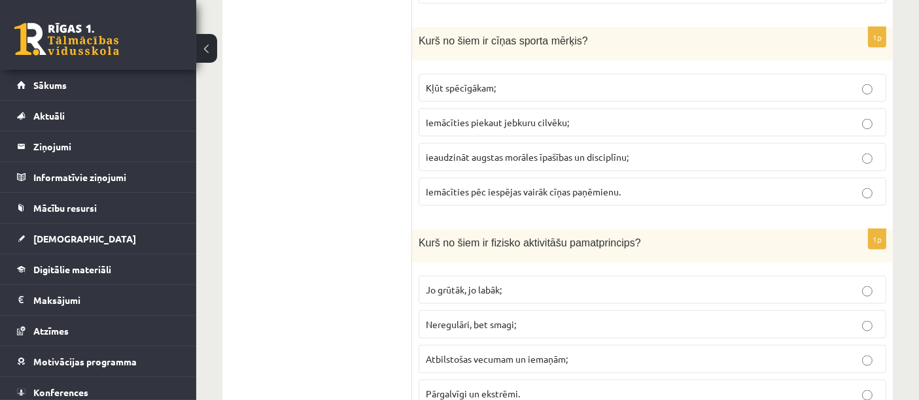
click at [513, 152] on span "ieaudzināt augstas morāles īpašības un disciplīnu;" at bounding box center [527, 157] width 203 height 12
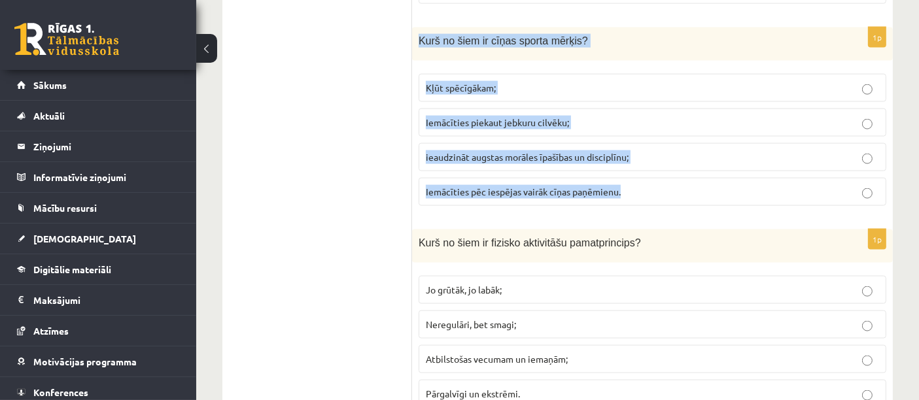
drag, startPoint x: 419, startPoint y: 28, endPoint x: 664, endPoint y: 185, distance: 291.0
click at [664, 185] on div "1p Kurš no šiem ir cīņas sporta mērķis? Kļūt spēcīgākam; Iemācīties piekaut jeb…" at bounding box center [652, 121] width 481 height 189
copy div "Kurš no šiem ir cīņas sporta mērķis? Kļūt spēcīgākam; Iemācīties piekaut jebkur…"
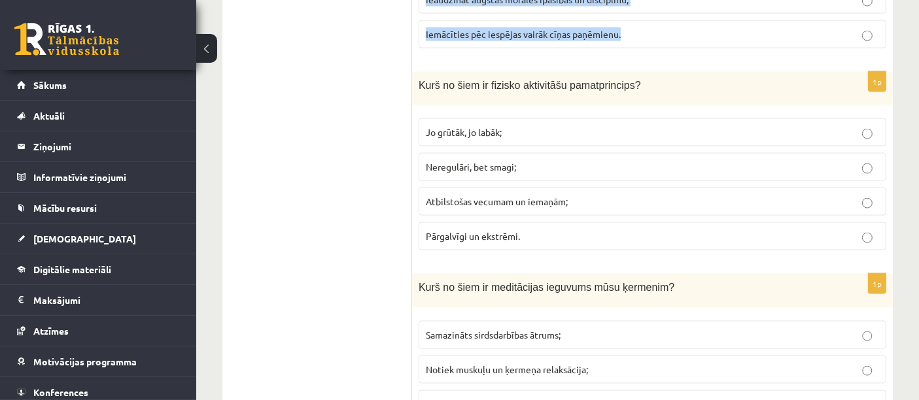
scroll to position [2008, 0]
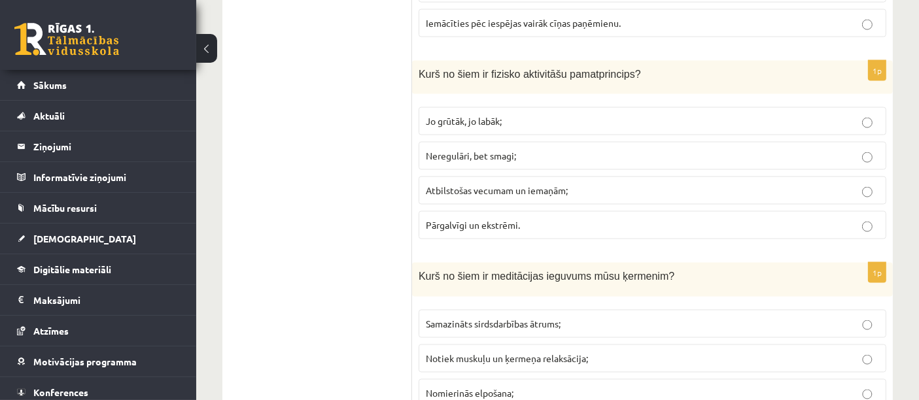
click at [471, 185] on span "Atbilstošas vecumam un iemaņām;" at bounding box center [497, 191] width 142 height 12
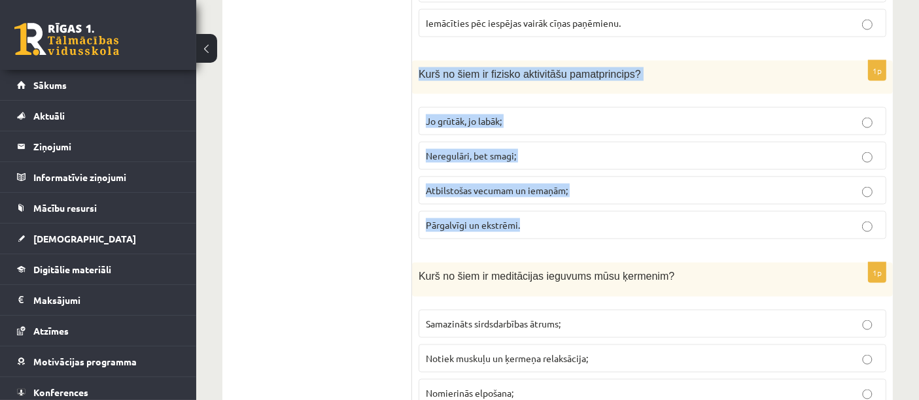
drag, startPoint x: 425, startPoint y: 64, endPoint x: 550, endPoint y: 213, distance: 193.7
click at [550, 213] on div "1p Kurš no šiem ir fizisko aktivitāšu pamatprincips? Jo grūtāk, jo labāk; Nereg…" at bounding box center [652, 155] width 481 height 189
copy div "Kurš no šiem ir fizisko aktivitāšu pamatprincips? Jo grūtāk, jo labāk; Neregulā…"
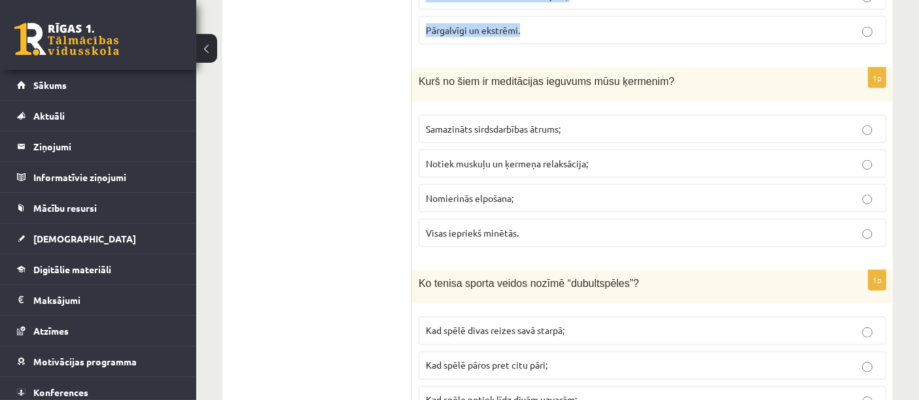
scroll to position [2204, 0]
click at [536, 226] on p "Visas iepriekš minētās." at bounding box center [652, 233] width 453 height 14
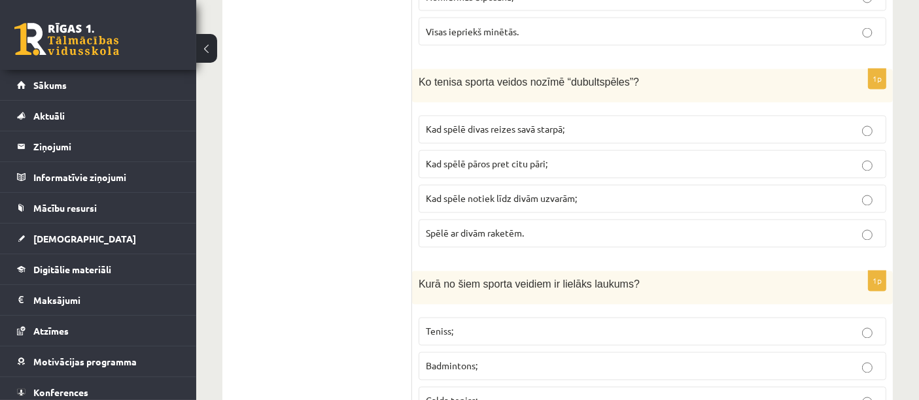
scroll to position [2415, 0]
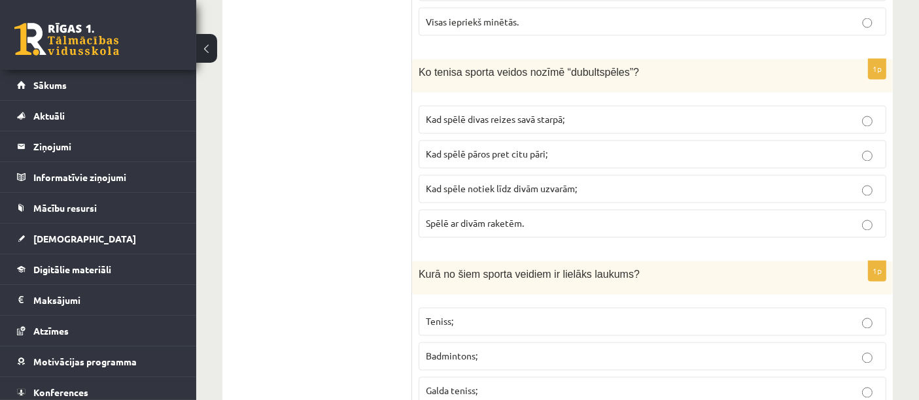
click at [553, 148] on p "Kad spēlē pāros pret citu pāri;" at bounding box center [652, 155] width 453 height 14
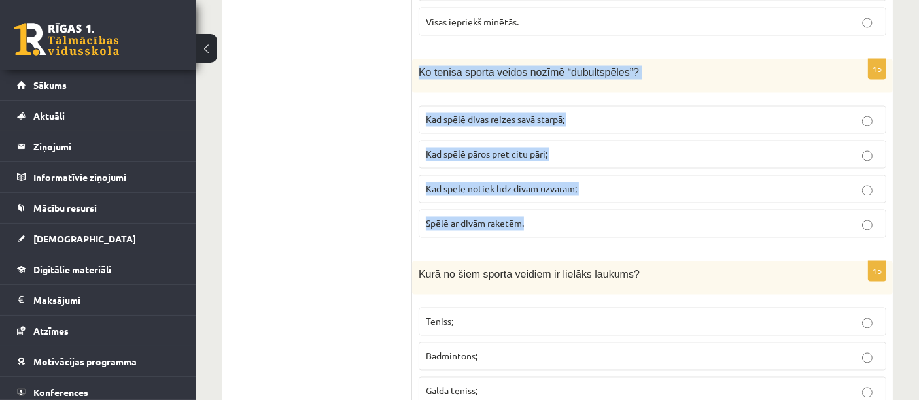
drag, startPoint x: 417, startPoint y: 63, endPoint x: 585, endPoint y: 213, distance: 224.8
click at [585, 213] on div "1p Ko tenisa sporta veidos nozīmē “dubultspēles”? Kad spēlē divas reizes savā s…" at bounding box center [652, 154] width 481 height 189
copy div "Ko tenisa sporta veidos nozīmē “dubultspēles”? Kad spēlē divas reizes savā star…"
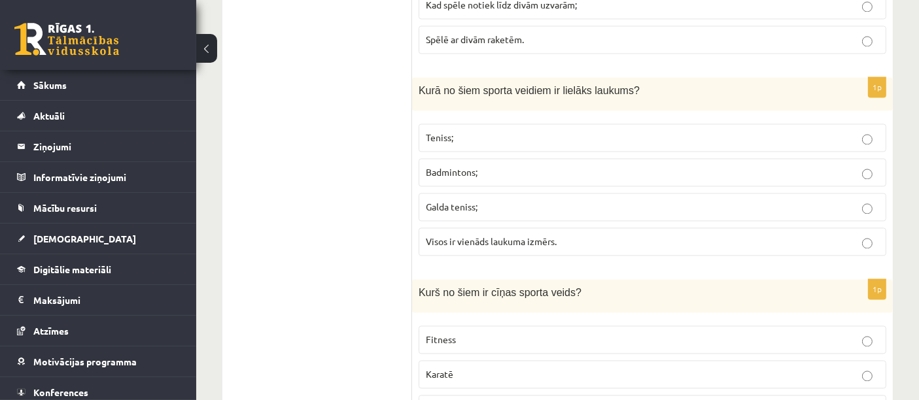
scroll to position [2638, 0]
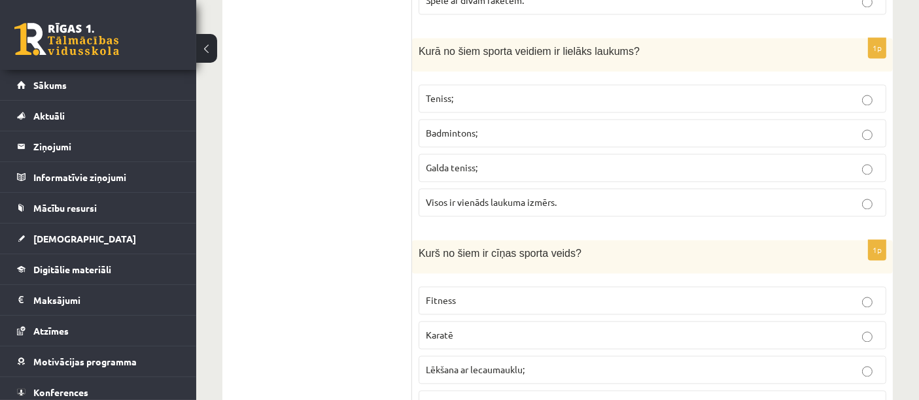
click at [478, 84] on label "Teniss;" at bounding box center [653, 98] width 468 height 28
drag, startPoint x: 408, startPoint y: 33, endPoint x: 575, endPoint y: 191, distance: 229.6
copy div "Izvērtējums! 1p Kas raksturo drošu peldvietu? Lēzens krasts un cieta pamatne; P…"
click at [516, 196] on label "Visos ir vienāds laukuma izmērs." at bounding box center [653, 202] width 468 height 28
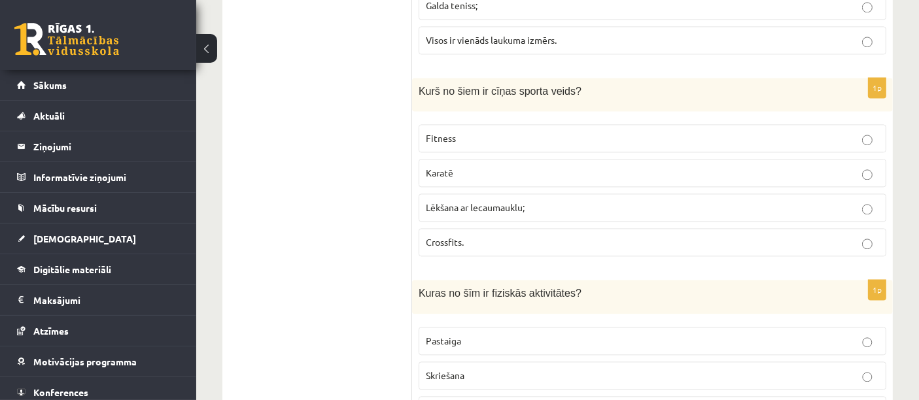
scroll to position [2802, 0]
click at [484, 165] on p "Karatē" at bounding box center [652, 172] width 453 height 14
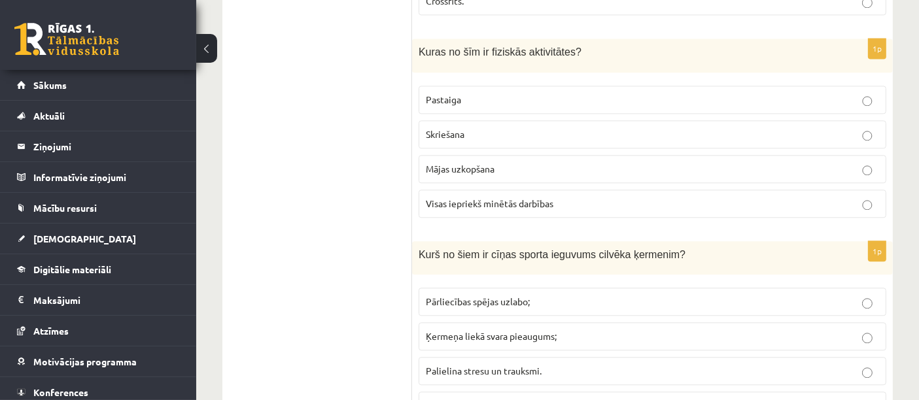
scroll to position [3045, 0]
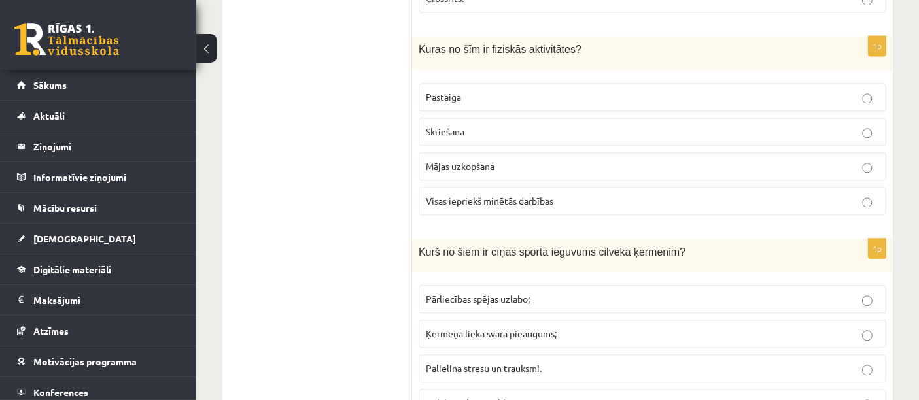
click at [514, 194] on p "Visas iepriekš minētās darbības" at bounding box center [652, 201] width 453 height 14
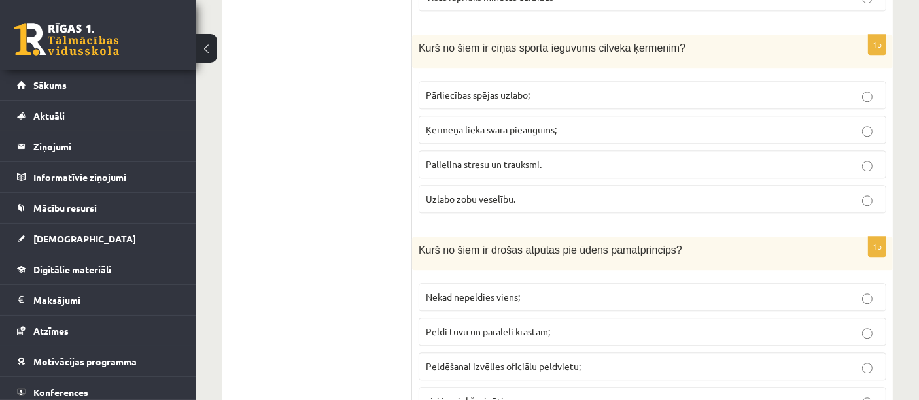
scroll to position [3249, 0]
click at [495, 89] on span "Pārliecības spējas uzlabo;" at bounding box center [478, 95] width 104 height 12
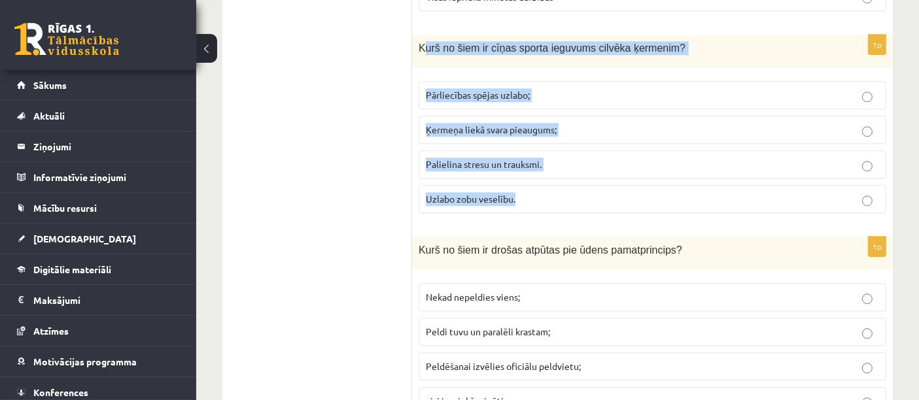
drag, startPoint x: 424, startPoint y: 35, endPoint x: 571, endPoint y: 171, distance: 200.5
click at [571, 171] on div "1p Kurš no šiem ir cīņas sporta ieguvums cilvēka ķermenim? Pārliecības spējas u…" at bounding box center [652, 129] width 481 height 189
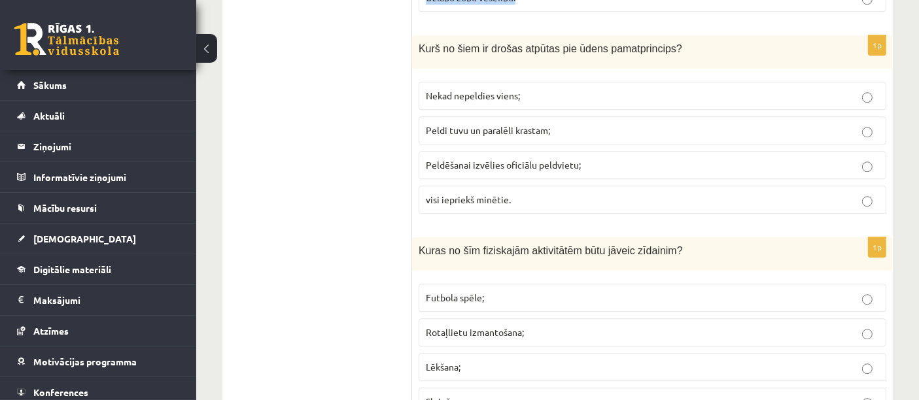
scroll to position [3451, 0]
click at [538, 158] on p "Peldēšanai izvēlies oficiālu peldvietu;" at bounding box center [652, 165] width 453 height 14
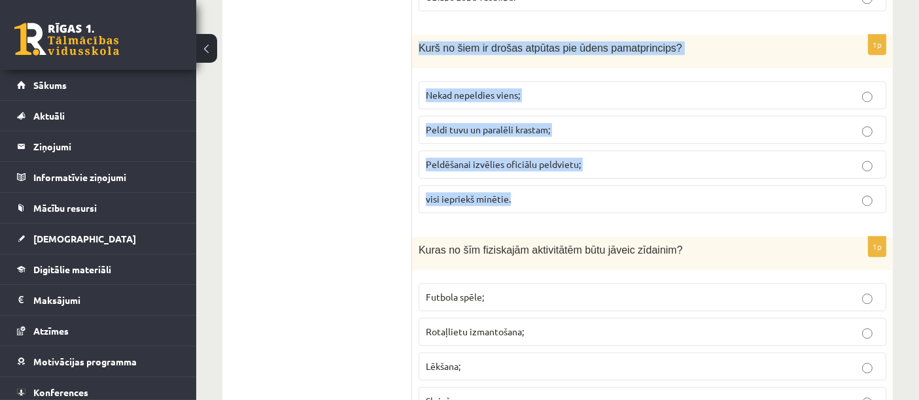
drag, startPoint x: 415, startPoint y: 35, endPoint x: 561, endPoint y: 185, distance: 209.6
click at [561, 185] on div "1p Kurš no šiem ir drošas atpūtas pie ūdens pamatprincips? Nekad nepeldies vien…" at bounding box center [652, 129] width 481 height 189
click at [520, 192] on p "visi iepriekš minētie." at bounding box center [652, 199] width 453 height 14
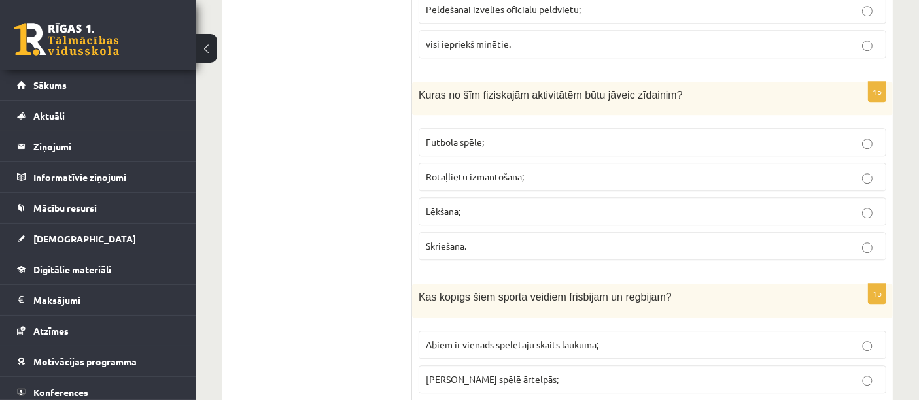
scroll to position [3608, 0]
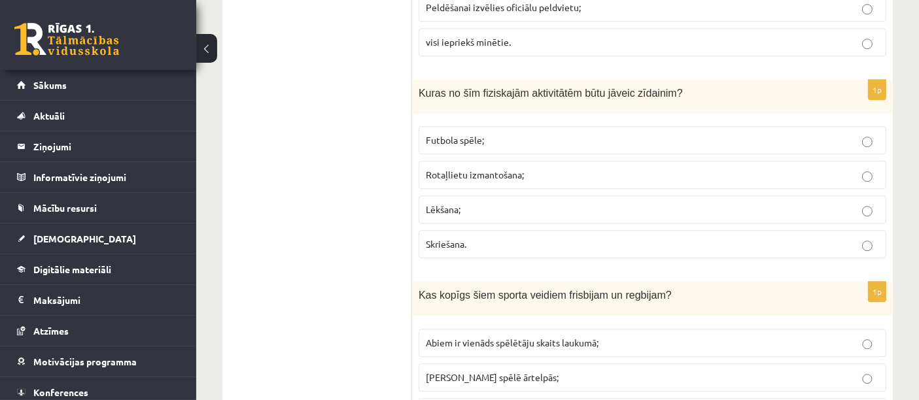
click at [520, 168] on p "Rotaļlietu izmantošana;" at bounding box center [652, 175] width 453 height 14
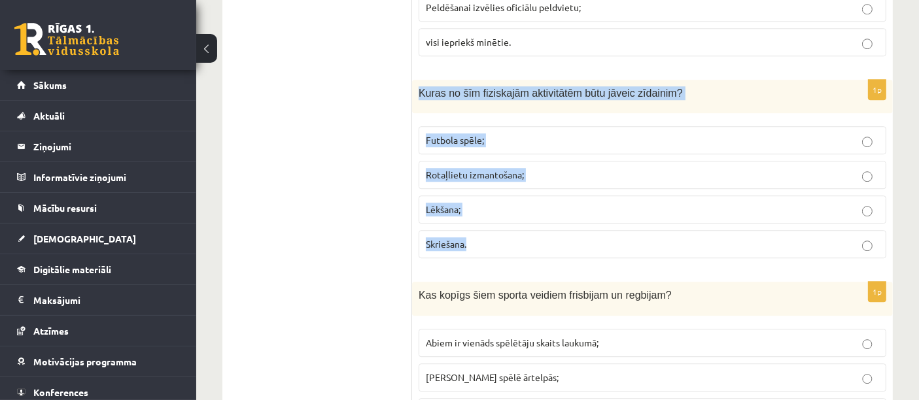
drag, startPoint x: 416, startPoint y: 70, endPoint x: 506, endPoint y: 225, distance: 179.5
click at [506, 225] on div "1p Kuras no šīm fiziskajām aktivitātēm būtu jāveic zīdainim? Futbola spēle; Rot…" at bounding box center [652, 174] width 481 height 189
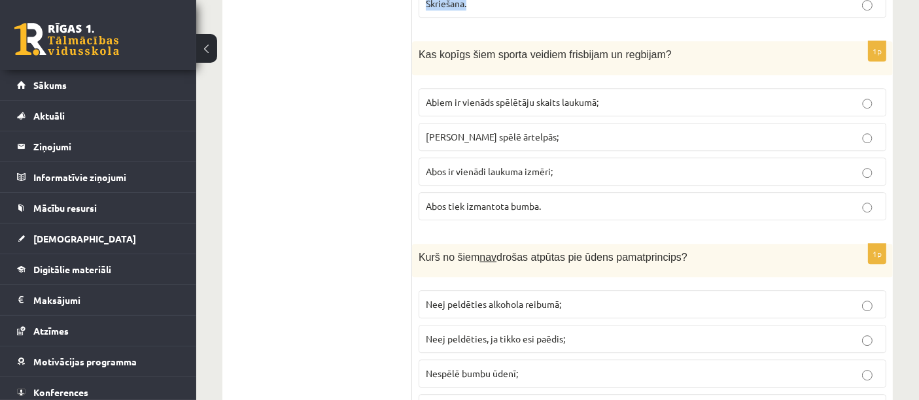
scroll to position [3851, 0]
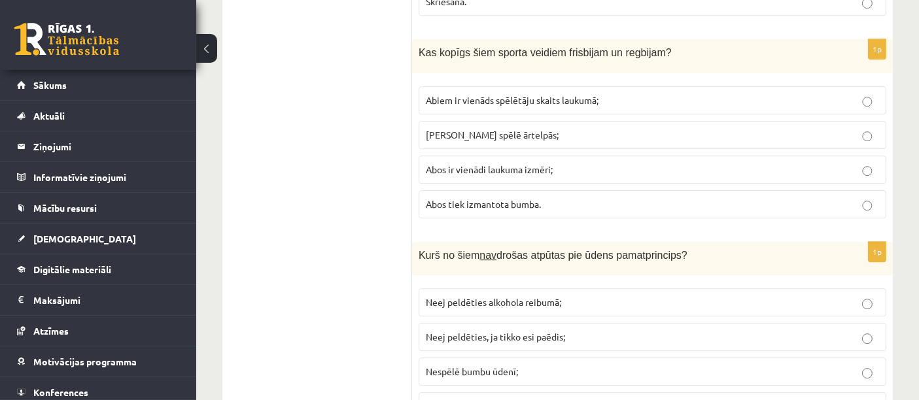
click at [493, 164] on span "Abos ir vienādi laukuma izmēri;" at bounding box center [489, 170] width 127 height 12
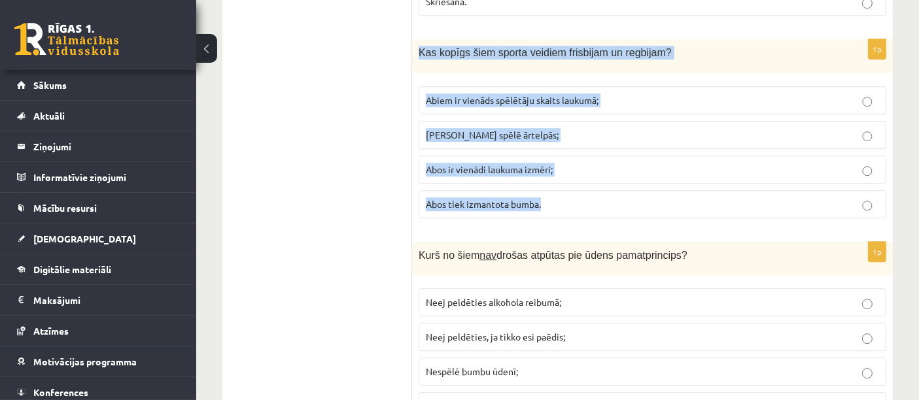
drag, startPoint x: 419, startPoint y: 33, endPoint x: 579, endPoint y: 199, distance: 230.0
click at [579, 199] on div "1p Kas kopīgs šiem sporta veidiem frisbijam un regbijam? Abiem ir vienāds spēlē…" at bounding box center [652, 133] width 481 height 189
click at [537, 128] on p "Abus spēlē ārtelpās;" at bounding box center [652, 135] width 453 height 14
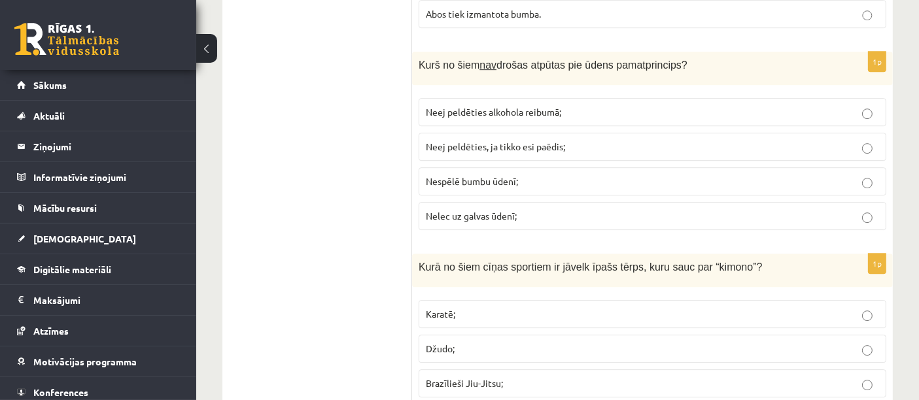
scroll to position [4042, 0]
click at [511, 174] on p "Nespēlē bumbu ūdenī;" at bounding box center [652, 181] width 453 height 14
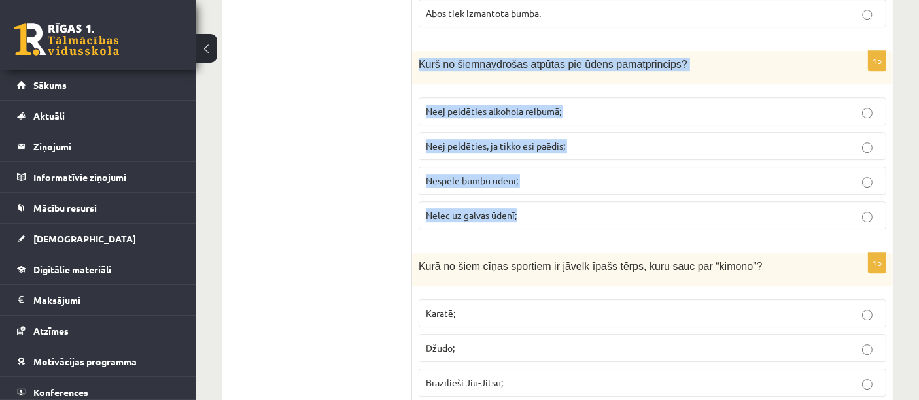
drag, startPoint x: 416, startPoint y: 39, endPoint x: 540, endPoint y: 206, distance: 208.1
click at [540, 206] on div "1p Kurš no šiem nav drošas atpūtas pie ūdens pamatprincips? Neej peldēties alko…" at bounding box center [652, 145] width 481 height 189
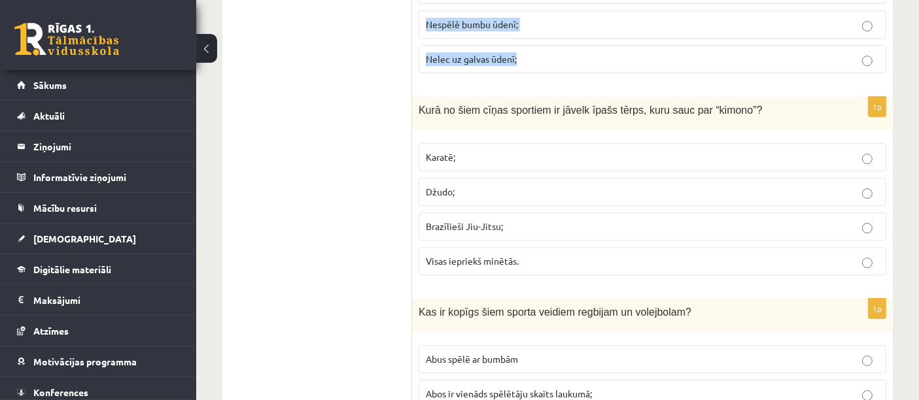
scroll to position [4202, 0]
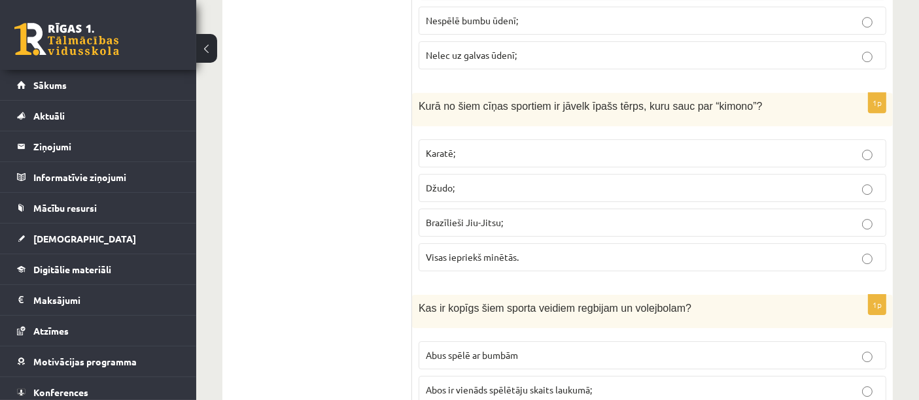
click at [461, 181] on p "Džudo;" at bounding box center [652, 188] width 453 height 14
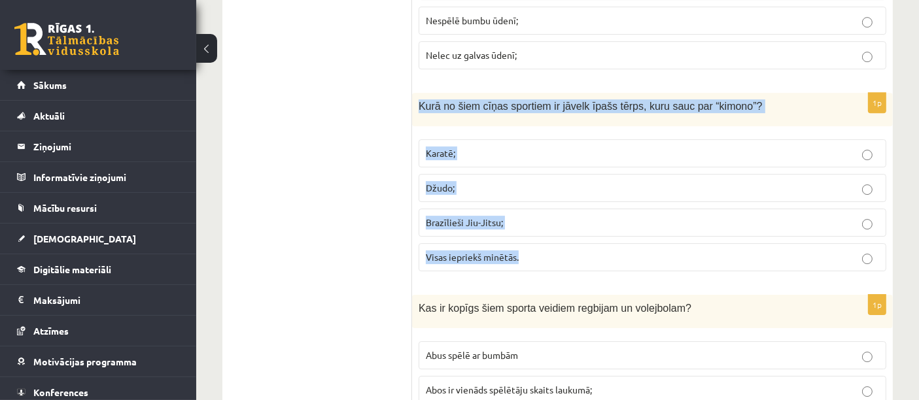
drag, startPoint x: 417, startPoint y: 82, endPoint x: 567, endPoint y: 236, distance: 215.2
click at [567, 236] on div "1p Kurā no šiem cīņas sportiem ir jāvelk īpašs tērps, kuru sauc par “kimono”? K…" at bounding box center [652, 187] width 481 height 189
click at [529, 251] on p "Visas iepriekš minētās." at bounding box center [652, 258] width 453 height 14
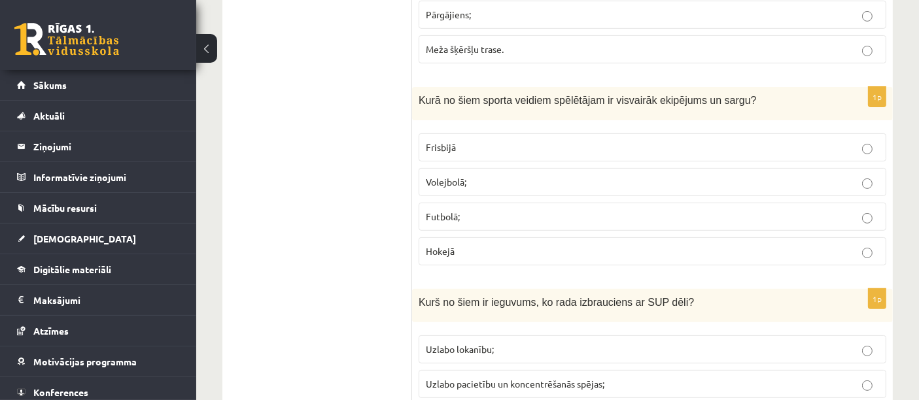
scroll to position [5927, 0]
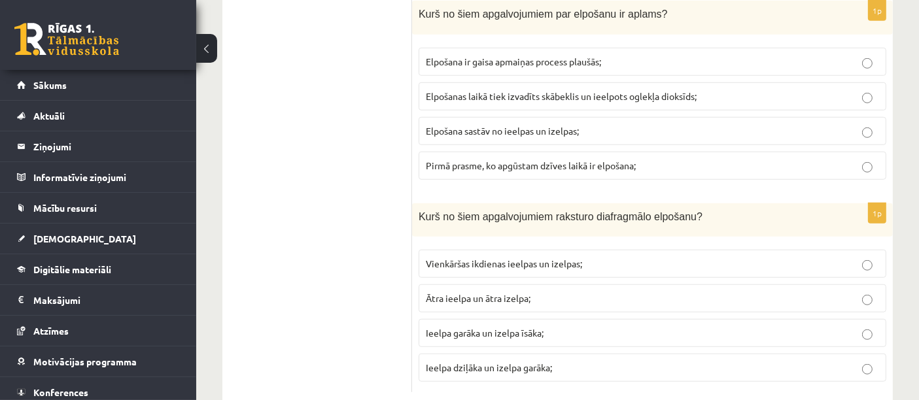
click at [484, 327] on span "Ieelpa garāka un izelpa īsāka;" at bounding box center [485, 333] width 118 height 12
click at [486, 354] on label "Ieelpa dziļāka un izelpa garāka;" at bounding box center [653, 368] width 468 height 28
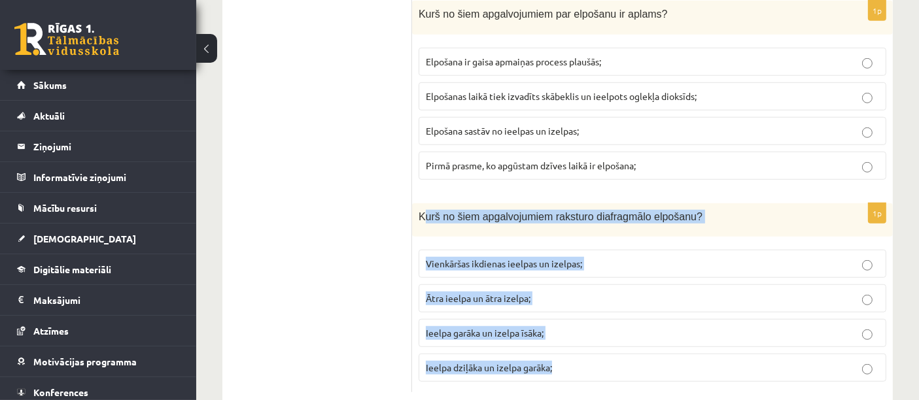
drag, startPoint x: 421, startPoint y: 190, endPoint x: 577, endPoint y: 360, distance: 230.2
click at [577, 360] on div "1p Kurš no šiem apgalvojumiem raksturo diafragmālo elpošanu? Vienkāršas ikdiena…" at bounding box center [652, 298] width 481 height 189
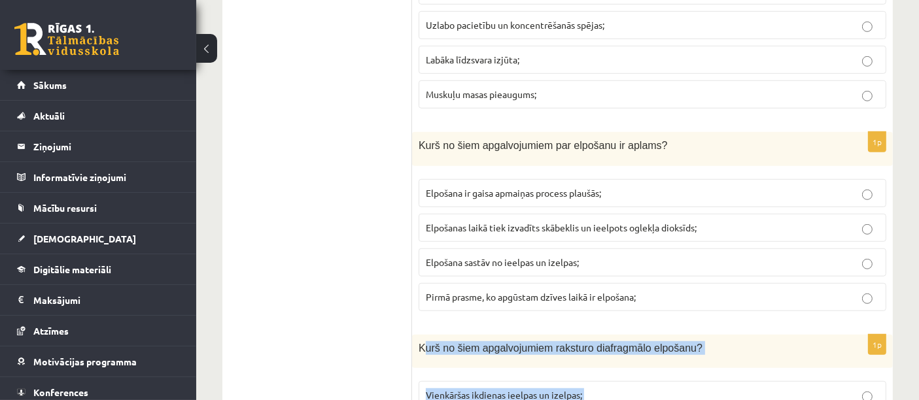
scroll to position [5782, 0]
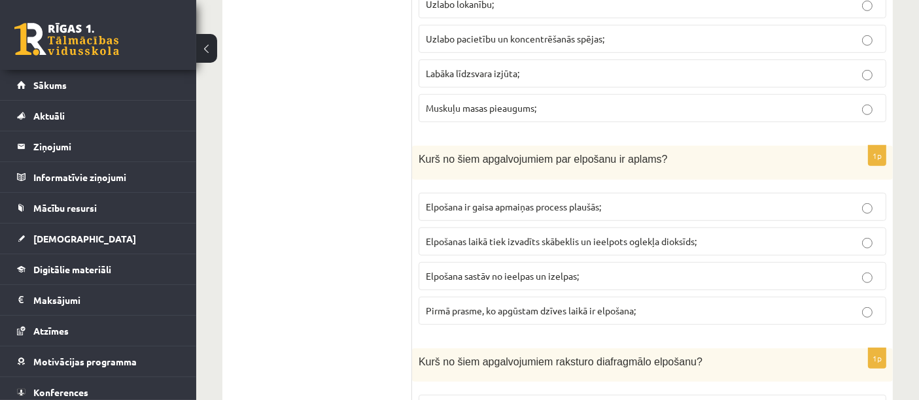
click at [735, 270] on p "Elpošana sastāv no ieelpas un izelpas;" at bounding box center [652, 277] width 453 height 14
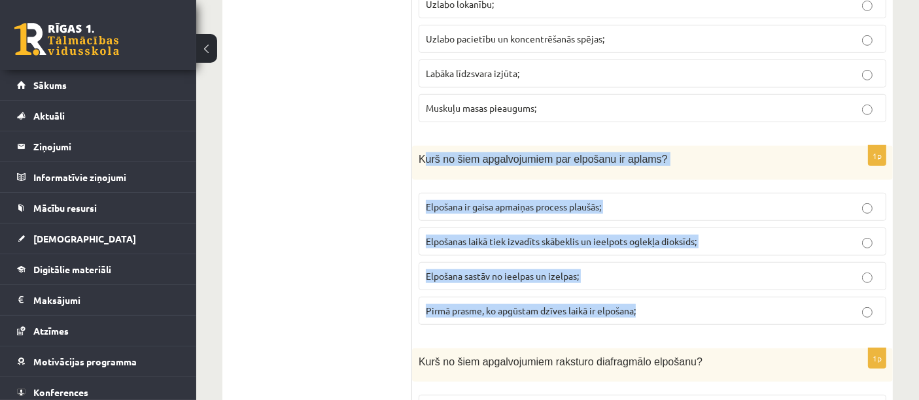
drag, startPoint x: 422, startPoint y: 133, endPoint x: 681, endPoint y: 278, distance: 296.2
click at [681, 278] on div "1p Kurš no šiem apgalvojumiem par elpošanu ir aplams? Elpošana ir gaisa apmaiņa…" at bounding box center [652, 240] width 481 height 189
click at [560, 236] on span "Elpošanas laikā tiek izvadīts skābeklis un ieelpots oglekļa dioksīds;" at bounding box center [561, 242] width 271 height 12
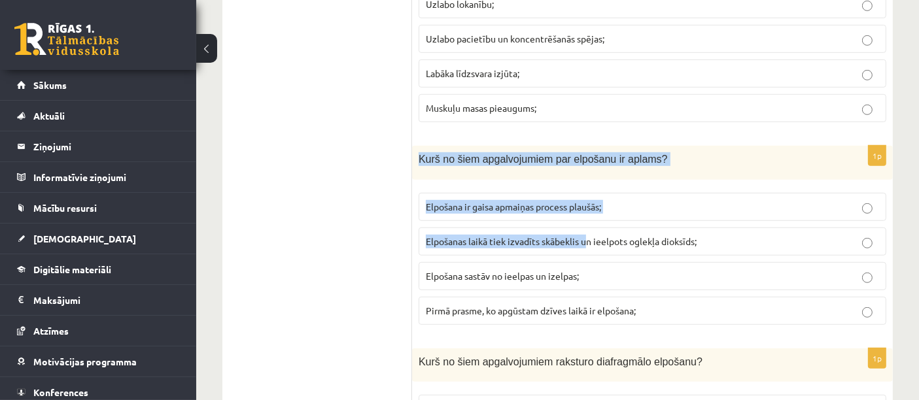
drag, startPoint x: 416, startPoint y: 126, endPoint x: 587, endPoint y: 221, distance: 196.3
click at [587, 221] on div "1p Kurš no šiem apgalvojumiem par elpošanu ir aplams? Elpošana ir gaisa apmaiņa…" at bounding box center [652, 240] width 481 height 189
click at [702, 152] on p "Kurš no šiem apgalvojumiem par elpošanu ir aplams?" at bounding box center [620, 159] width 402 height 14
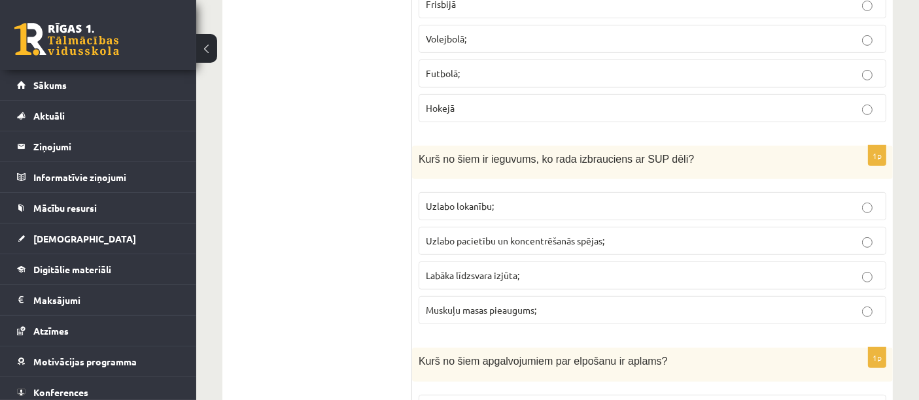
scroll to position [5578, 0]
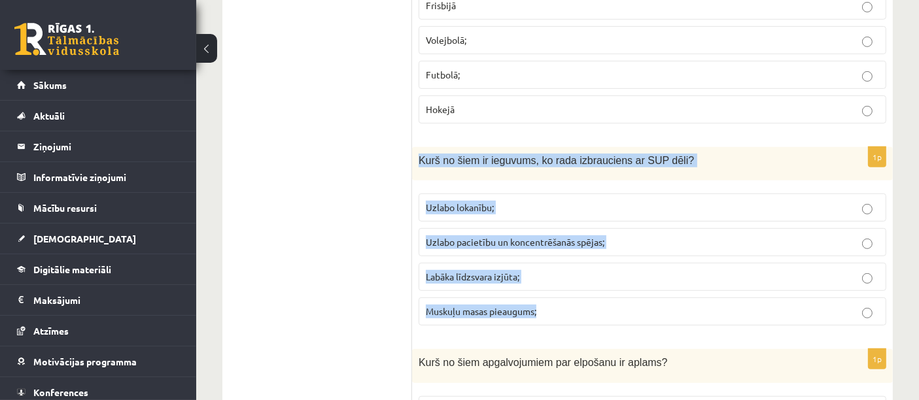
drag, startPoint x: 419, startPoint y: 130, endPoint x: 578, endPoint y: 270, distance: 211.9
click at [578, 270] on div "1p Kurš no šiem ir ieguvums, ko rada izbrauciens ar SUP dēli? Uzlabo lokanību; …" at bounding box center [652, 241] width 481 height 189
click at [488, 270] on p "Labāka līdzsvara izjūta;" at bounding box center [652, 277] width 453 height 14
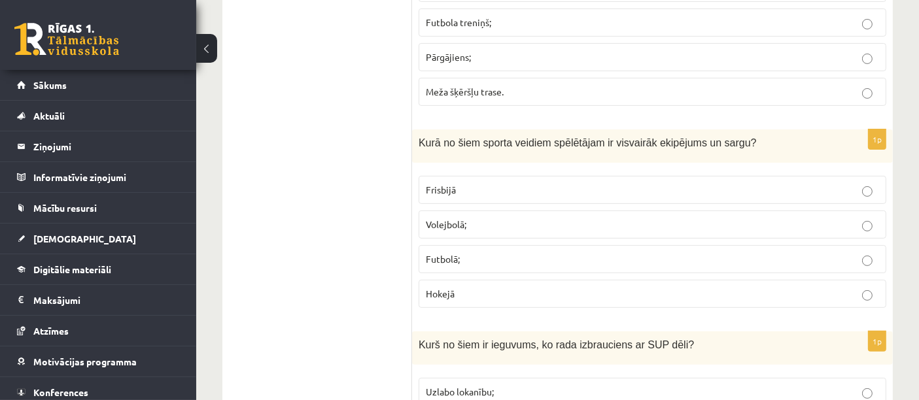
scroll to position [5337, 0]
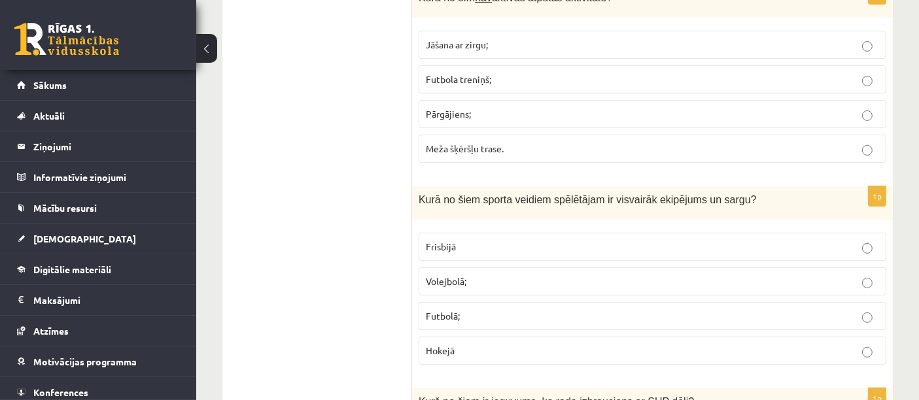
click at [525, 310] on p "Futbolā;" at bounding box center [652, 317] width 453 height 14
click at [496, 344] on p "Hokejā" at bounding box center [652, 351] width 453 height 14
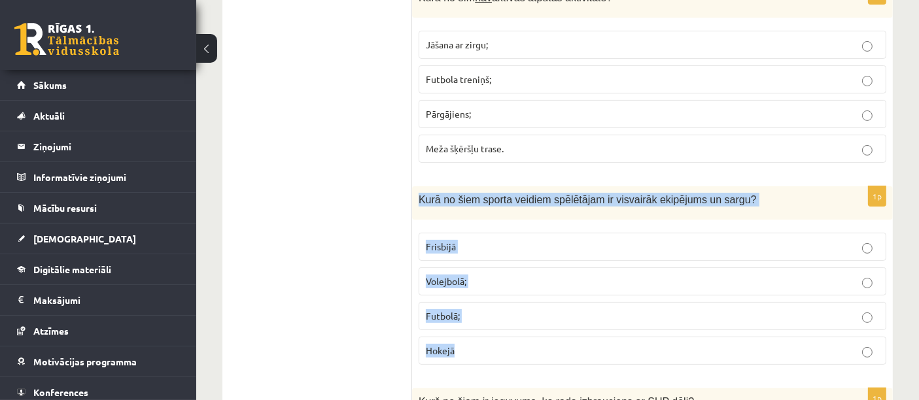
drag, startPoint x: 417, startPoint y: 169, endPoint x: 535, endPoint y: 326, distance: 195.9
click at [535, 326] on div "1p Kurā no šiem sporta veidiem spēlētājam ir visvairāk ekipējums un sargu? Fris…" at bounding box center [652, 281] width 481 height 189
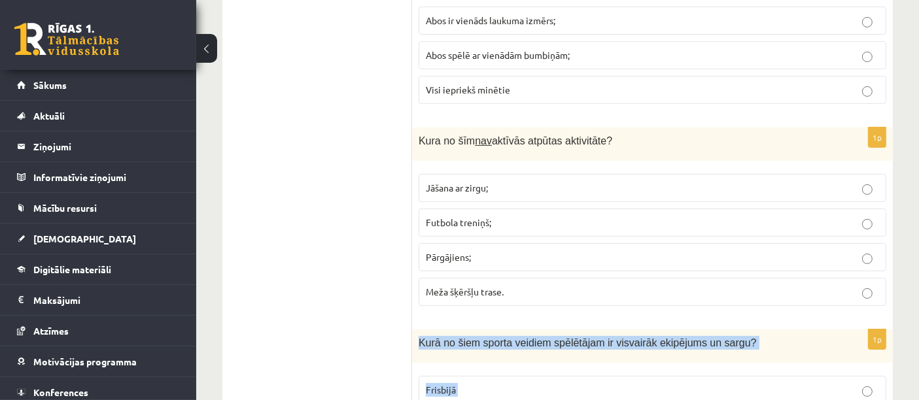
scroll to position [5191, 0]
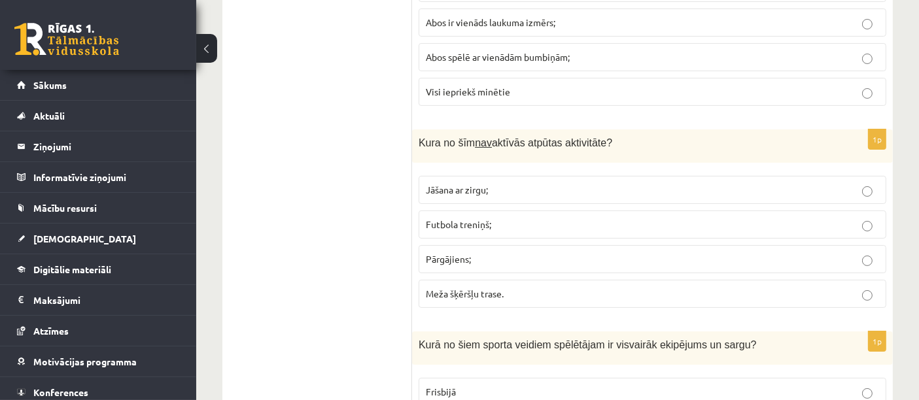
click at [491, 183] on p "Jāšana ar zirgu;" at bounding box center [652, 190] width 453 height 14
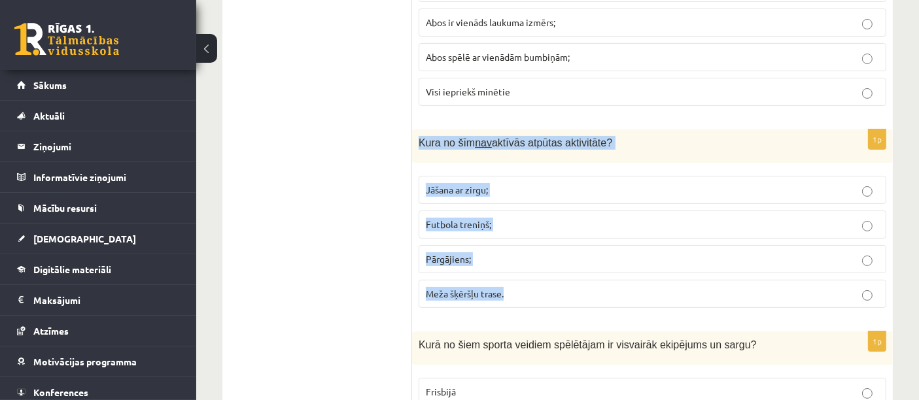
drag, startPoint x: 415, startPoint y: 115, endPoint x: 550, endPoint y: 262, distance: 200.1
click at [550, 262] on div "1p Kura no šīm nav aktīvās atpūtas aktivitāte? Jāšana ar zirgu; Futbola treniņš…" at bounding box center [652, 224] width 481 height 189
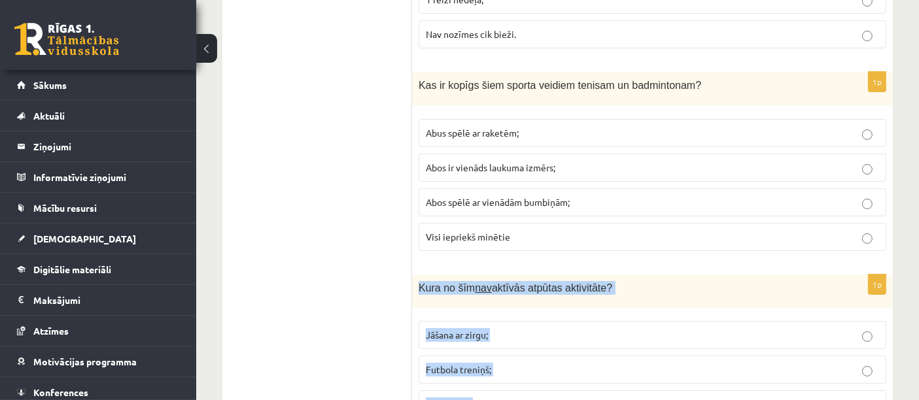
scroll to position [5017, 0]
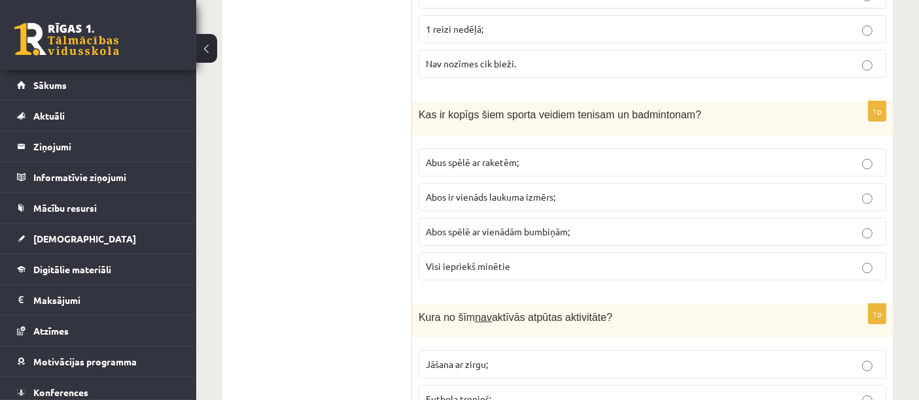
click at [553, 156] on p "Abus spēlē ar raketēm;" at bounding box center [652, 163] width 453 height 14
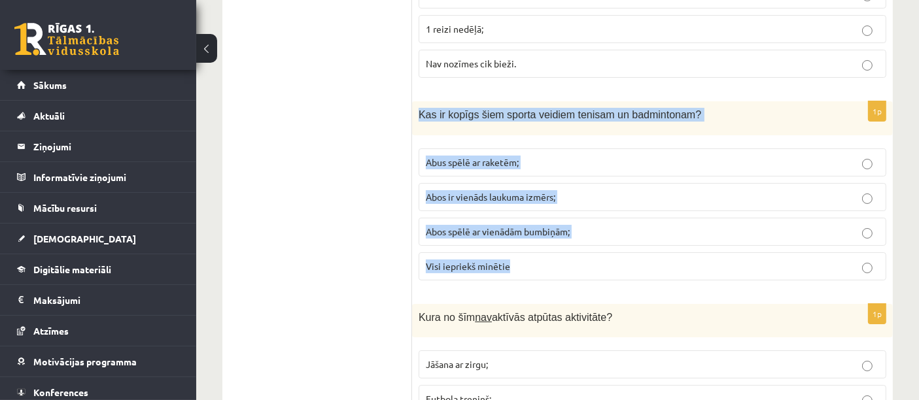
drag, startPoint x: 419, startPoint y: 89, endPoint x: 549, endPoint y: 241, distance: 199.6
click at [549, 241] on div "1p Kas ir kopīgs šiem sporta veidiem tenisam un badmintonam? Abus spēlē ar rake…" at bounding box center [652, 195] width 481 height 189
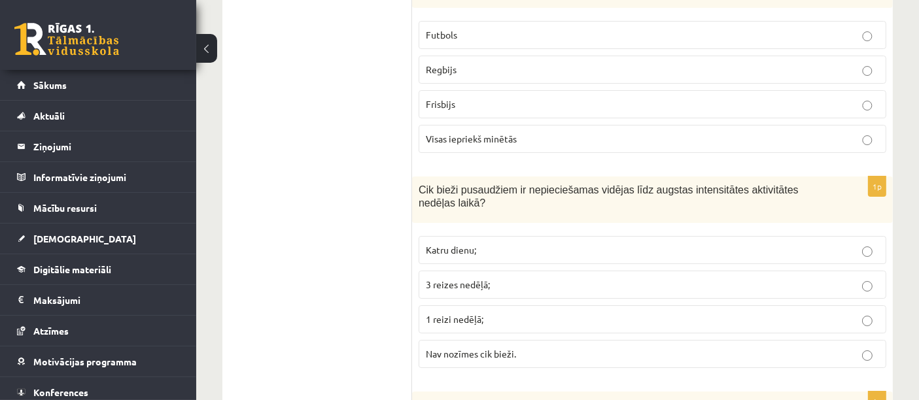
click at [521, 243] on p "Katru dienu;" at bounding box center [652, 250] width 453 height 14
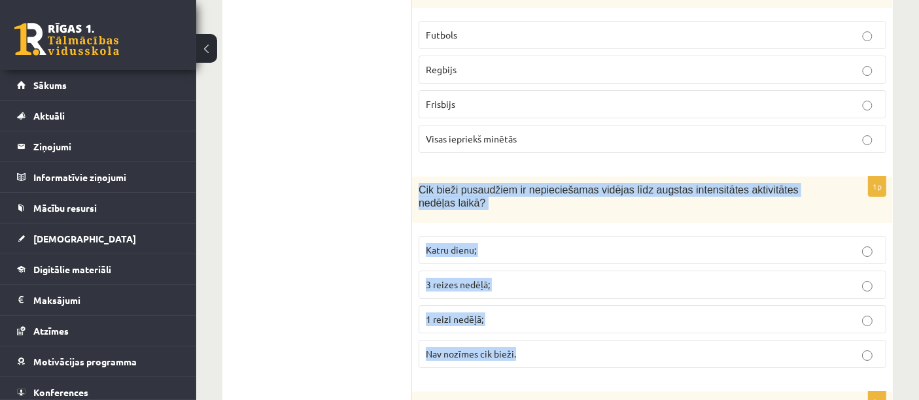
drag, startPoint x: 417, startPoint y: 171, endPoint x: 546, endPoint y: 327, distance: 202.3
click at [546, 327] on div "1p Cik bieži pusaudžiem ir nepieciešamas vidējas līdz augstas intensitātes akti…" at bounding box center [652, 278] width 481 height 203
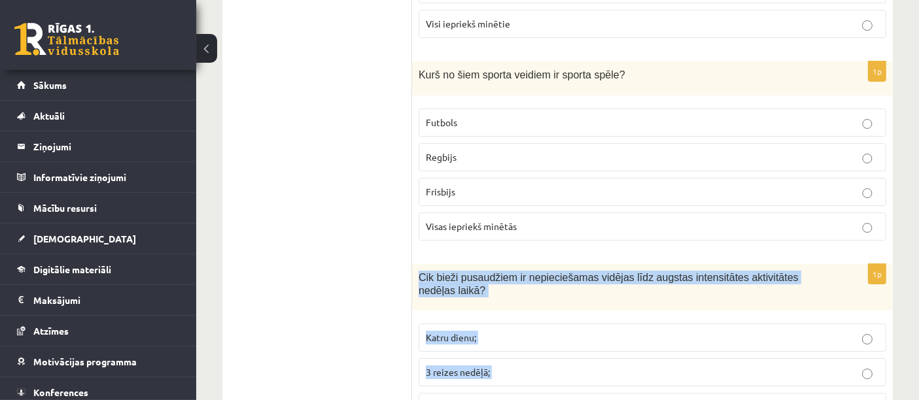
scroll to position [4610, 0]
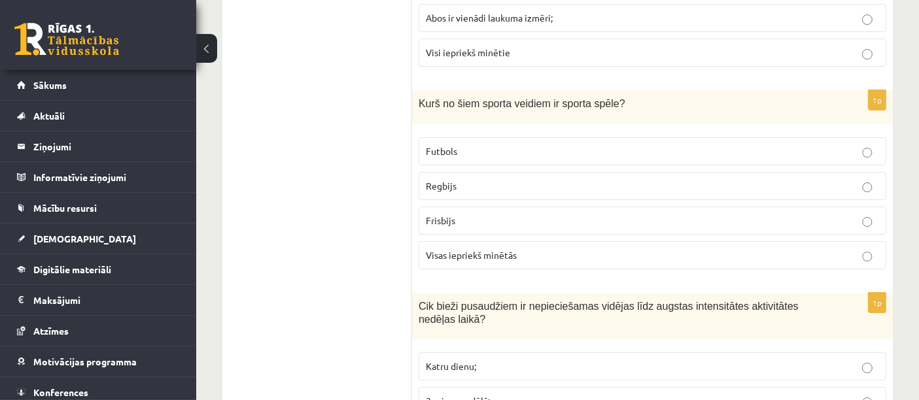
click at [647, 249] on p "Visas iepriekš minētās" at bounding box center [652, 256] width 453 height 14
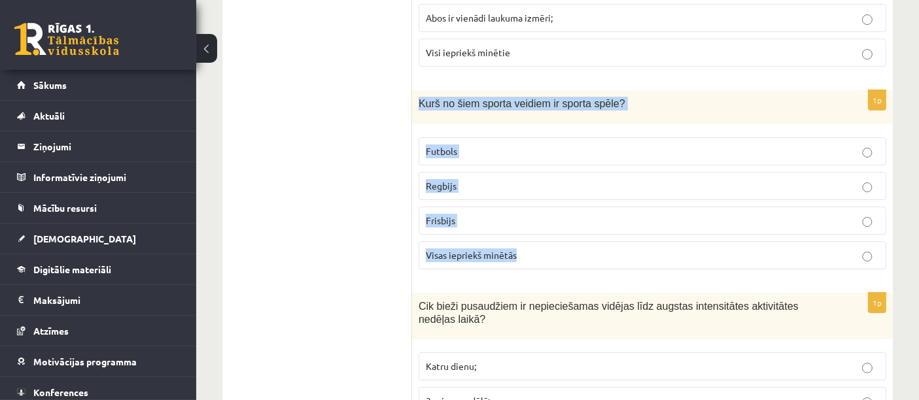
drag, startPoint x: 421, startPoint y: 81, endPoint x: 607, endPoint y: 223, distance: 233.9
click at [607, 223] on div "1p Kurš no šiem sporta veidiem ir sporta spēle? Futbols Regbijs Frisbijs Visas …" at bounding box center [652, 184] width 481 height 189
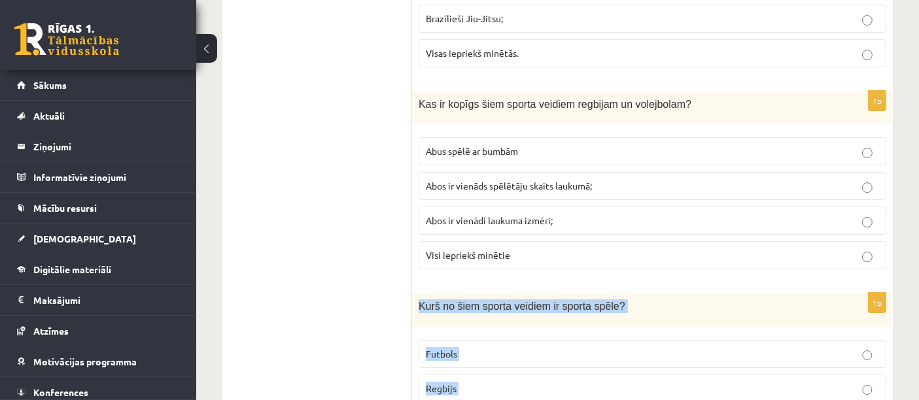
scroll to position [4406, 0]
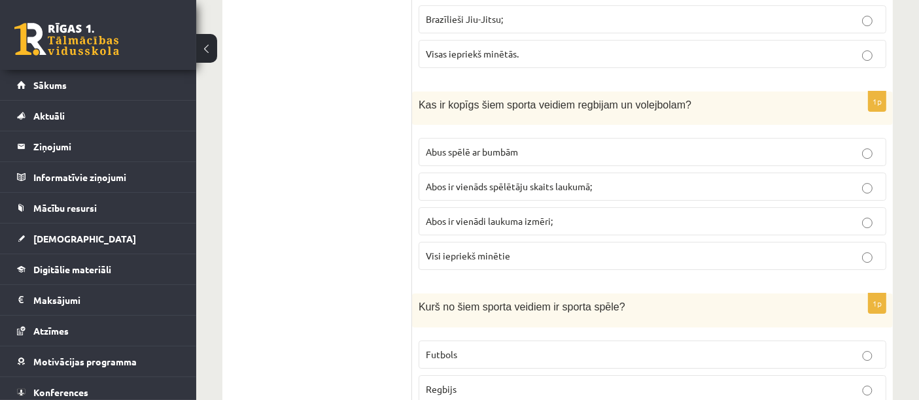
click at [501, 181] on span "Abos ir vienāds spēlētāju skaits laukumā;" at bounding box center [509, 187] width 166 height 12
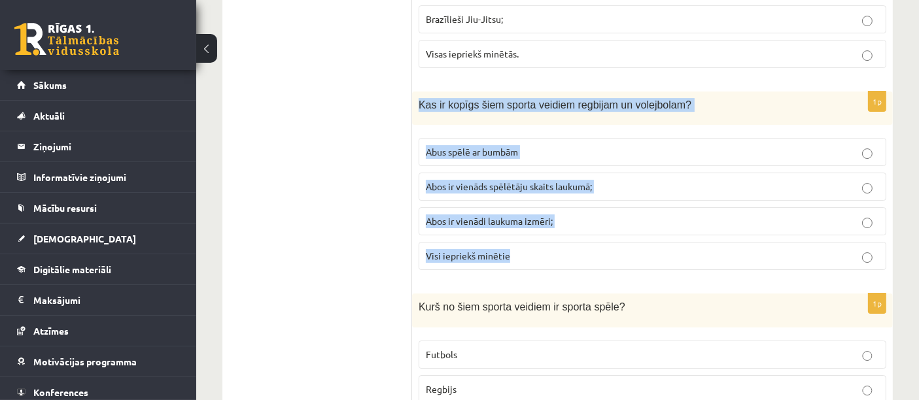
drag, startPoint x: 419, startPoint y: 84, endPoint x: 550, endPoint y: 223, distance: 190.8
click at [550, 223] on div "1p Kas ir kopīgs šiem sporta veidiem regbijam un volejbolam? Abus spēlē ar bumb…" at bounding box center [652, 186] width 481 height 189
click at [548, 145] on p "Abus spēlē ar bumbām" at bounding box center [652, 152] width 453 height 14
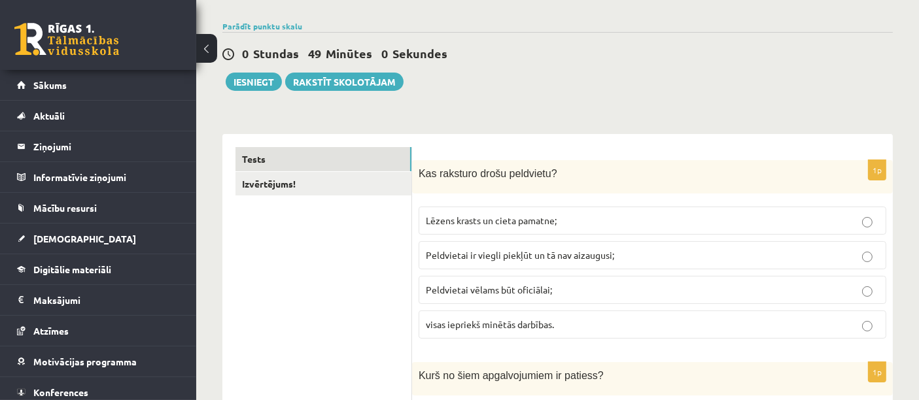
scroll to position [0, 0]
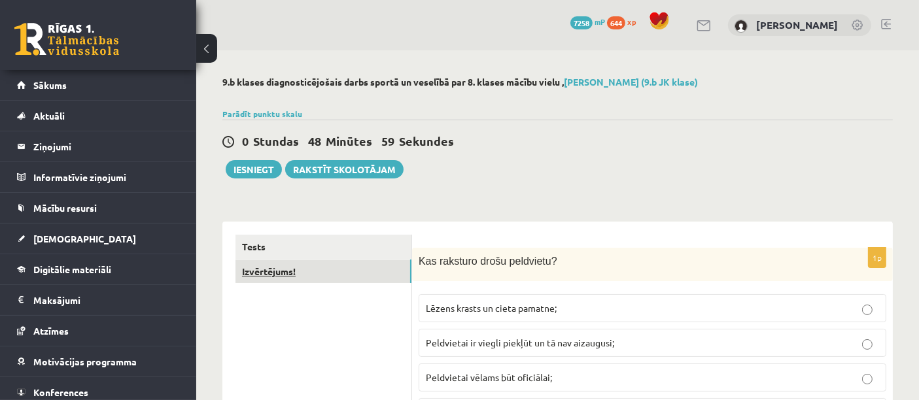
click at [346, 264] on link "Izvērtējums!" at bounding box center [324, 272] width 176 height 24
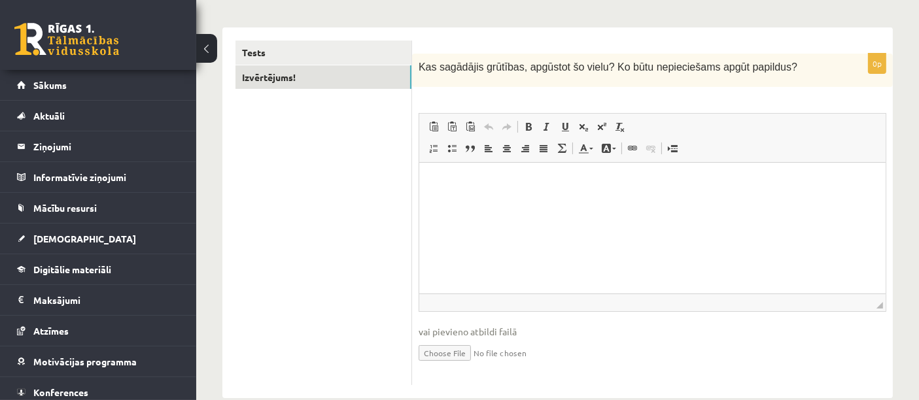
scroll to position [204, 0]
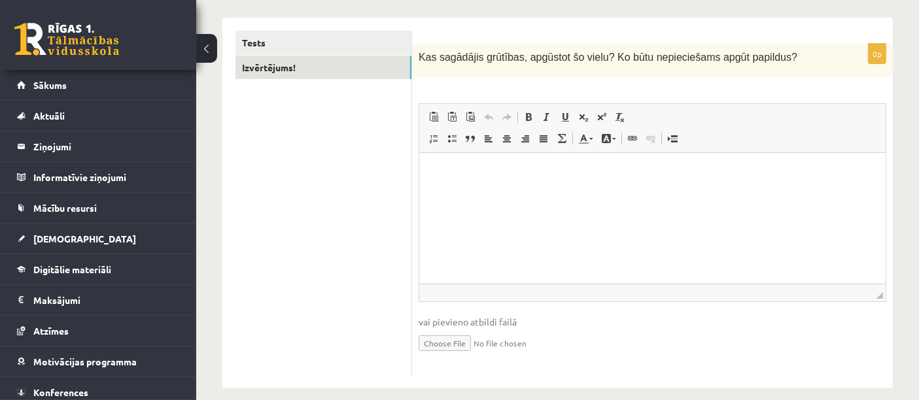
click at [537, 193] on html at bounding box center [652, 173] width 467 height 40
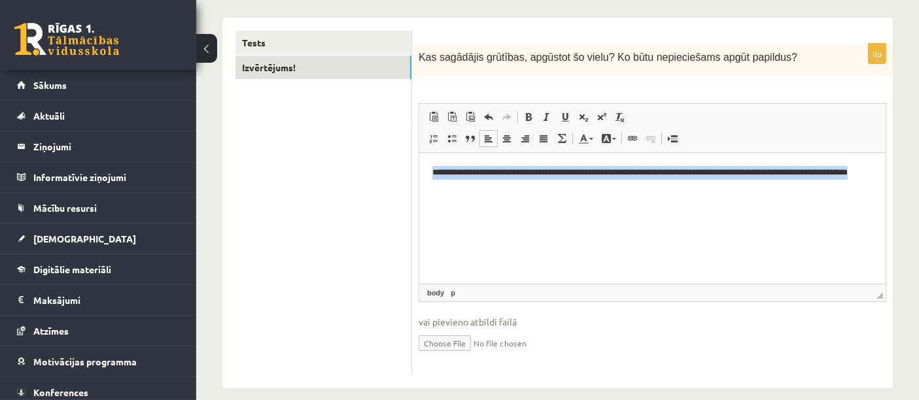
drag, startPoint x: 454, startPoint y: 180, endPoint x: 520, endPoint y: 198, distance: 68.0
click at [520, 198] on html "**********" at bounding box center [652, 180] width 467 height 54
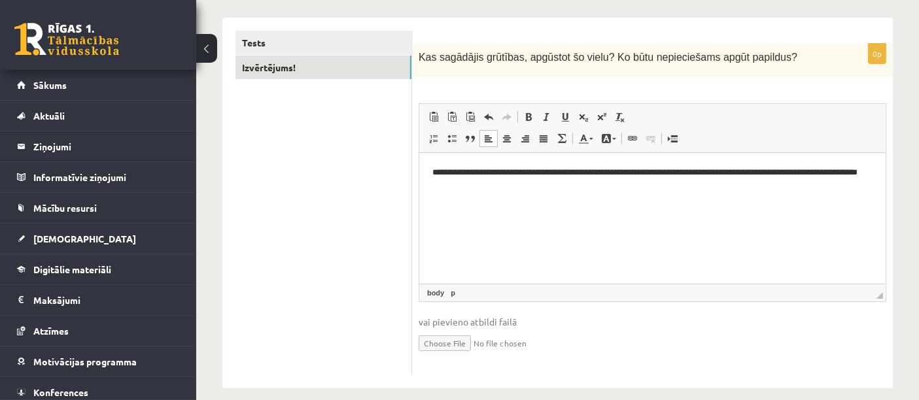
click at [771, 175] on p "**********" at bounding box center [652, 179] width 441 height 27
click at [776, 172] on p "**********" at bounding box center [652, 179] width 441 height 27
click at [479, 183] on p "**********" at bounding box center [652, 179] width 441 height 27
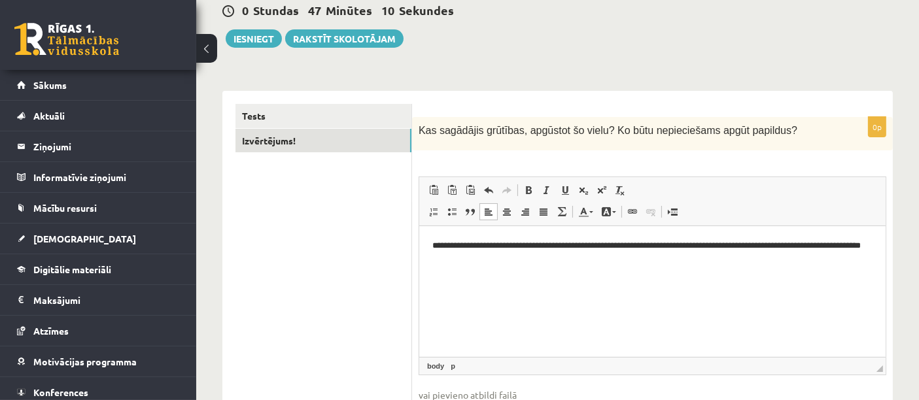
scroll to position [0, 0]
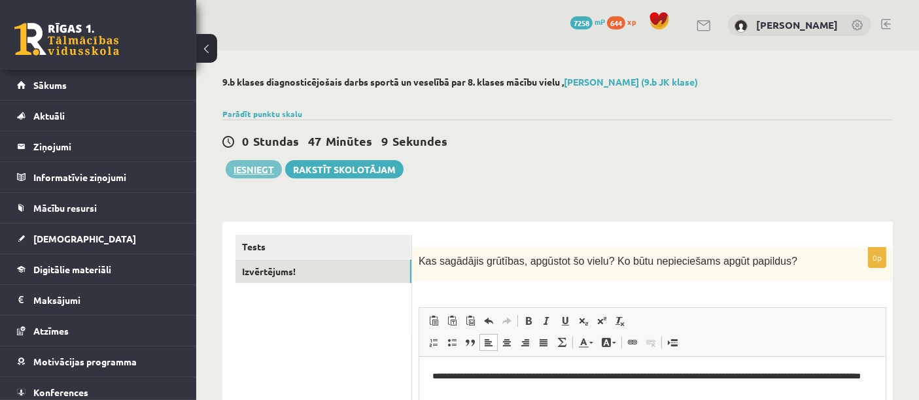
click at [251, 175] on button "Iesniegt" at bounding box center [254, 169] width 56 height 18
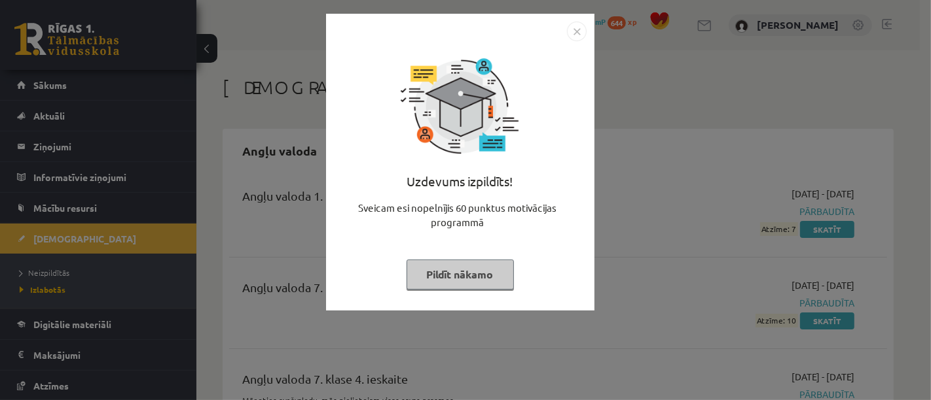
click at [493, 275] on button "Pildīt nākamo" at bounding box center [459, 275] width 107 height 30
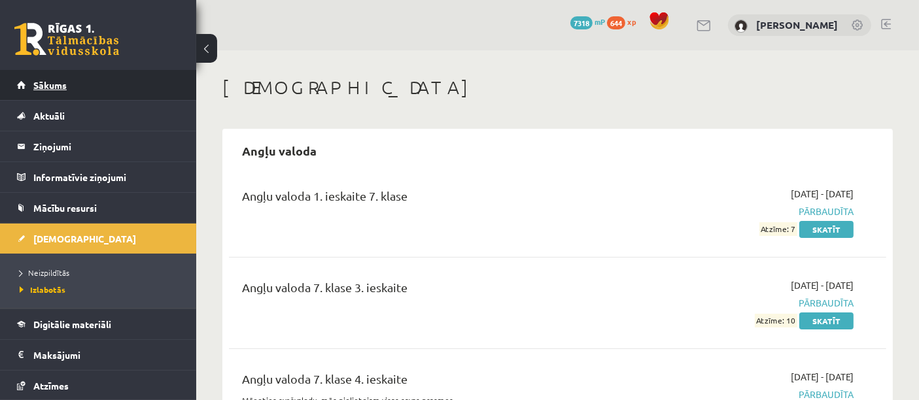
click at [147, 87] on link "Sākums" at bounding box center [98, 85] width 163 height 30
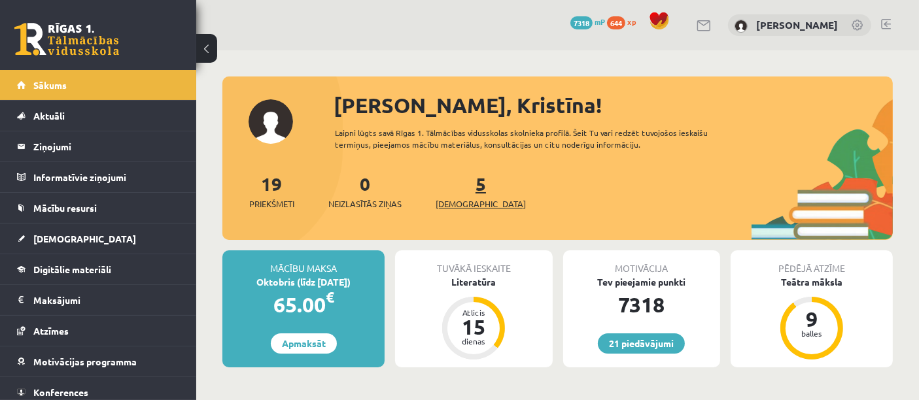
click at [471, 205] on span "[DEMOGRAPHIC_DATA]" at bounding box center [481, 204] width 90 height 13
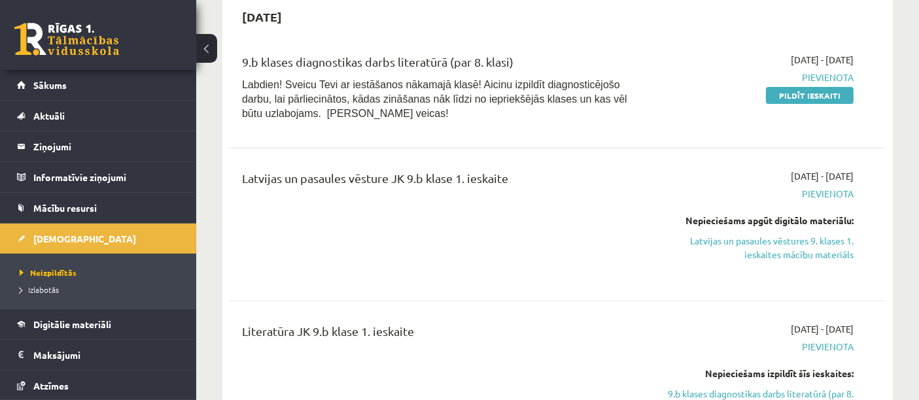
scroll to position [397, 0]
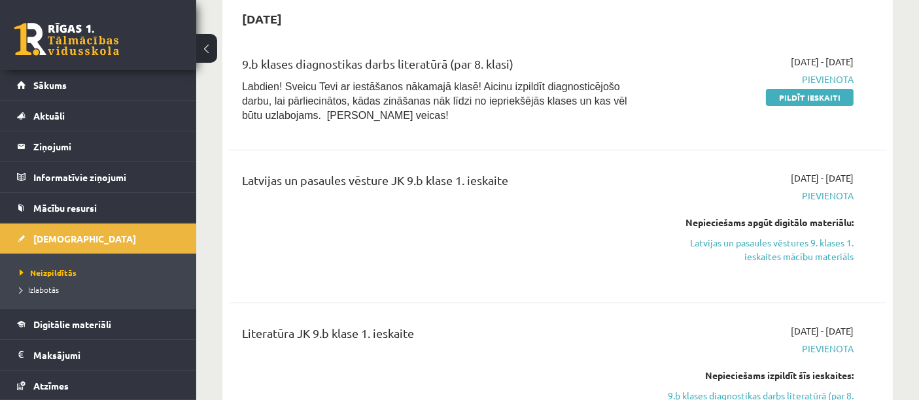
drag, startPoint x: 806, startPoint y: 98, endPoint x: 518, endPoint y: 47, distance: 292.3
click at [806, 98] on link "Pildīt ieskaiti" at bounding box center [810, 97] width 88 height 17
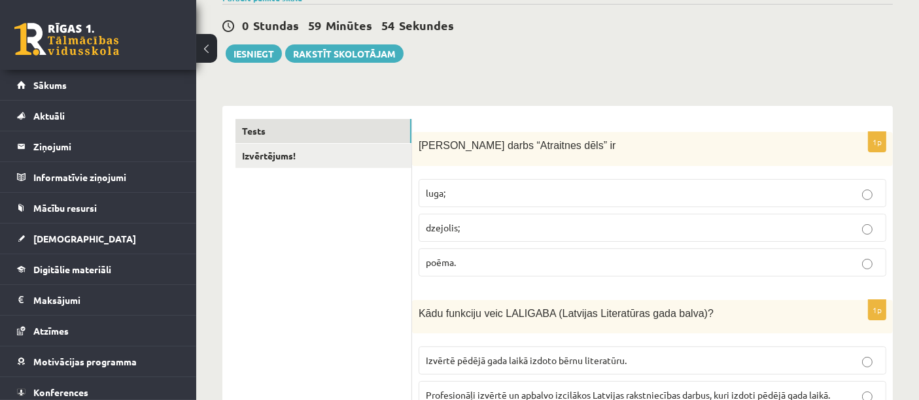
scroll to position [162, 0]
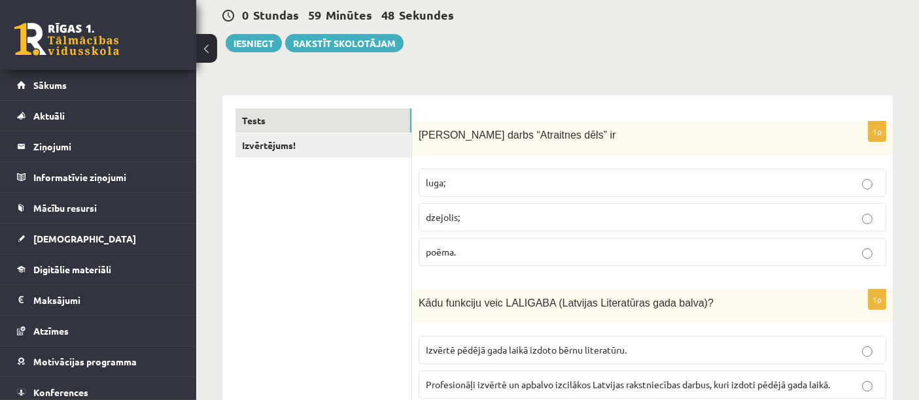
click at [449, 258] on label "poēma." at bounding box center [653, 252] width 468 height 28
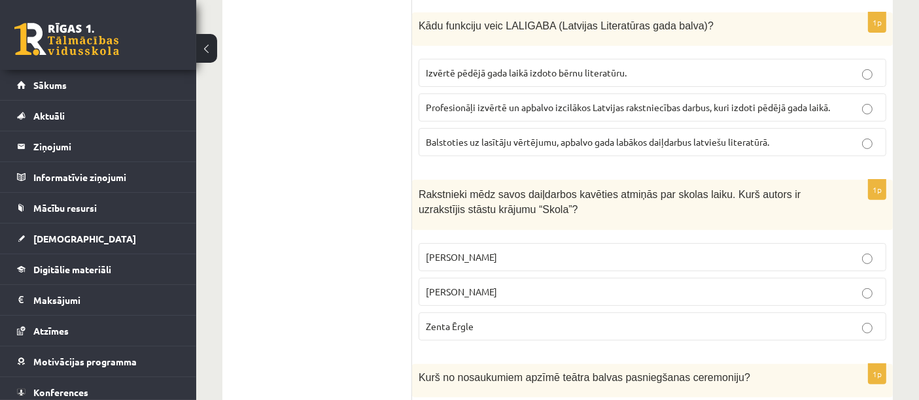
scroll to position [435, 0]
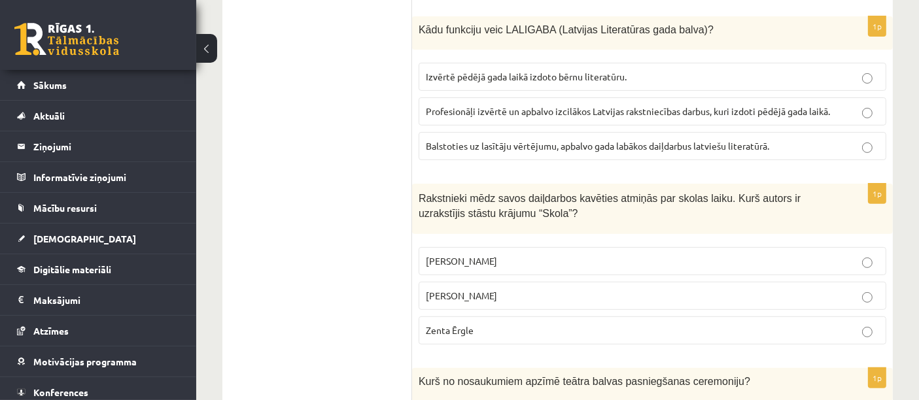
click at [428, 109] on span "Profesionāļi izvērtē un apbalvo izcilākos Latvijas rakstniecības darbus, kuri i…" at bounding box center [628, 111] width 404 height 12
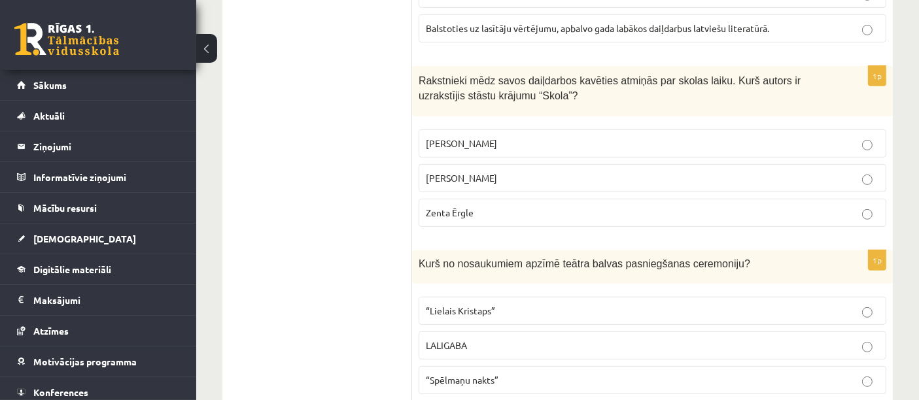
scroll to position [558, 0]
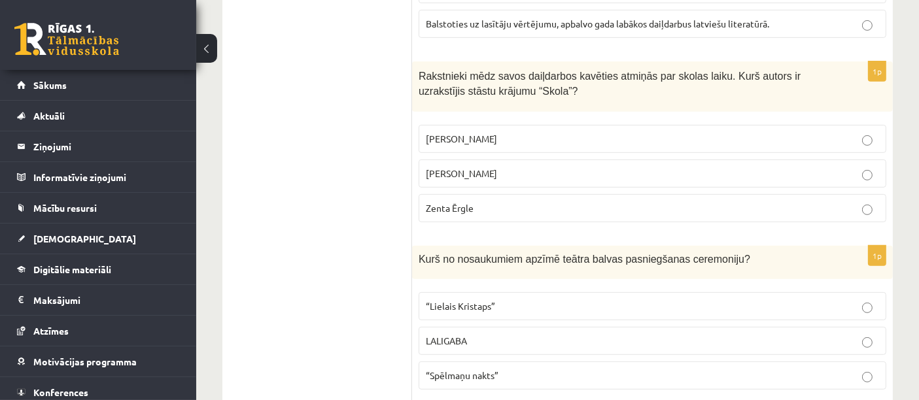
click at [436, 170] on span "[PERSON_NAME]" at bounding box center [461, 174] width 71 height 12
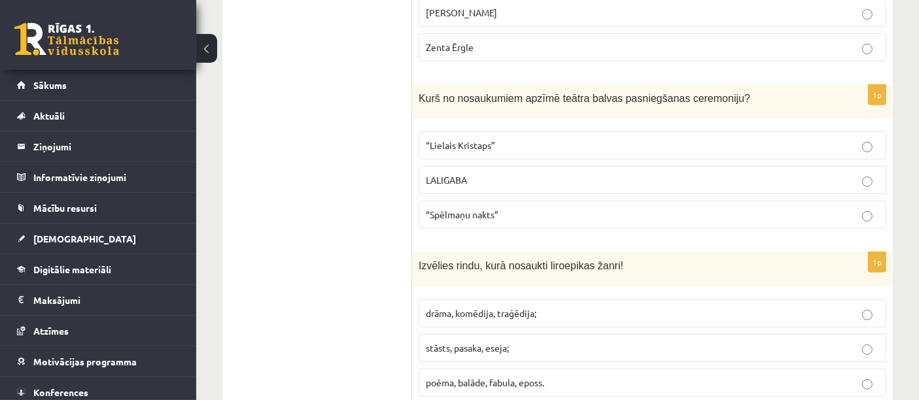
scroll to position [720, 0]
click at [506, 210] on p "“Spēlmaņu nakts”" at bounding box center [652, 214] width 453 height 14
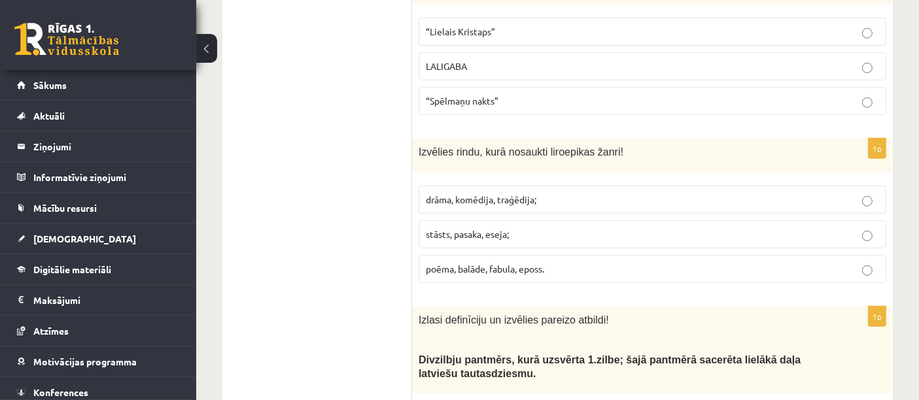
scroll to position [843, 0]
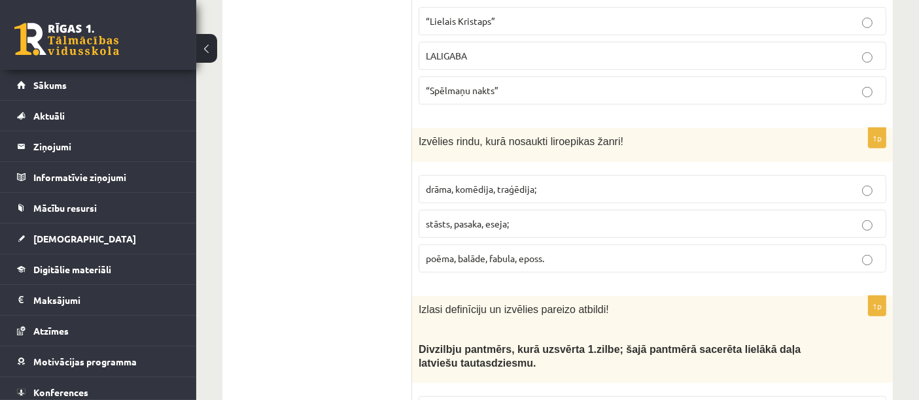
click at [500, 222] on span "stāsts, pasaka, eseja;" at bounding box center [467, 224] width 83 height 12
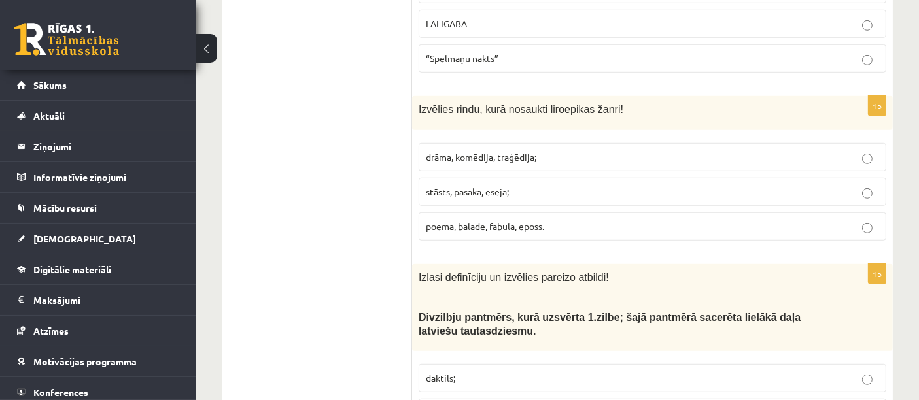
scroll to position [876, 0]
click at [601, 219] on p "poēma, balāde, fabula, eposs." at bounding box center [652, 226] width 453 height 14
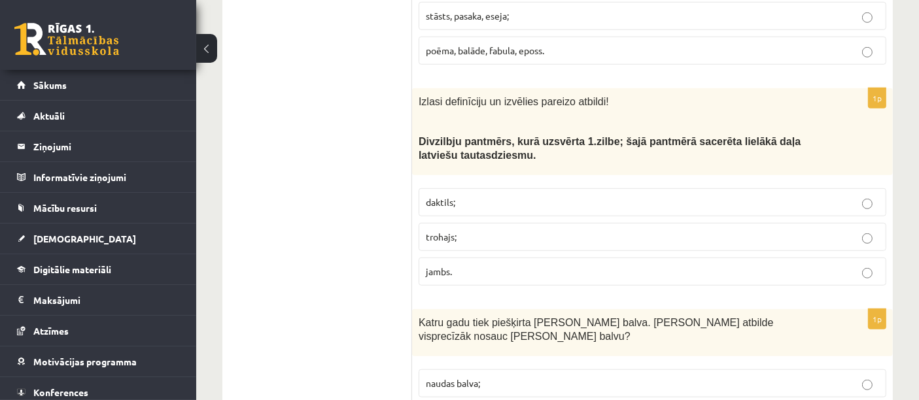
scroll to position [1056, 0]
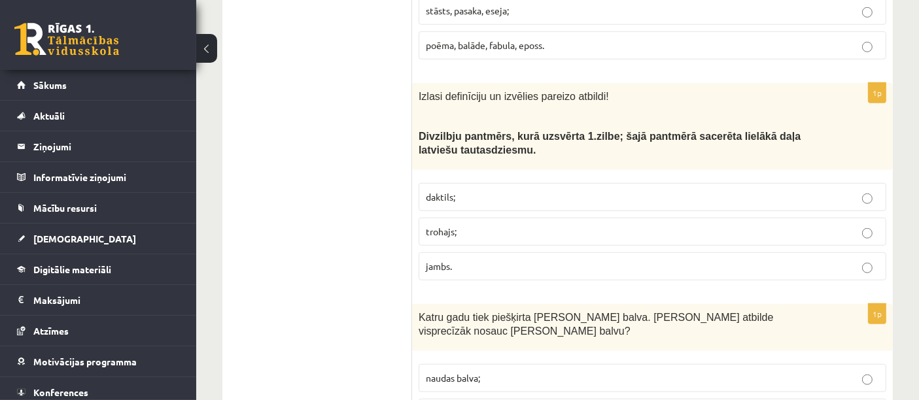
click at [457, 271] on label "jambs." at bounding box center [653, 267] width 468 height 28
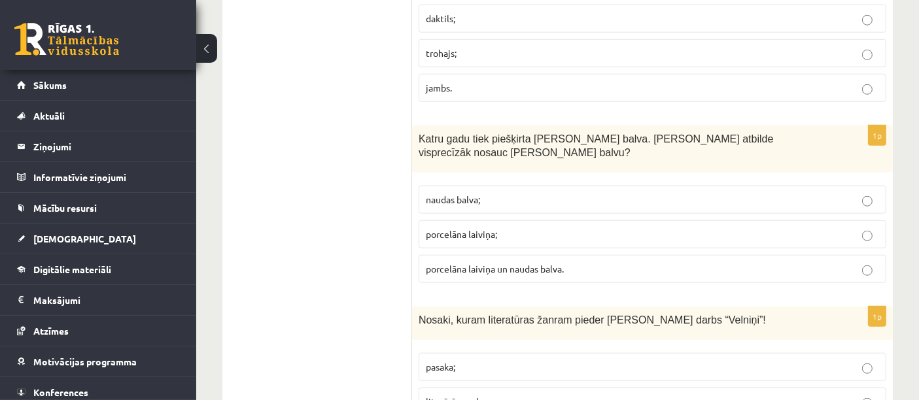
scroll to position [1242, 0]
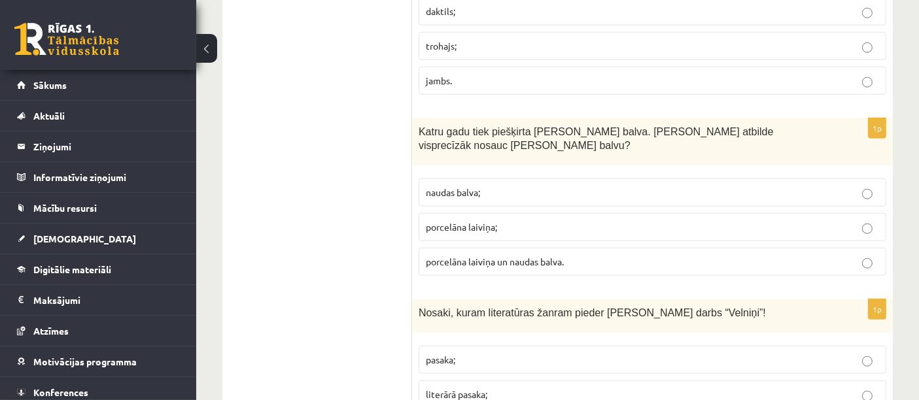
click at [540, 256] on span "porcelāna laiviņa un naudas balva." at bounding box center [495, 262] width 138 height 12
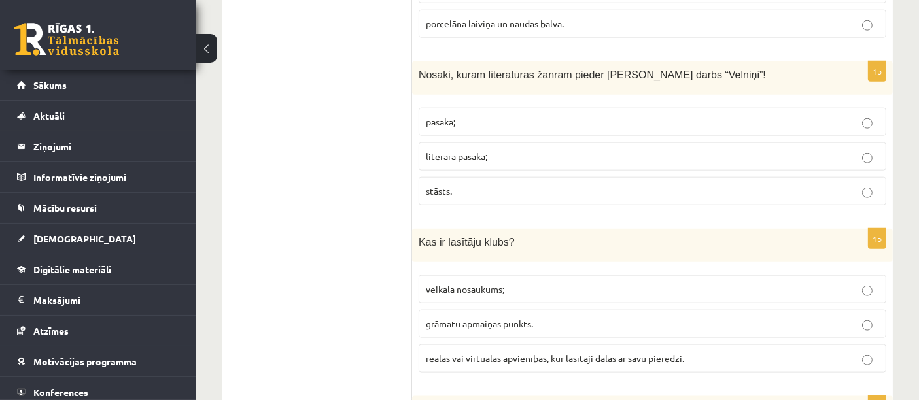
scroll to position [1482, 0]
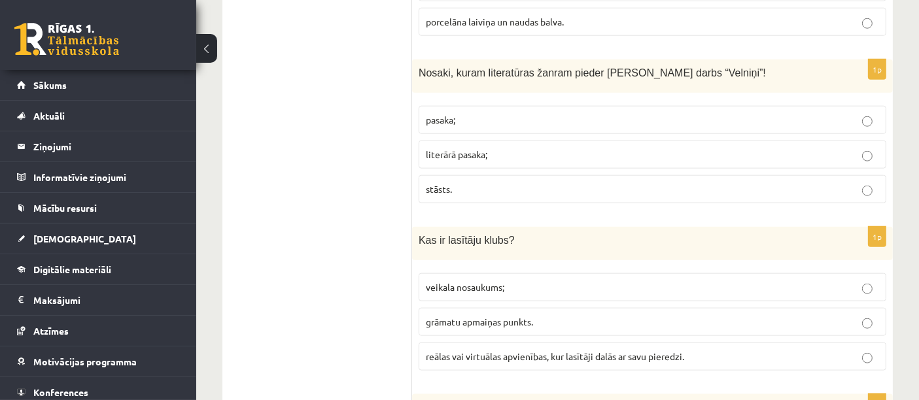
click at [510, 148] on p "literārā pasaka;" at bounding box center [652, 155] width 453 height 14
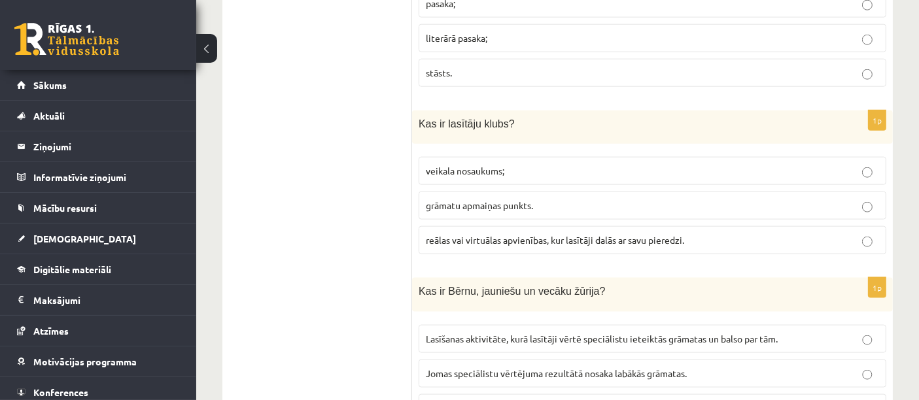
scroll to position [1600, 0]
click at [525, 233] on span "reālas vai virtuālas apvienības, kur lasītāji dalās ar savu pieredzi." at bounding box center [555, 239] width 258 height 12
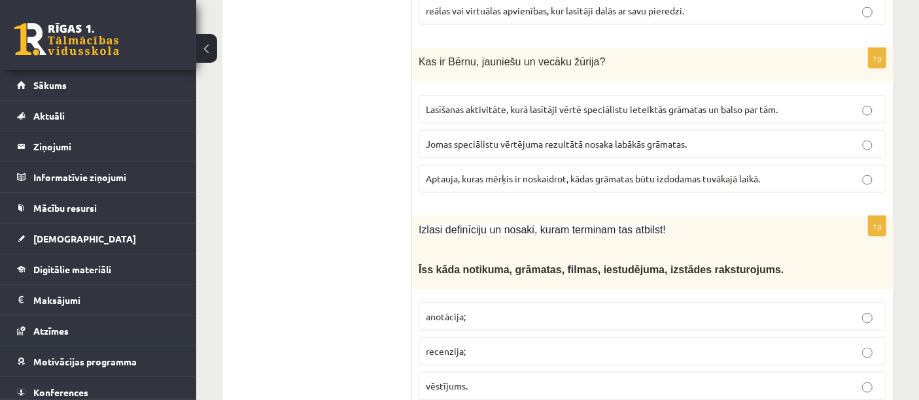
scroll to position [1814, 0]
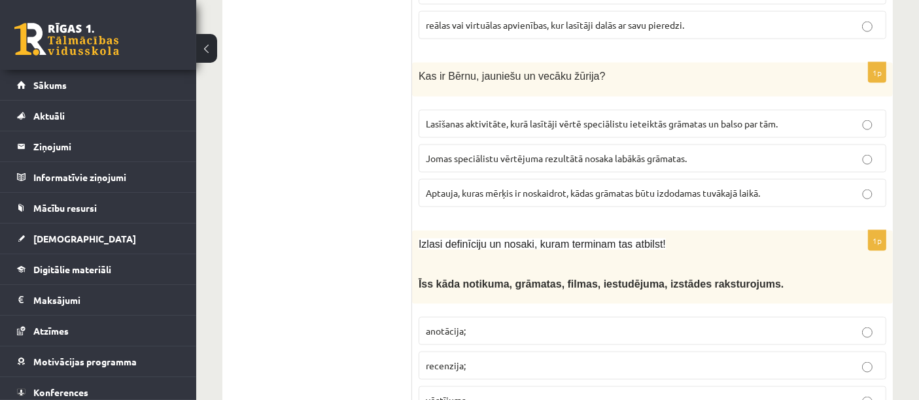
click at [583, 188] on label "Aptauja, kuras mērķis ir noskaidrot, kādas grāmatas būtu izdodamas tuvākajā lai…" at bounding box center [653, 193] width 468 height 28
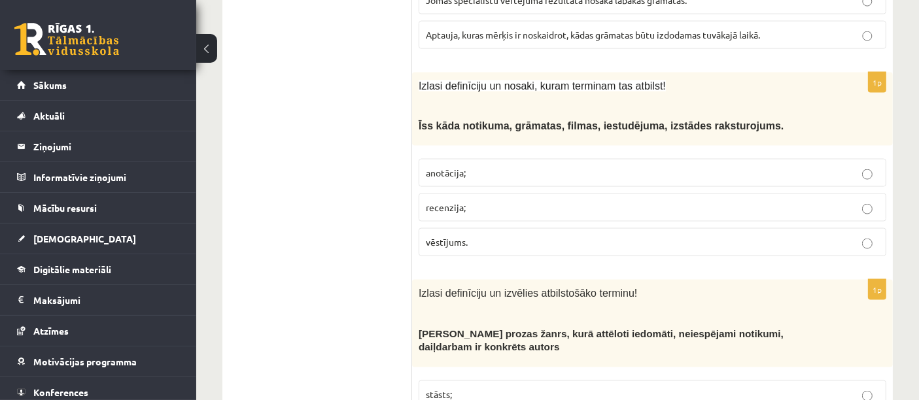
scroll to position [1974, 0]
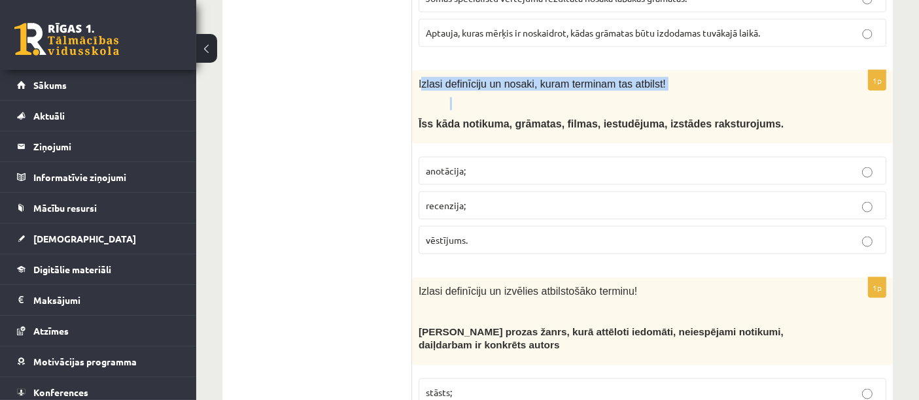
drag, startPoint x: 421, startPoint y: 71, endPoint x: 524, endPoint y: 88, distance: 104.1
click at [524, 88] on div "Izlasi definīciju un nosaki, kuram terminam tas atbilst! Ī ss kāda notikuma, gr…" at bounding box center [652, 108] width 481 height 74
click at [522, 98] on p at bounding box center [635, 104] width 371 height 13
click at [439, 157] on label "anotācija;" at bounding box center [653, 171] width 468 height 28
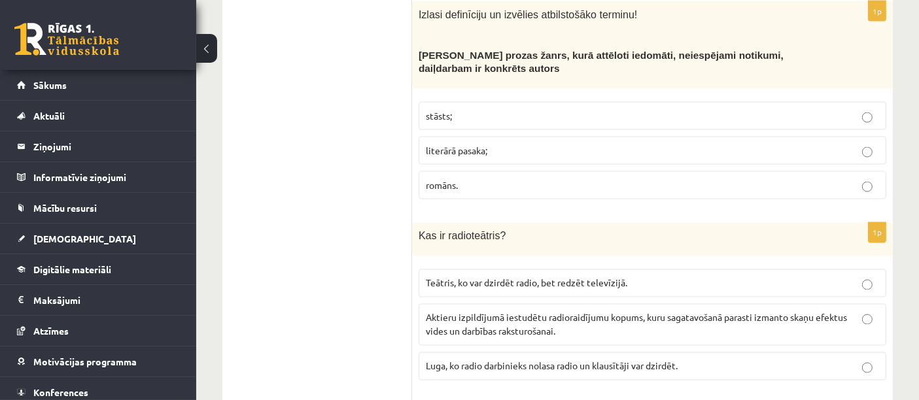
scroll to position [2253, 0]
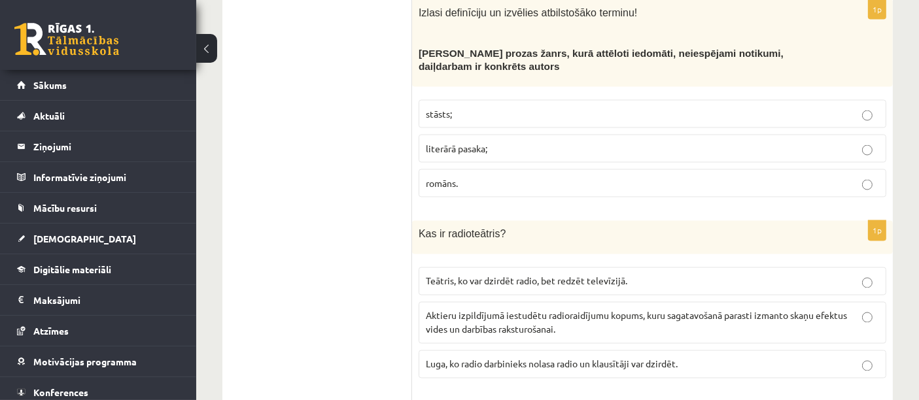
click at [556, 177] on p "romāns." at bounding box center [652, 184] width 453 height 14
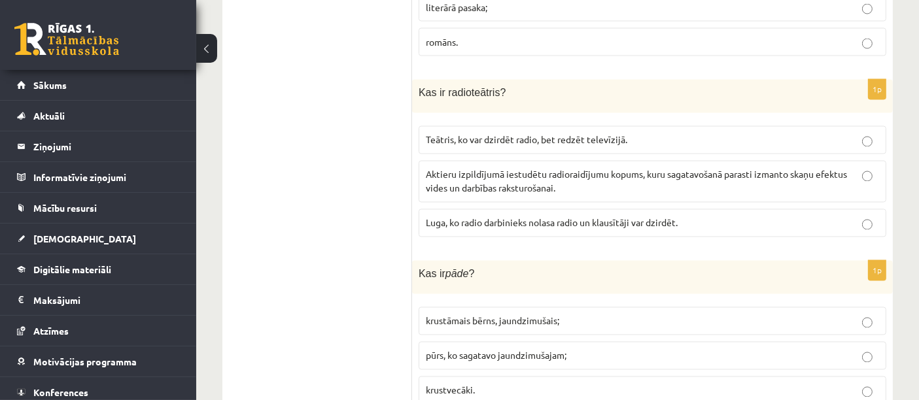
scroll to position [2400, 0]
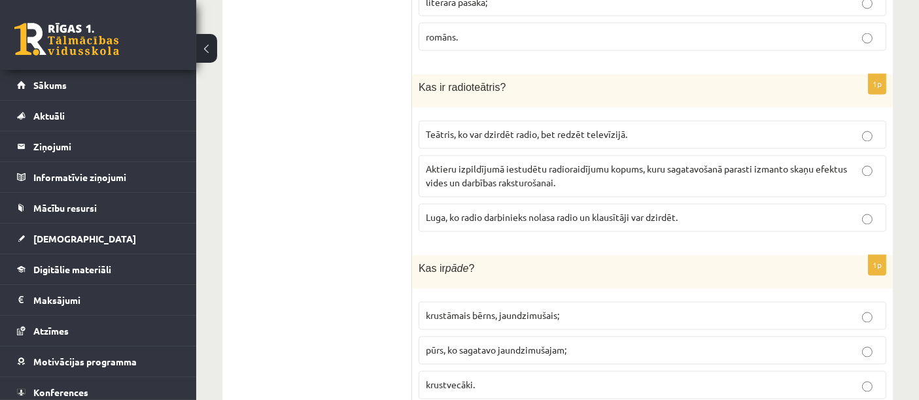
click at [492, 129] on span "Teātris, ko var dzirdēt radio, bet redzēt televīzijā." at bounding box center [527, 135] width 202 height 12
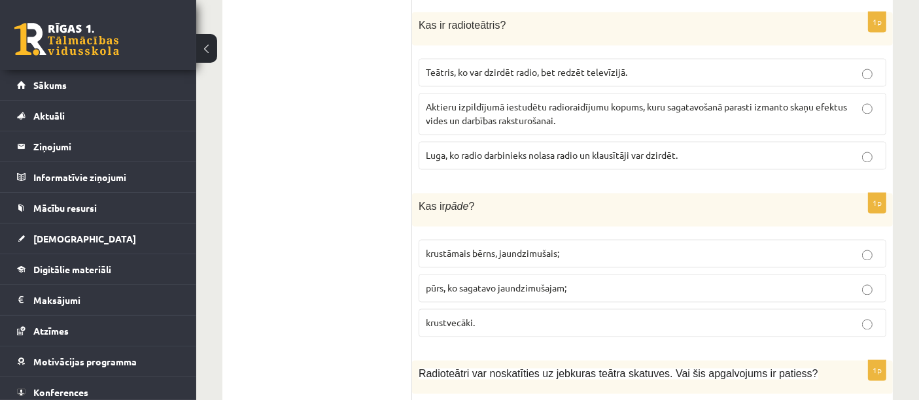
scroll to position [2500, 0]
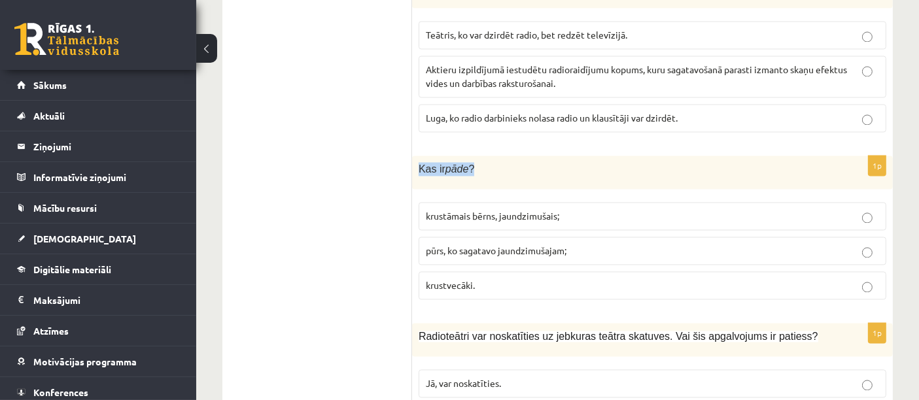
drag, startPoint x: 419, startPoint y: 154, endPoint x: 511, endPoint y: 161, distance: 91.9
click at [511, 161] on div "Kas ir pāde ?" at bounding box center [652, 172] width 481 height 33
copy span "Kas ir pāde ?"
click at [496, 208] on label "krustāmais bērns, jaundzimušais;" at bounding box center [653, 216] width 468 height 28
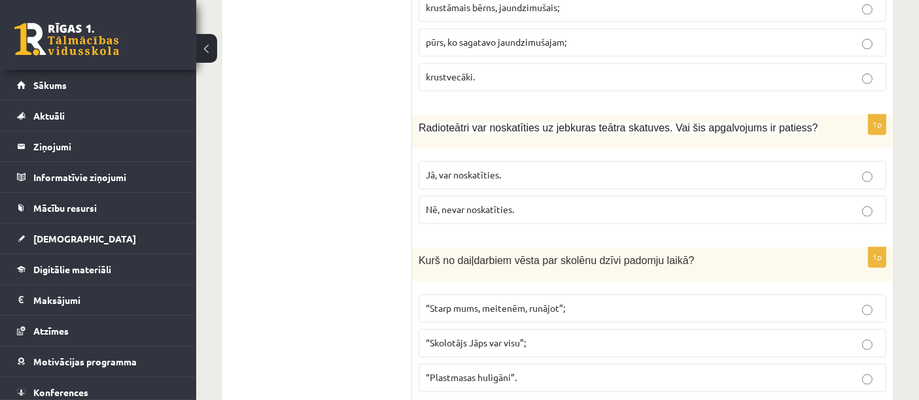
scroll to position [2727, 0]
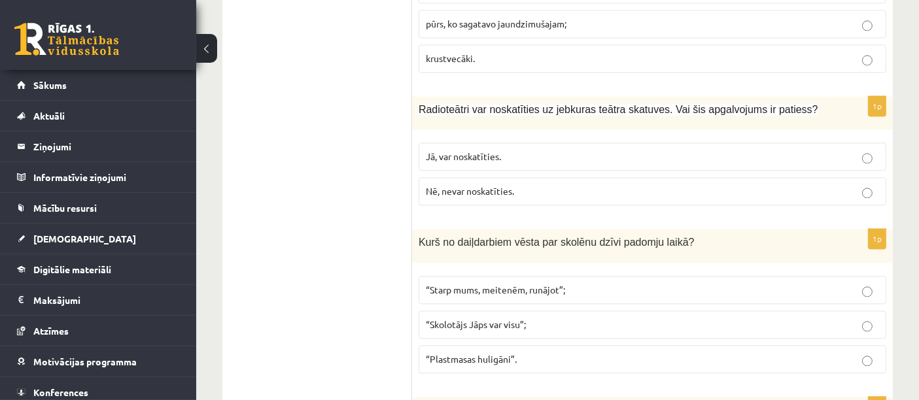
click at [727, 183] on label "Nē, nevar noskatīties." at bounding box center [653, 191] width 468 height 28
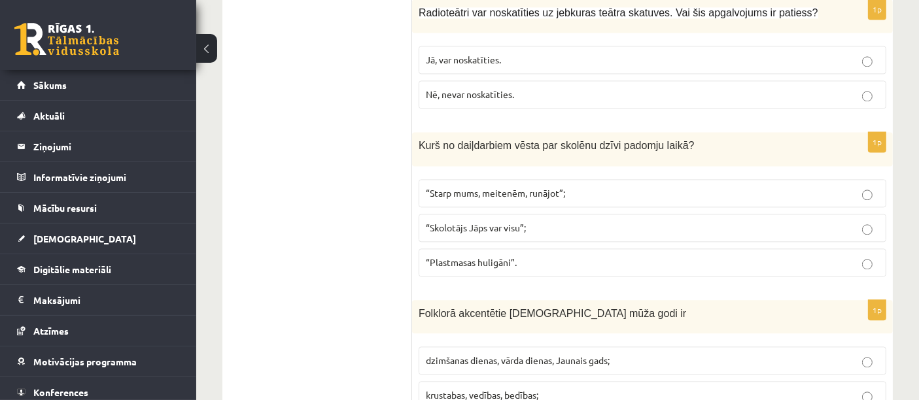
scroll to position [2825, 0]
click at [537, 220] on p "“Skolotājs Jāps var visu”;" at bounding box center [652, 227] width 453 height 14
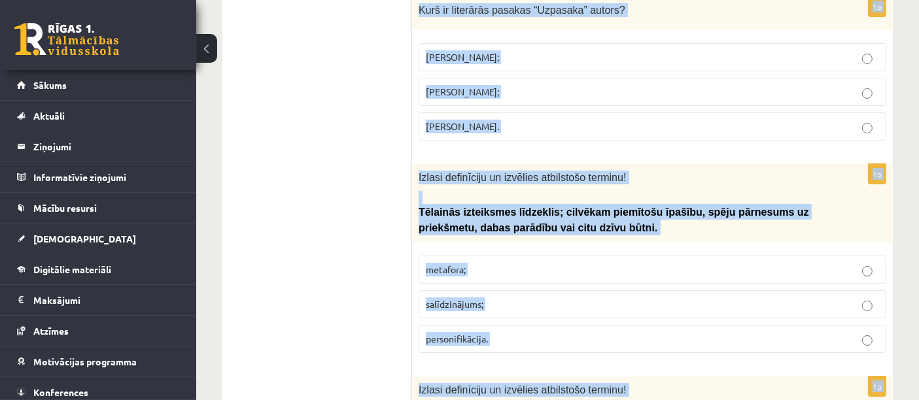
scroll to position [5198, 0]
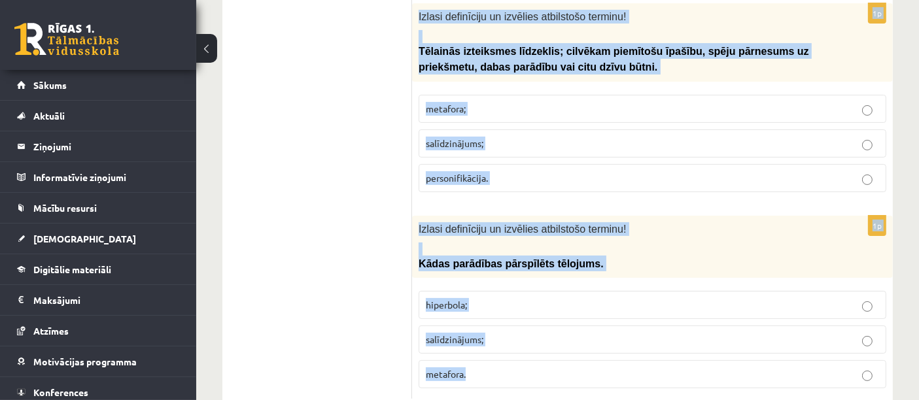
drag, startPoint x: 416, startPoint y: 294, endPoint x: 622, endPoint y: 407, distance: 234.6
copy form "Viļa Plūdoņa darbs “Atraitnes dēls” ir luga; dzejolis; poēma. 1p Kādu funkciju …"
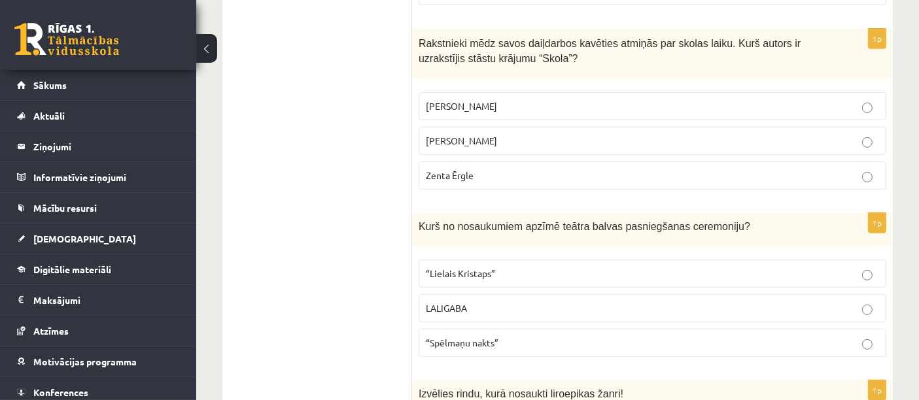
scroll to position [609, 0]
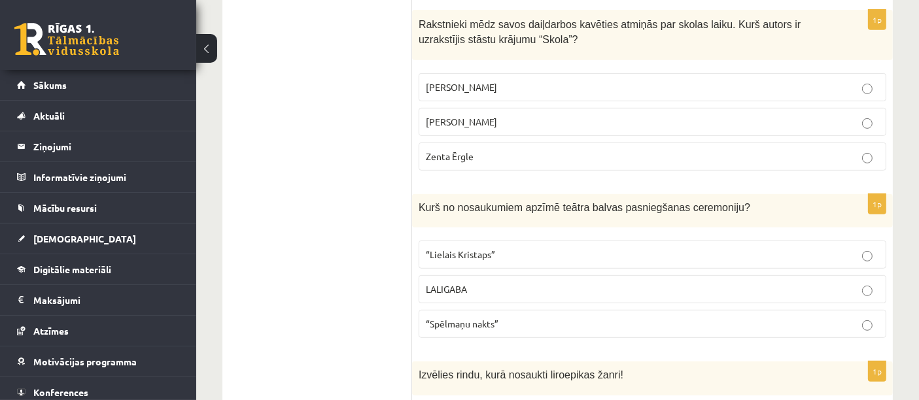
click at [527, 152] on p "Zenta Ērgle" at bounding box center [652, 157] width 453 height 14
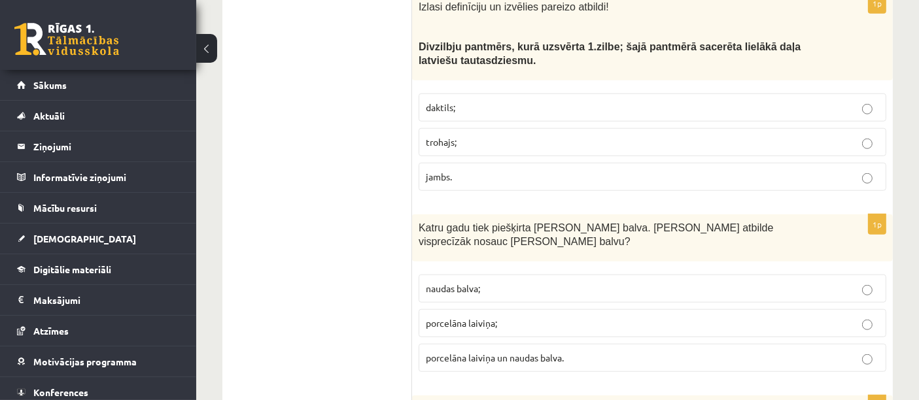
scroll to position [1153, 0]
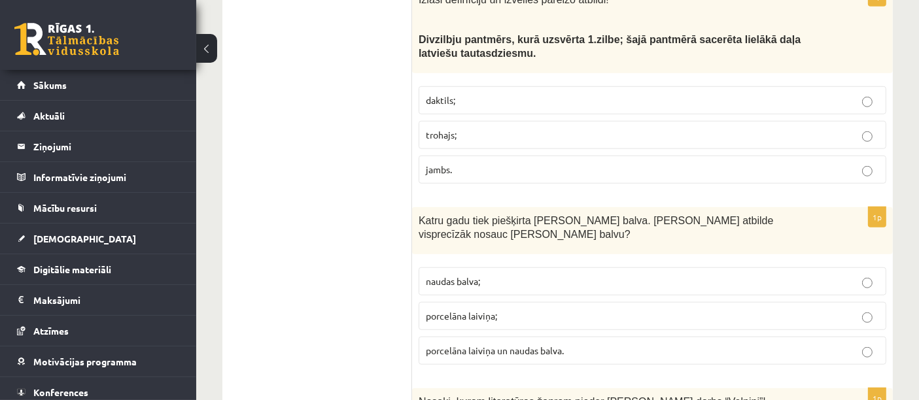
click at [507, 105] on label "daktils;" at bounding box center [653, 100] width 468 height 28
click at [511, 121] on label "trohajs;" at bounding box center [653, 135] width 468 height 28
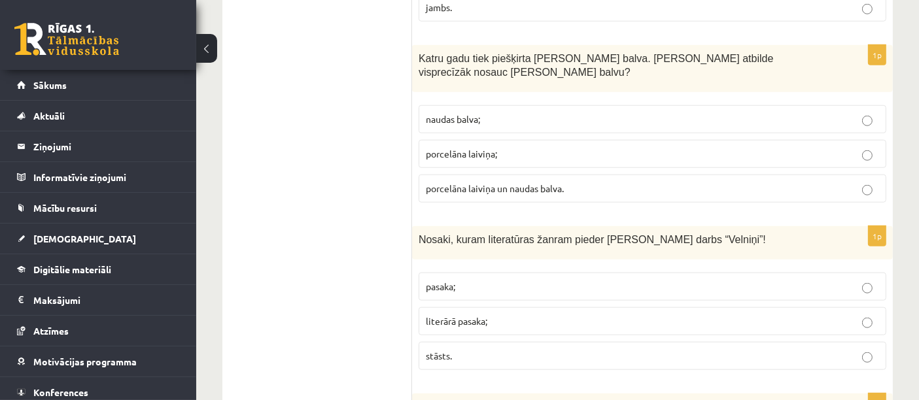
scroll to position [1316, 0]
click at [531, 183] on span "porcelāna laiviņa un naudas balva." at bounding box center [495, 188] width 138 height 12
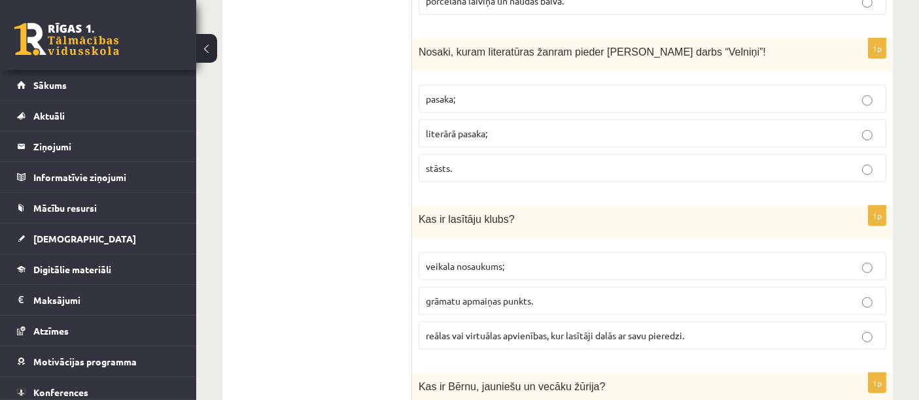
scroll to position [1512, 0]
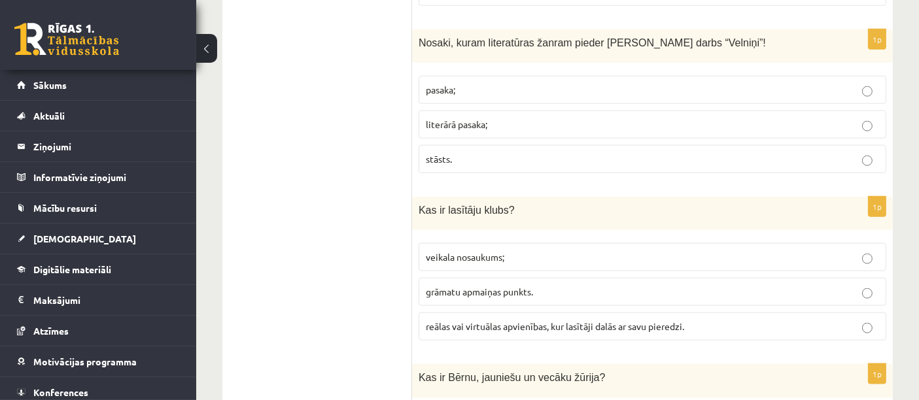
click at [508, 155] on p "stāsts." at bounding box center [652, 159] width 453 height 14
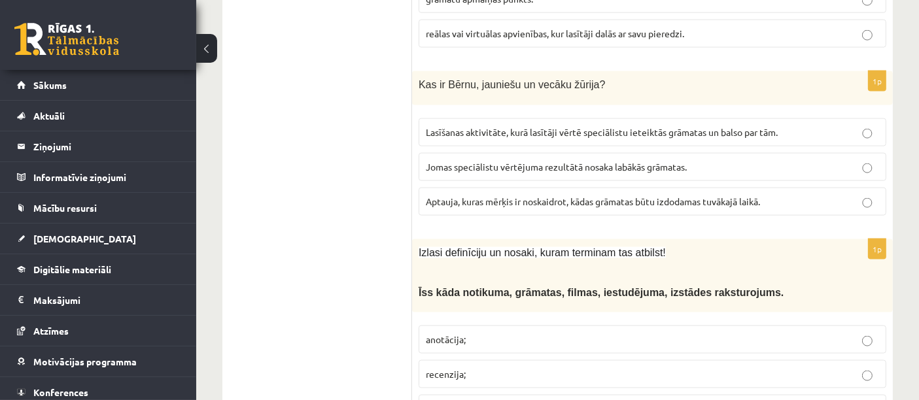
scroll to position [1838, 0]
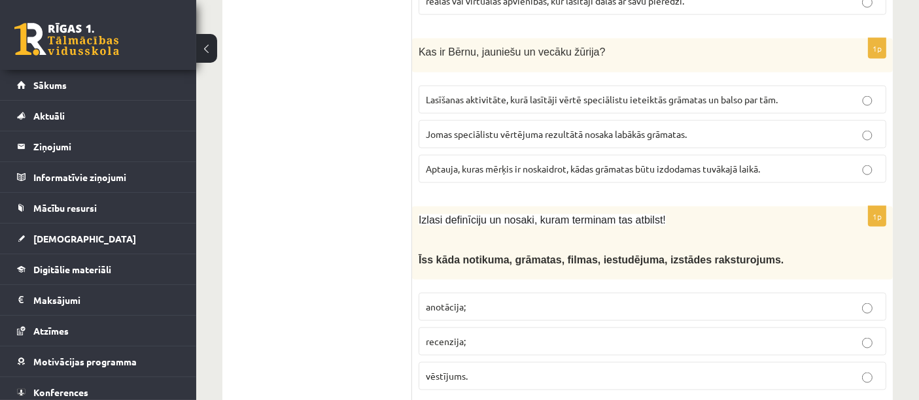
click at [542, 94] on span "Lasīšanas aktivitāte, kurā lasītāji vērtē speciālistu ieteiktās grāmatas un bal…" at bounding box center [602, 100] width 352 height 12
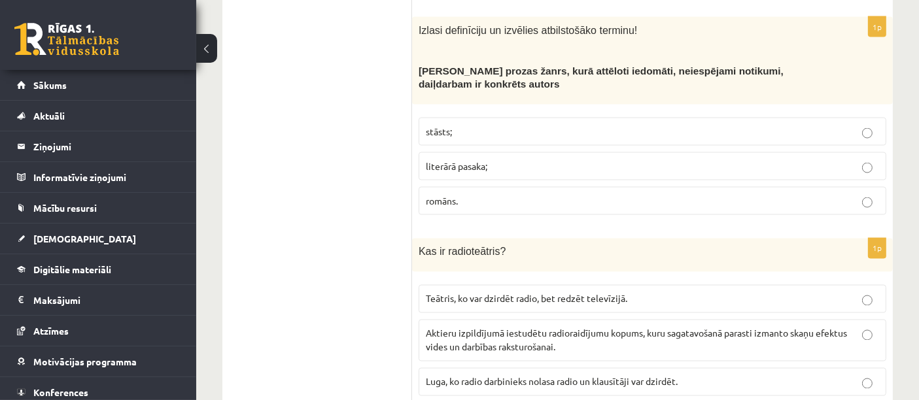
scroll to position [2236, 0]
click at [726, 159] on label "literārā pasaka;" at bounding box center [653, 166] width 468 height 28
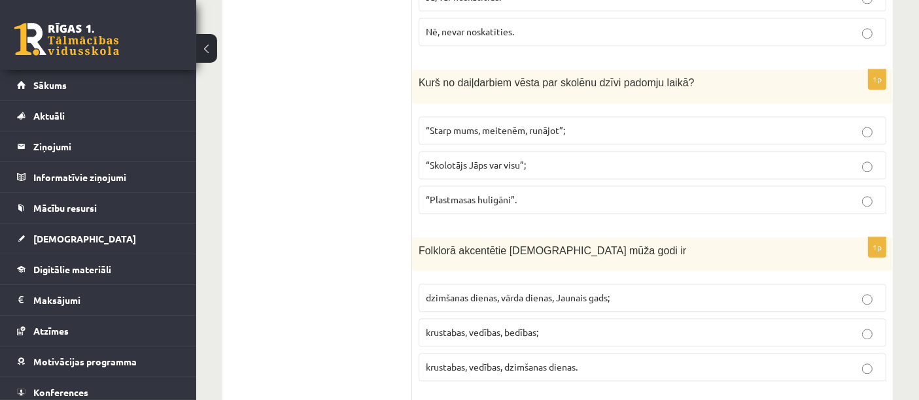
scroll to position [2889, 0]
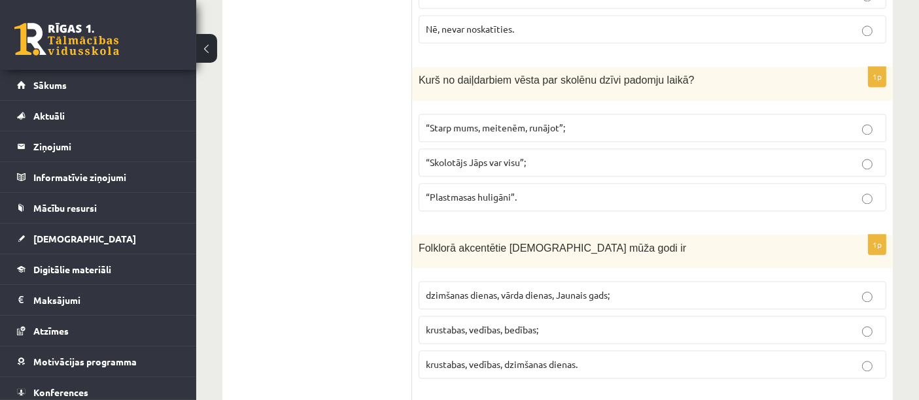
click at [506, 190] on p "“Plastmasas huligāni”." at bounding box center [652, 197] width 453 height 14
click at [554, 359] on span "krustabas, vedības, dzimšanas dienas." at bounding box center [502, 365] width 152 height 12
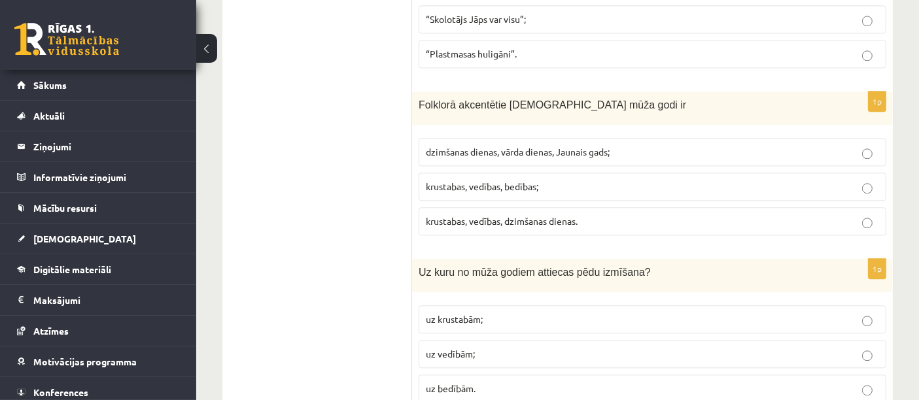
scroll to position [3040, 0]
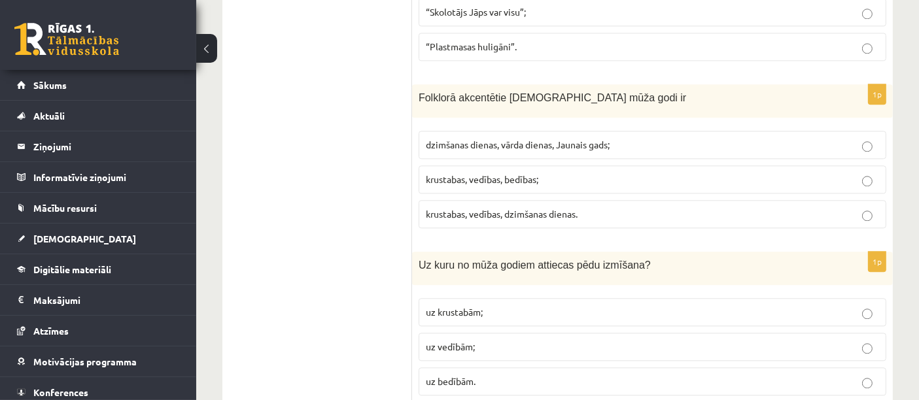
click at [512, 340] on p "uz vedībām;" at bounding box center [652, 347] width 453 height 14
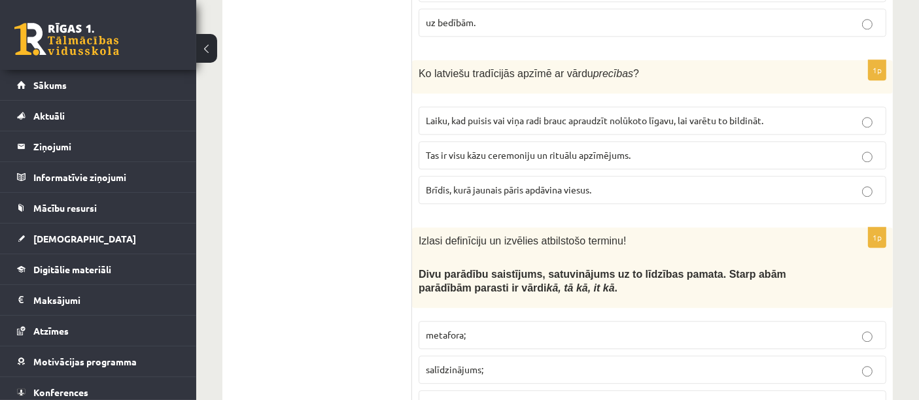
scroll to position [3401, 0]
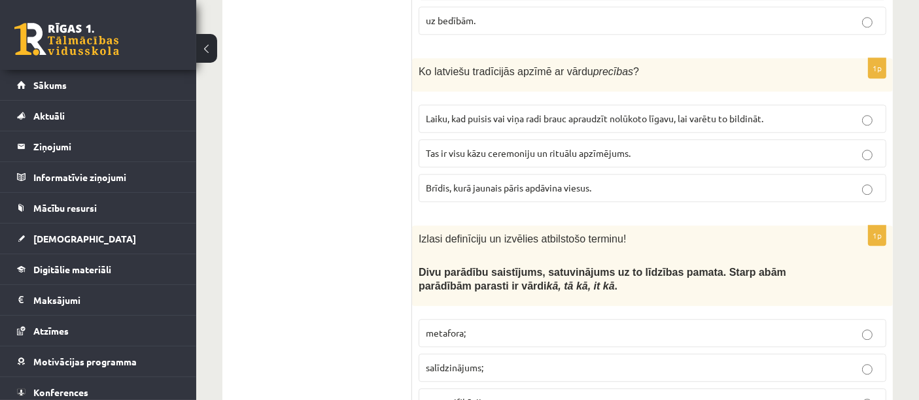
click at [537, 147] on span "Tas ir visu kāzu ceremoniju un rituālu apzīmējums." at bounding box center [528, 153] width 205 height 12
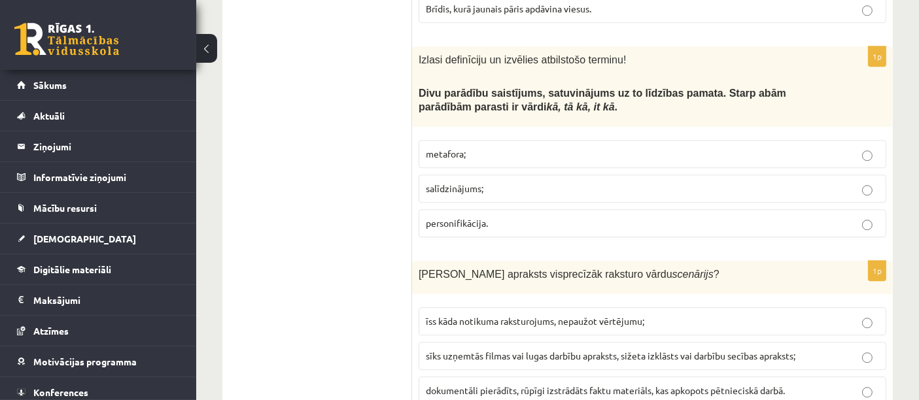
scroll to position [3585, 0]
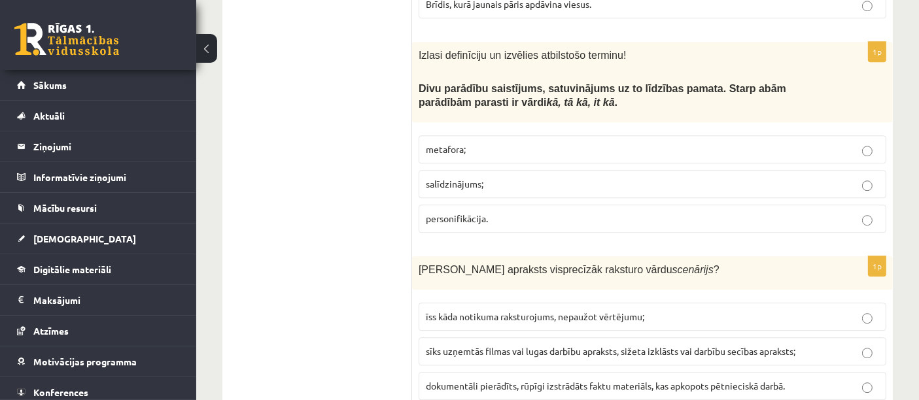
click at [526, 171] on label "salīdzinājums;" at bounding box center [653, 184] width 468 height 28
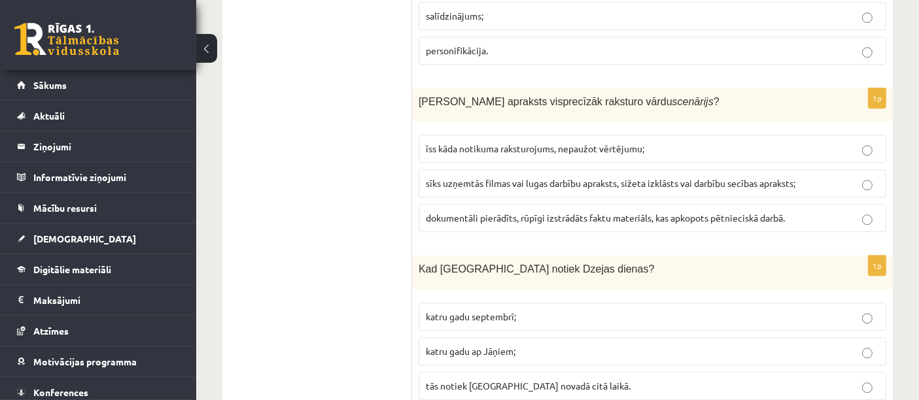
scroll to position [3755, 0]
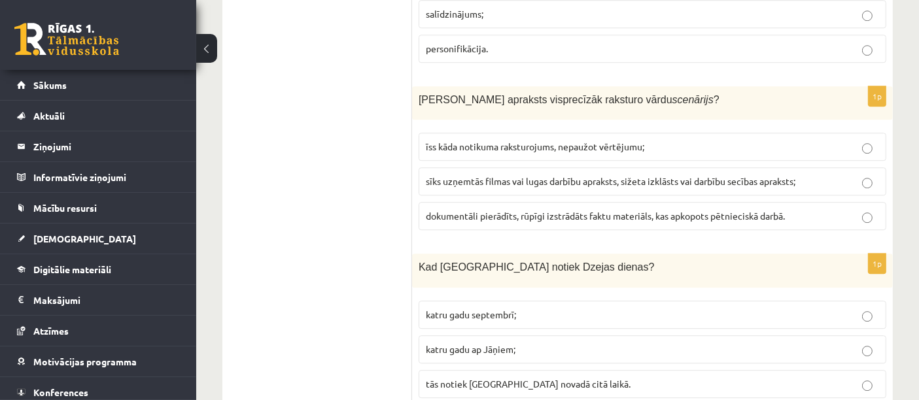
click at [463, 175] on span "sīks uzņemtās filmas vai lugas darbību apraksts, sižeta izklāsts vai darbību se…" at bounding box center [611, 181] width 370 height 12
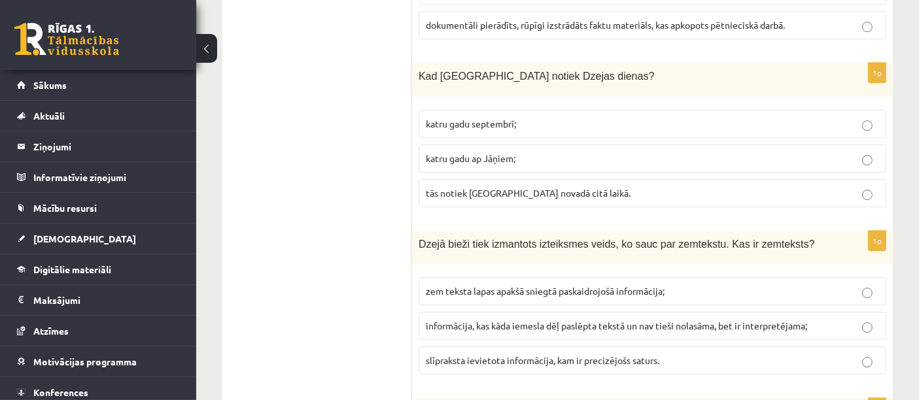
scroll to position [3954, 0]
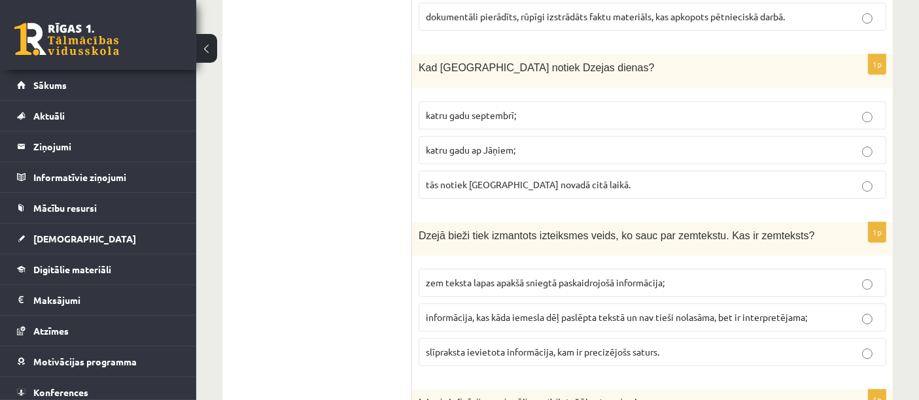
click at [506, 109] on span "katru gadu septembrī;" at bounding box center [471, 115] width 90 height 12
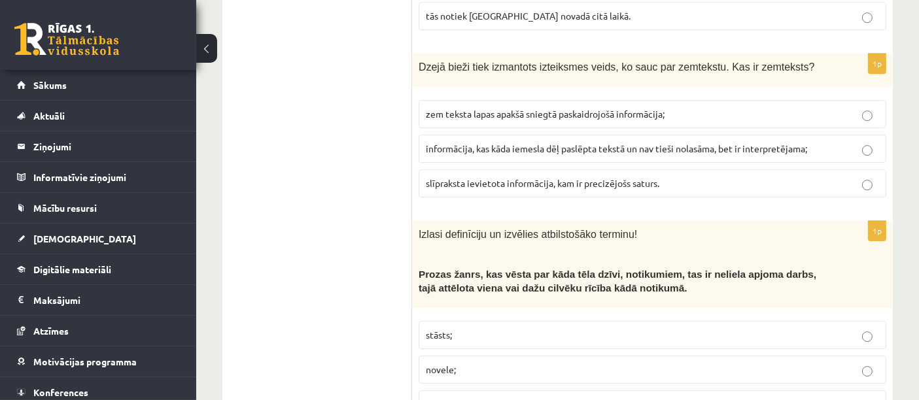
scroll to position [4123, 0]
click at [510, 135] on label "informācija, kas kāda iemesla dēļ paslēpta tekstā un nav tieši nolasāma, bet ir…" at bounding box center [653, 149] width 468 height 28
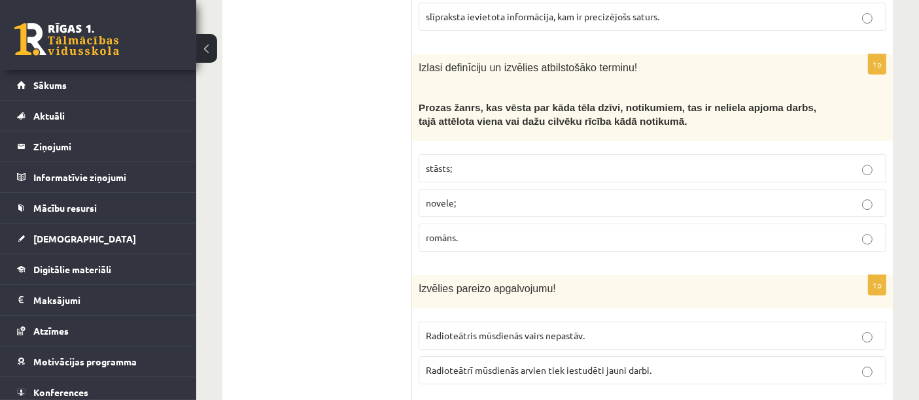
scroll to position [4301, 0]
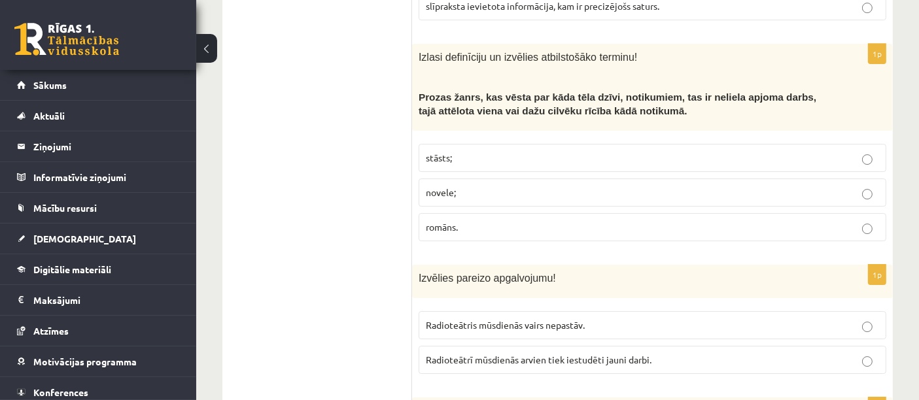
click at [484, 151] on p "stāsts;" at bounding box center [652, 158] width 453 height 14
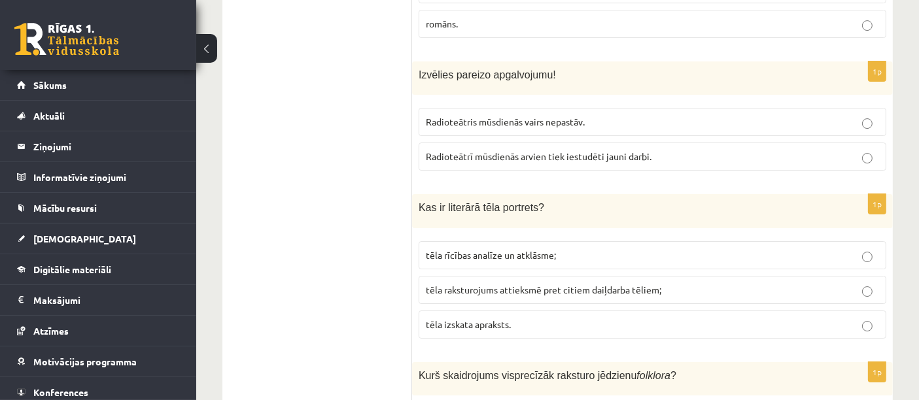
scroll to position [4505, 0]
click at [519, 150] on span "Radioteātrī mūsdienās arvien tiek iestudēti jauni darbi." at bounding box center [539, 156] width 226 height 12
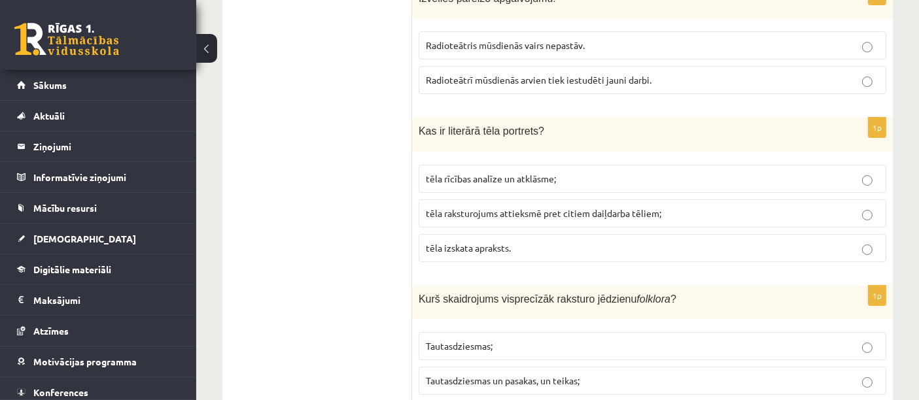
scroll to position [4594, 0]
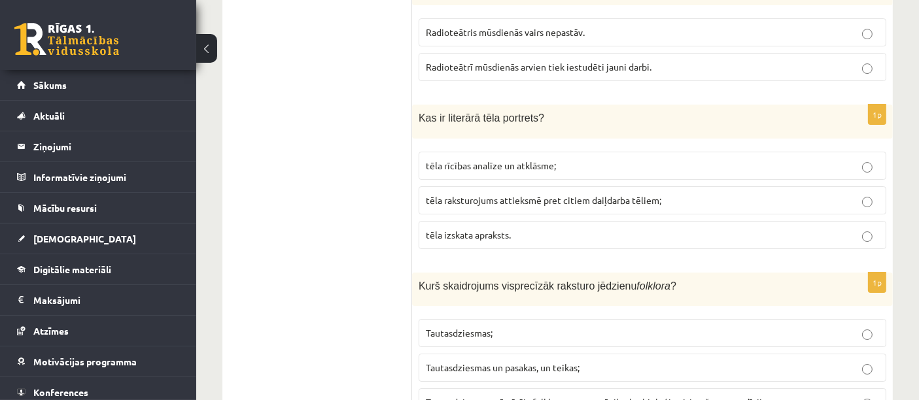
click at [524, 228] on p "tēla izskata apraksts." at bounding box center [652, 235] width 453 height 14
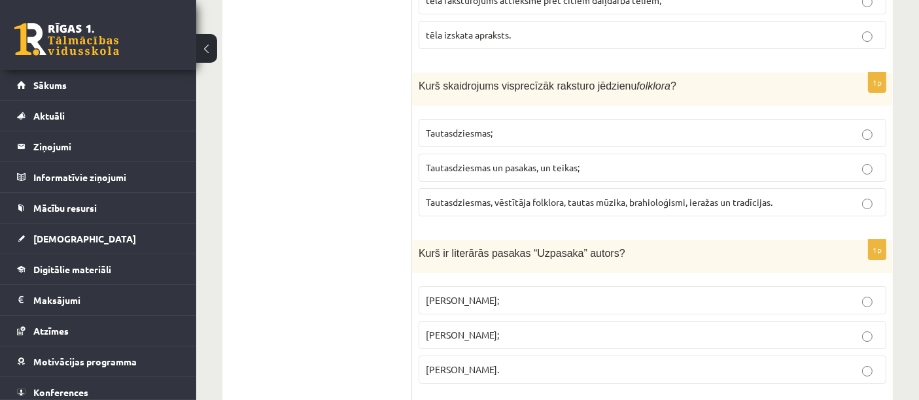
scroll to position [4806, 0]
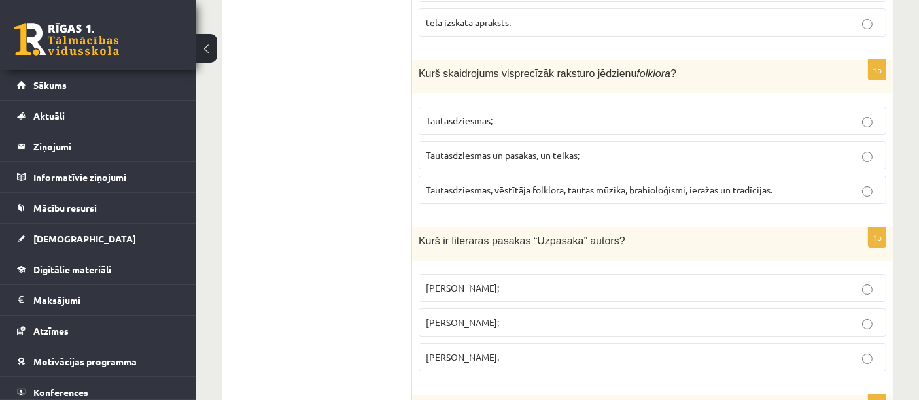
click at [527, 184] on span "Tautasdziesmas, vēstītāja folklora, tautas mūzika, brahioloģismi, ieražas un tr…" at bounding box center [599, 190] width 347 height 12
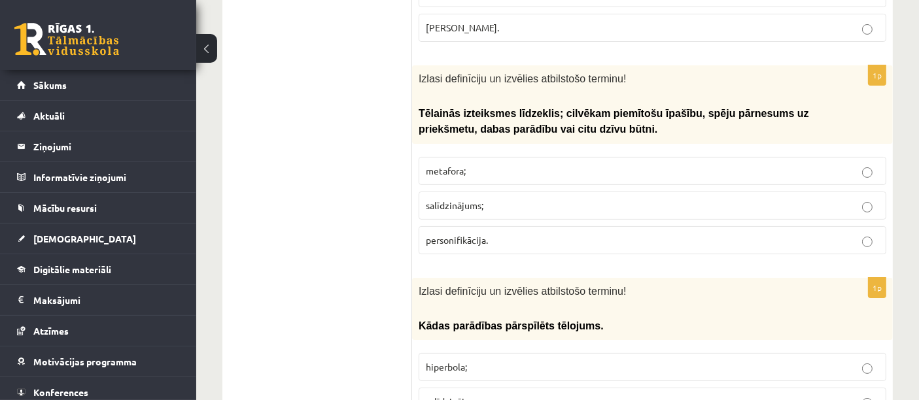
scroll to position [5198, 0]
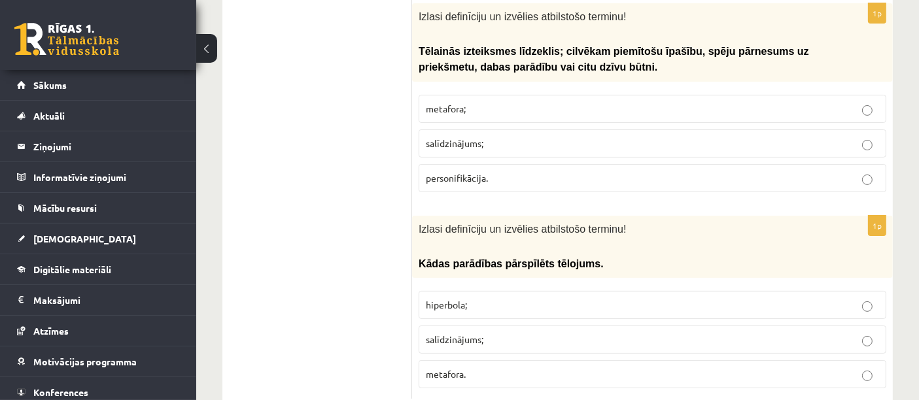
click at [513, 291] on label "hiperbola;" at bounding box center [653, 305] width 468 height 28
click at [457, 164] on label "personifikācija." at bounding box center [653, 178] width 468 height 28
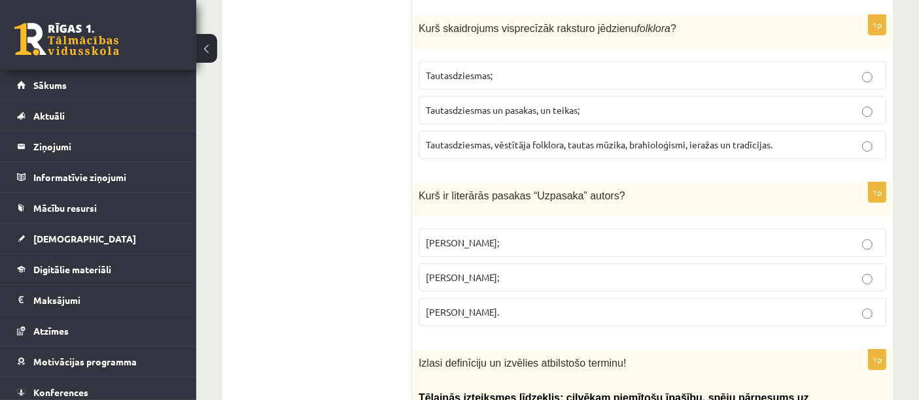
scroll to position [4850, 0]
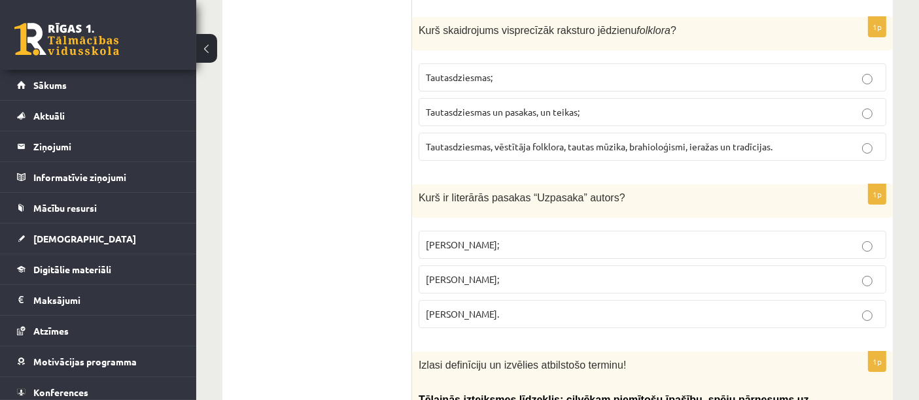
click at [505, 273] on p "Skaidrīte Kaldupe;" at bounding box center [652, 280] width 453 height 14
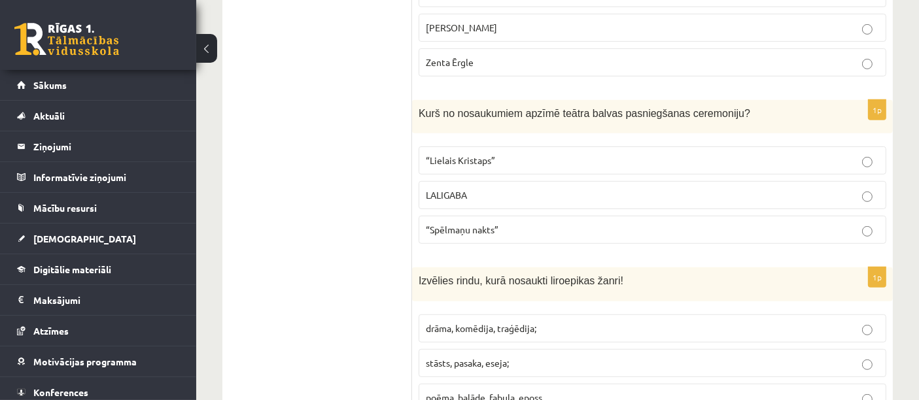
scroll to position [0, 0]
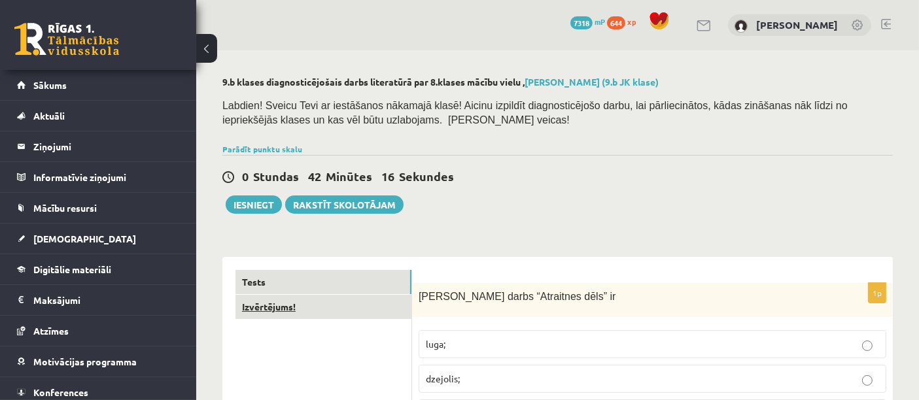
click at [347, 314] on link "Izvērtējums!" at bounding box center [324, 307] width 176 height 24
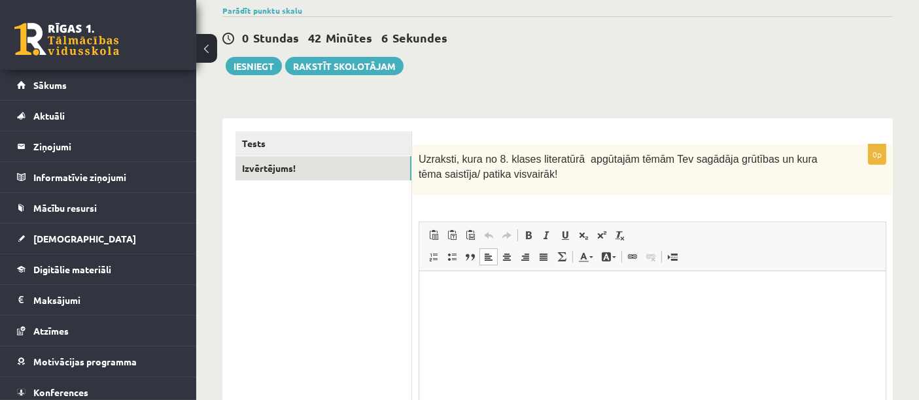
click at [491, 311] on html at bounding box center [652, 291] width 467 height 40
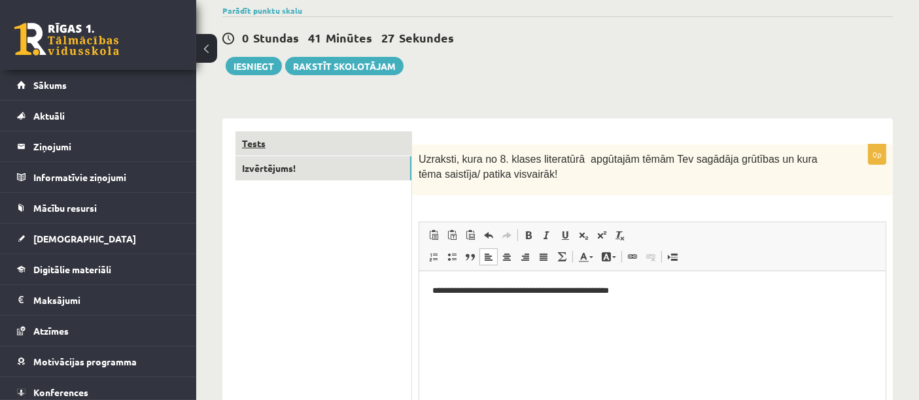
click at [300, 141] on link "Tests" at bounding box center [324, 144] width 176 height 24
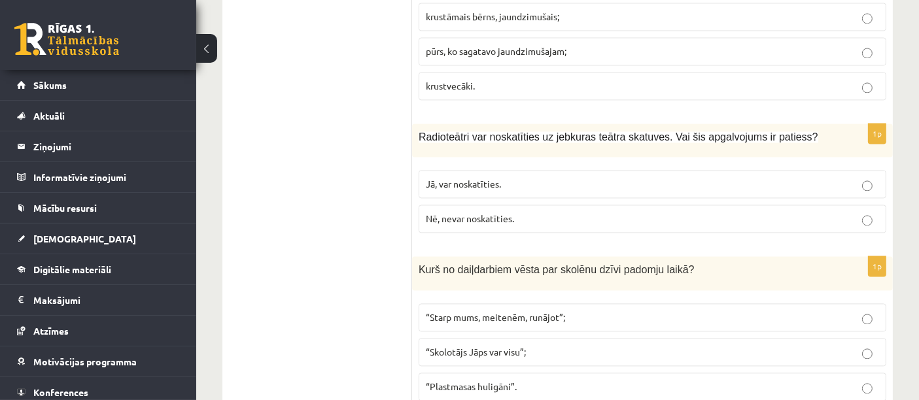
scroll to position [2700, 0]
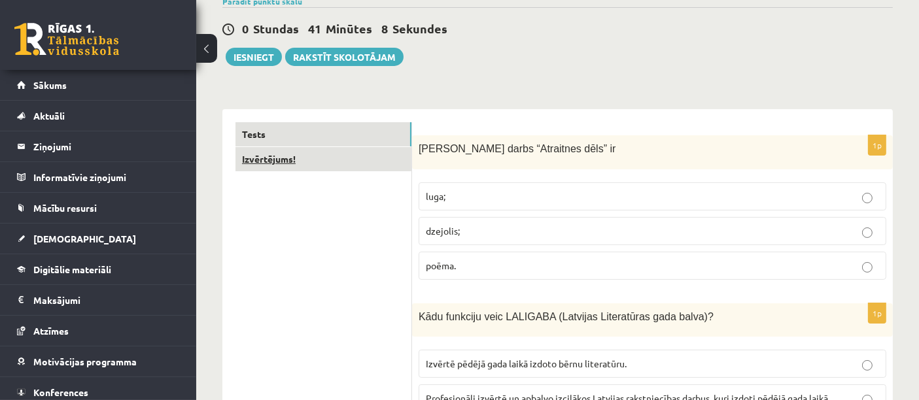
click at [372, 147] on link "Izvērtējums!" at bounding box center [324, 159] width 176 height 24
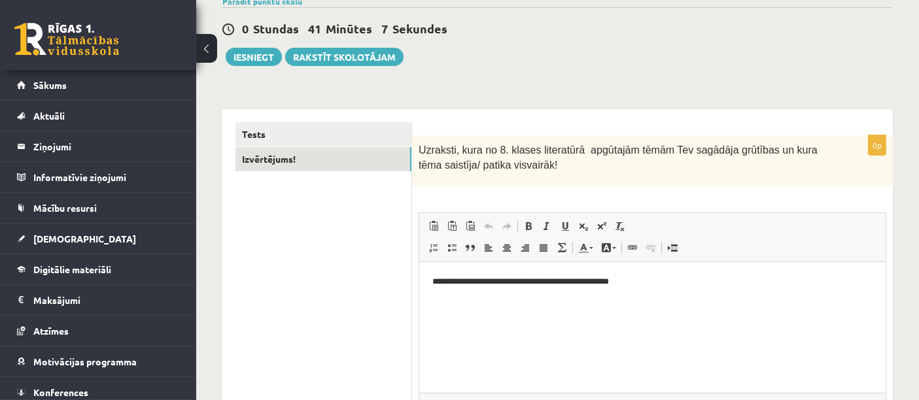
scroll to position [0, 0]
click at [660, 287] on p "**********" at bounding box center [652, 282] width 441 height 14
click at [351, 130] on link "Tests" at bounding box center [324, 134] width 176 height 24
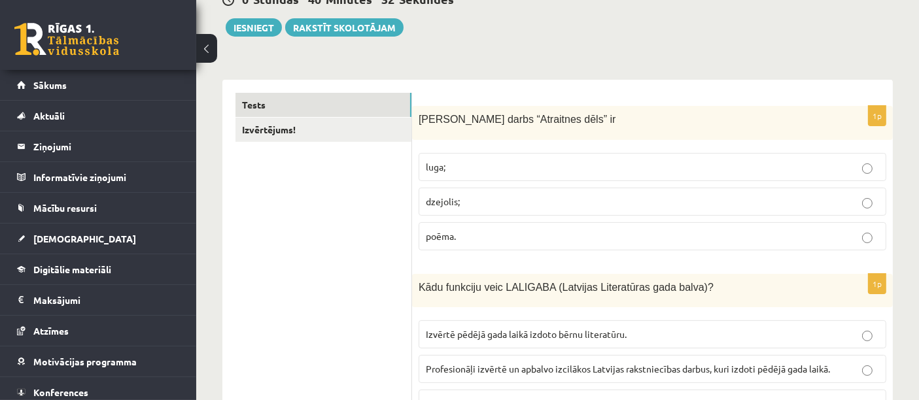
scroll to position [192, 0]
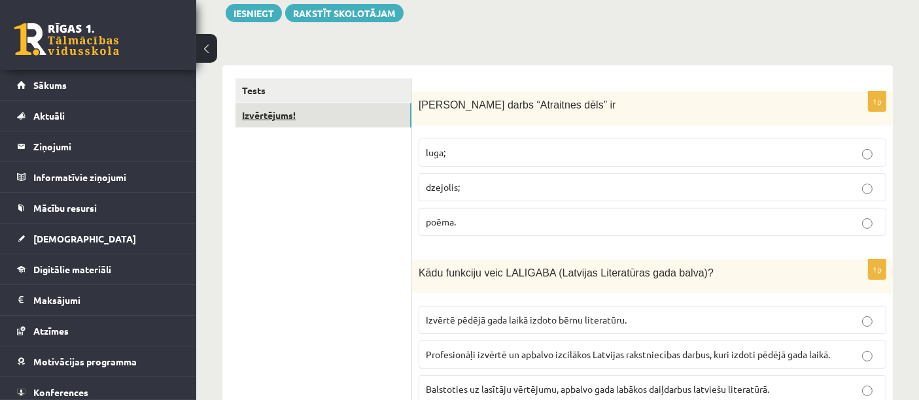
click at [341, 122] on link "Izvērtējums!" at bounding box center [324, 115] width 176 height 24
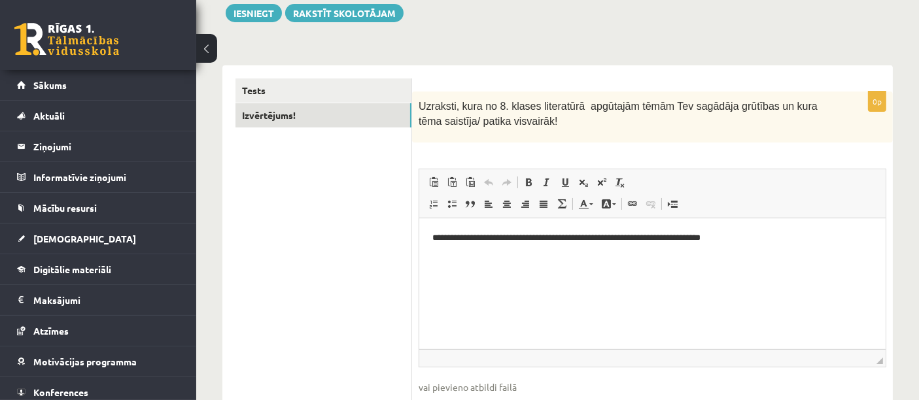
scroll to position [0, 0]
click at [777, 240] on p "**********" at bounding box center [652, 238] width 441 height 14
drag, startPoint x: 777, startPoint y: 240, endPoint x: 766, endPoint y: 239, distance: 11.1
click at [766, 239] on p "**********" at bounding box center [652, 238] width 441 height 14
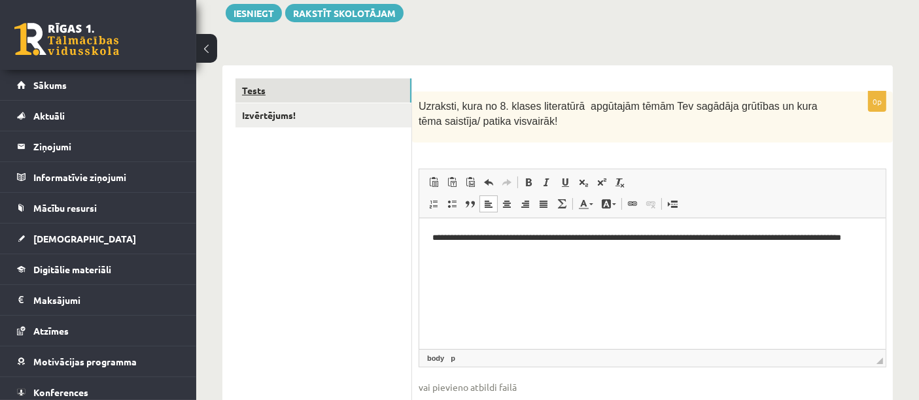
click at [342, 92] on link "Tests" at bounding box center [324, 91] width 176 height 24
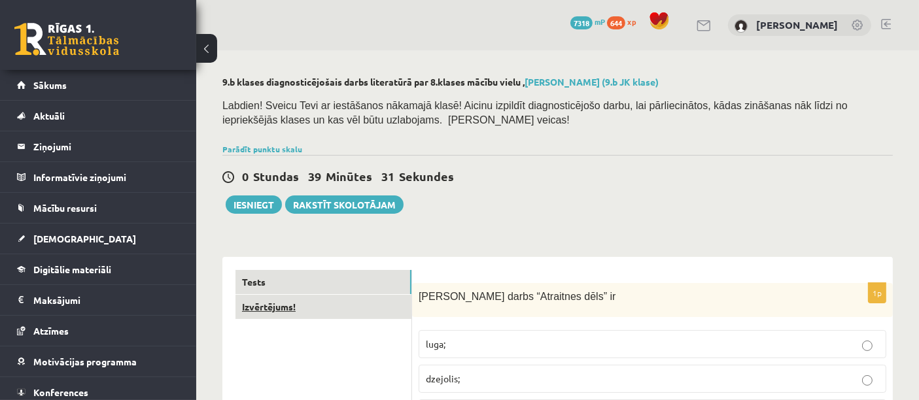
click at [315, 314] on link "Izvērtējums!" at bounding box center [324, 307] width 176 height 24
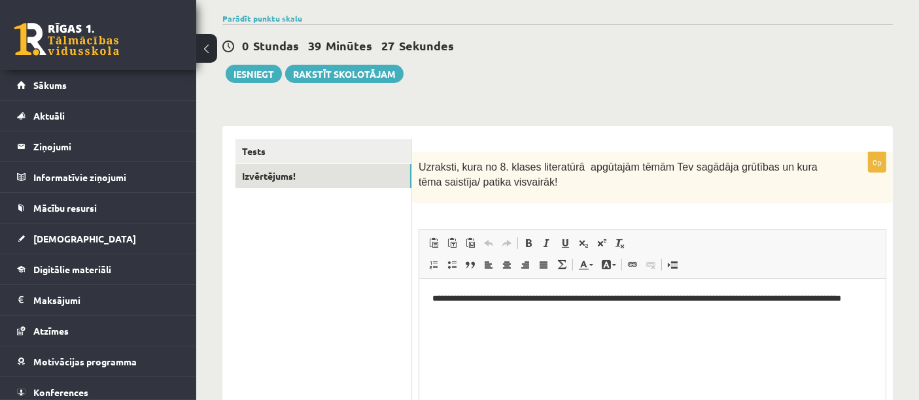
click at [497, 324] on html "**********" at bounding box center [652, 306] width 467 height 54
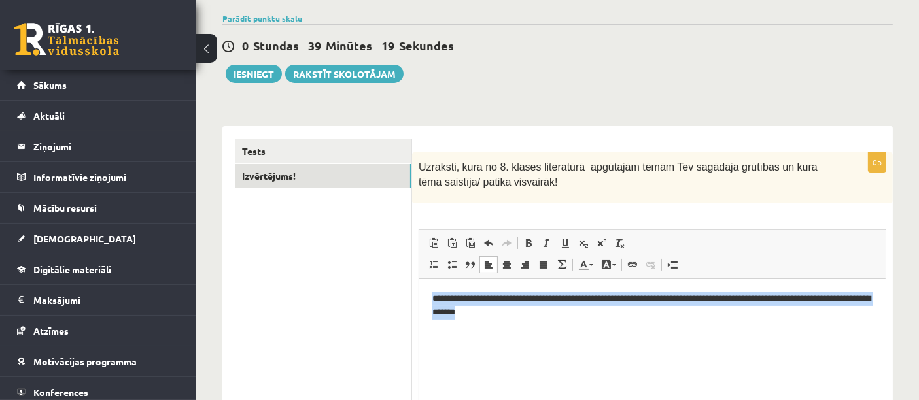
drag, startPoint x: 430, startPoint y: 298, endPoint x: 558, endPoint y: 327, distance: 130.8
click at [558, 327] on html "**********" at bounding box center [652, 306] width 467 height 54
copy p "**********"
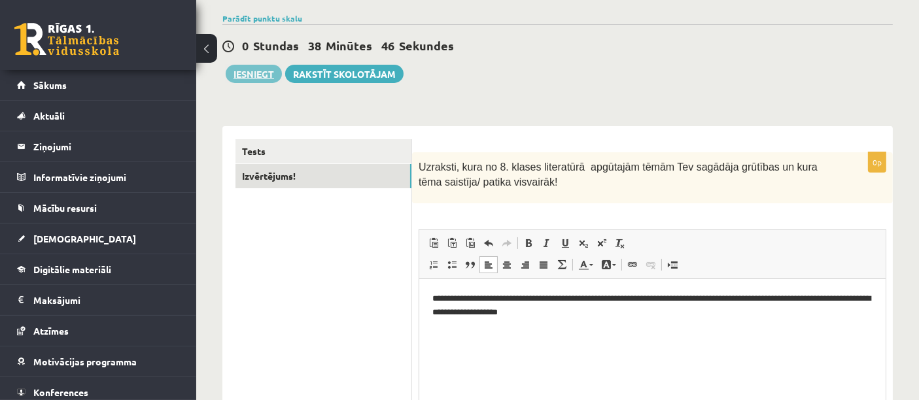
click at [253, 70] on button "Iesniegt" at bounding box center [254, 74] width 56 height 18
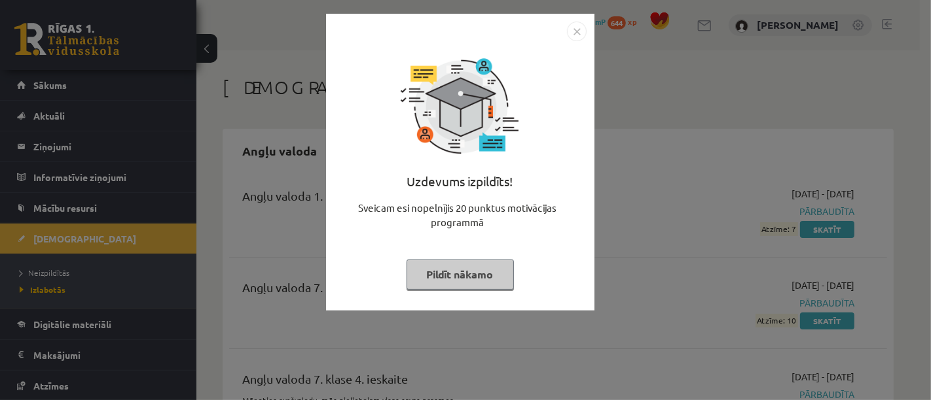
click at [503, 275] on button "Pildīt nākamo" at bounding box center [459, 275] width 107 height 30
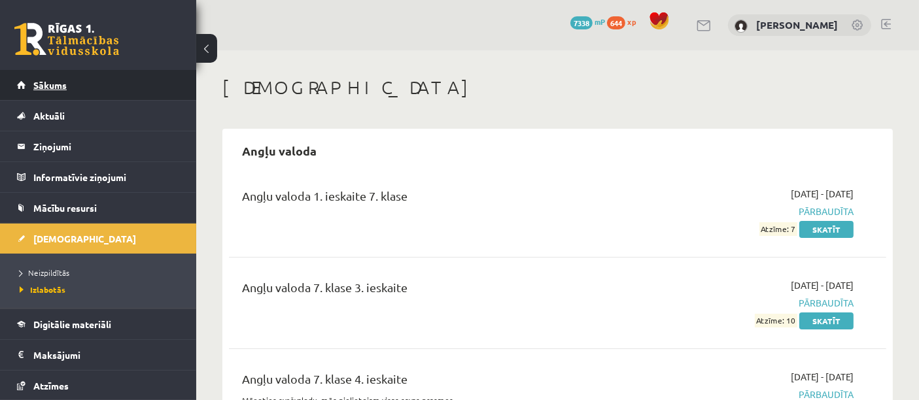
click at [134, 88] on link "Sākums" at bounding box center [98, 85] width 163 height 30
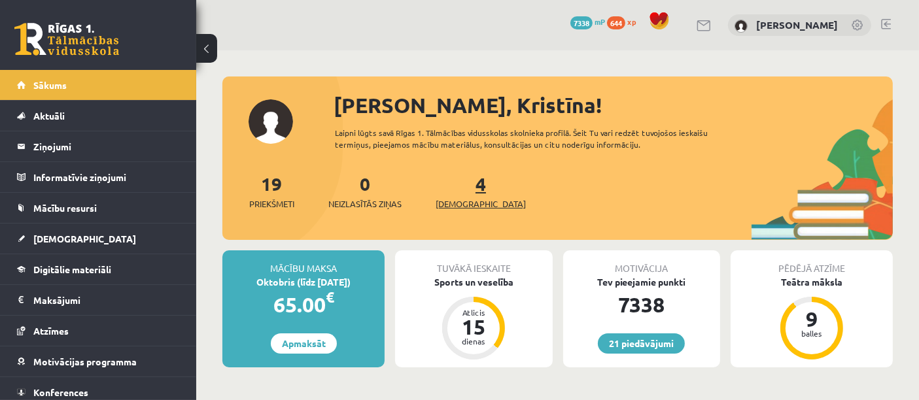
click at [464, 209] on span "[DEMOGRAPHIC_DATA]" at bounding box center [481, 204] width 90 height 13
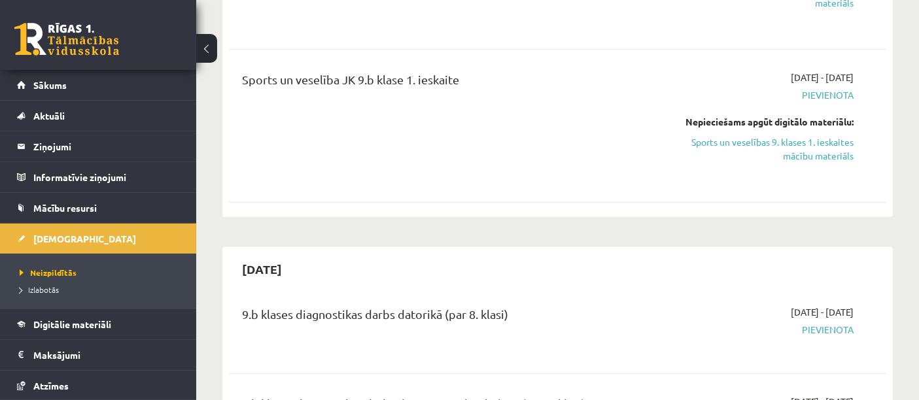
scroll to position [875, 0]
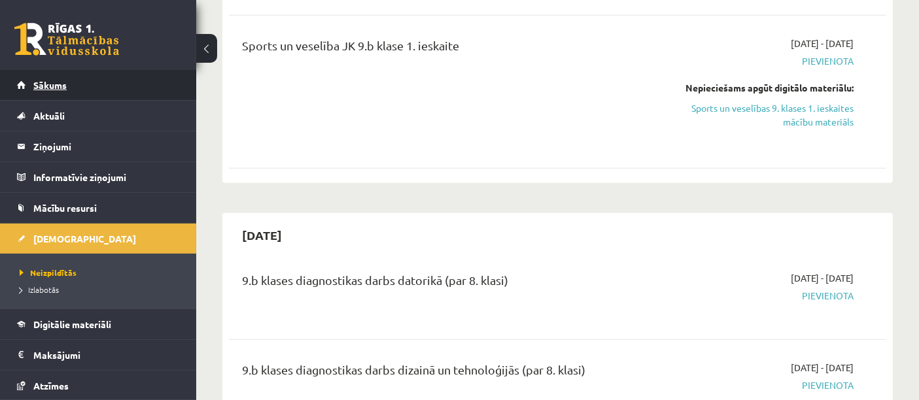
click at [109, 82] on link "Sākums" at bounding box center [98, 85] width 163 height 30
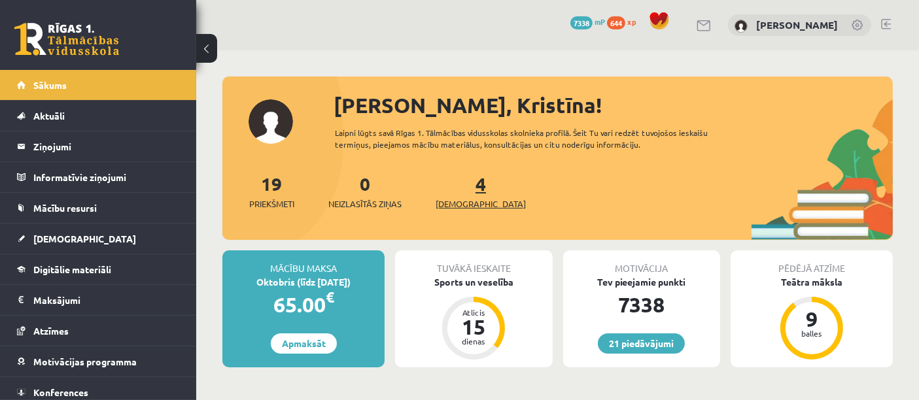
click at [469, 202] on span "[DEMOGRAPHIC_DATA]" at bounding box center [481, 204] width 90 height 13
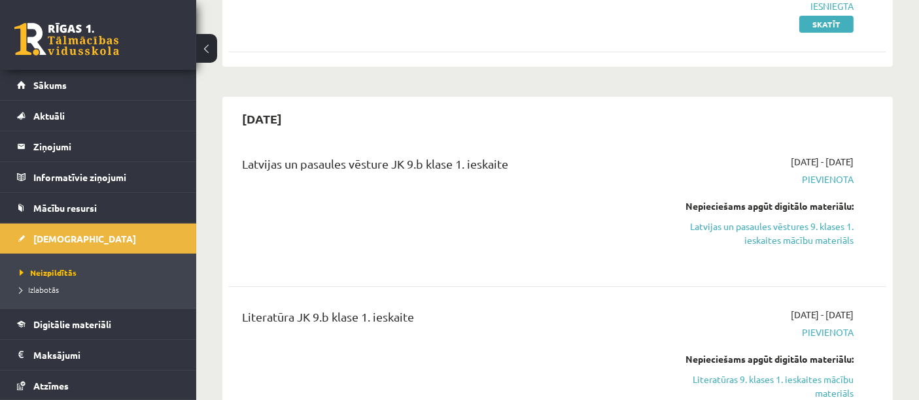
scroll to position [314, 0]
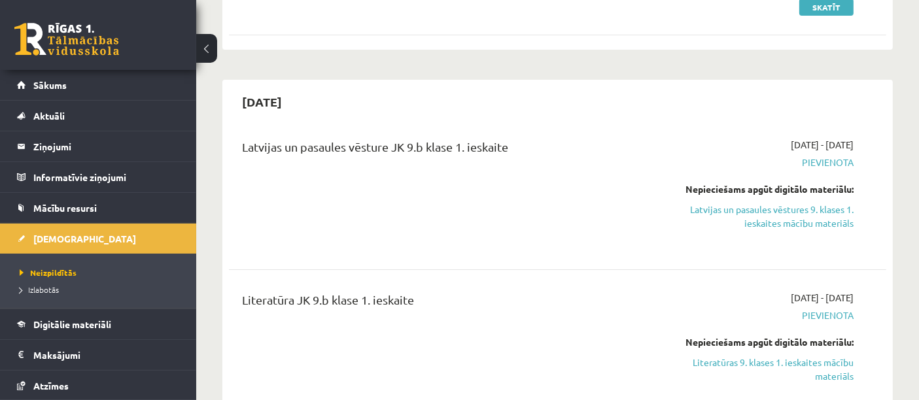
click at [821, 224] on link "Latvijas un pasaules vēstures 9. klases 1. ieskaites mācību materiāls" at bounding box center [758, 216] width 191 height 27
